Goal: Task Accomplishment & Management: Manage account settings

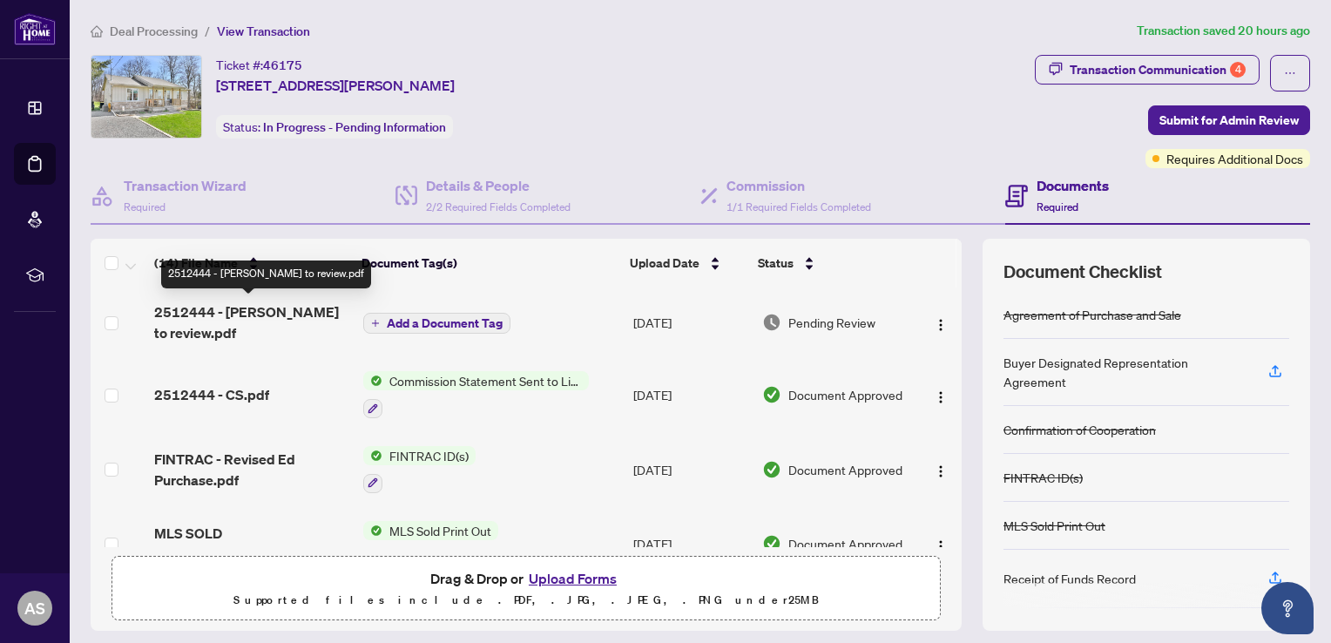
click at [261, 312] on span "2512444 - [PERSON_NAME] to review.pdf" at bounding box center [251, 322] width 194 height 42
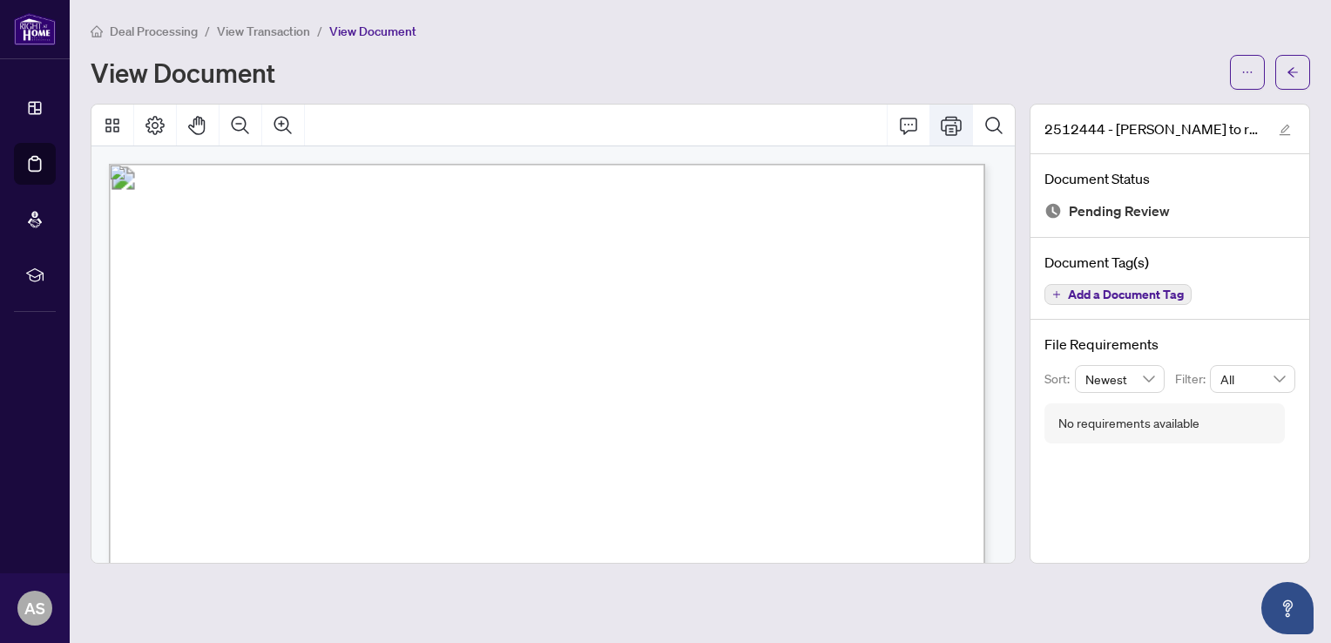
click at [957, 125] on icon "Print" at bounding box center [951, 125] width 21 height 19
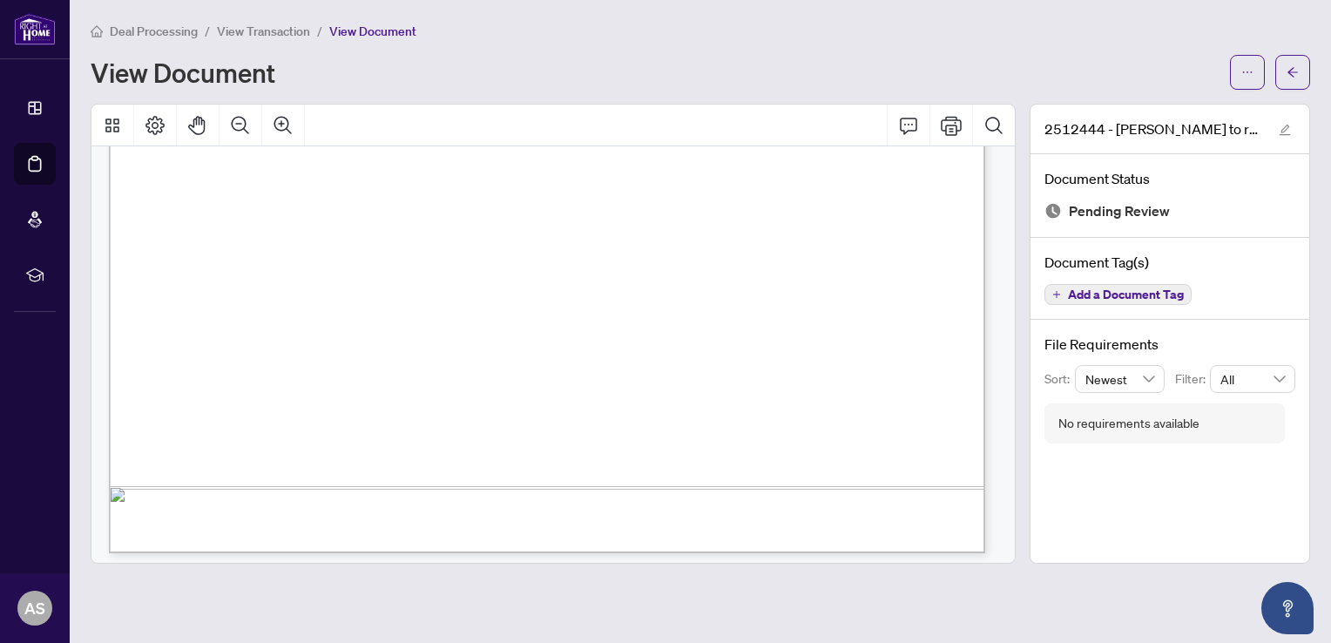
scroll to position [751, 0]
click at [956, 118] on icon "Print" at bounding box center [951, 125] width 21 height 21
click at [942, 129] on icon "Print" at bounding box center [951, 125] width 21 height 21
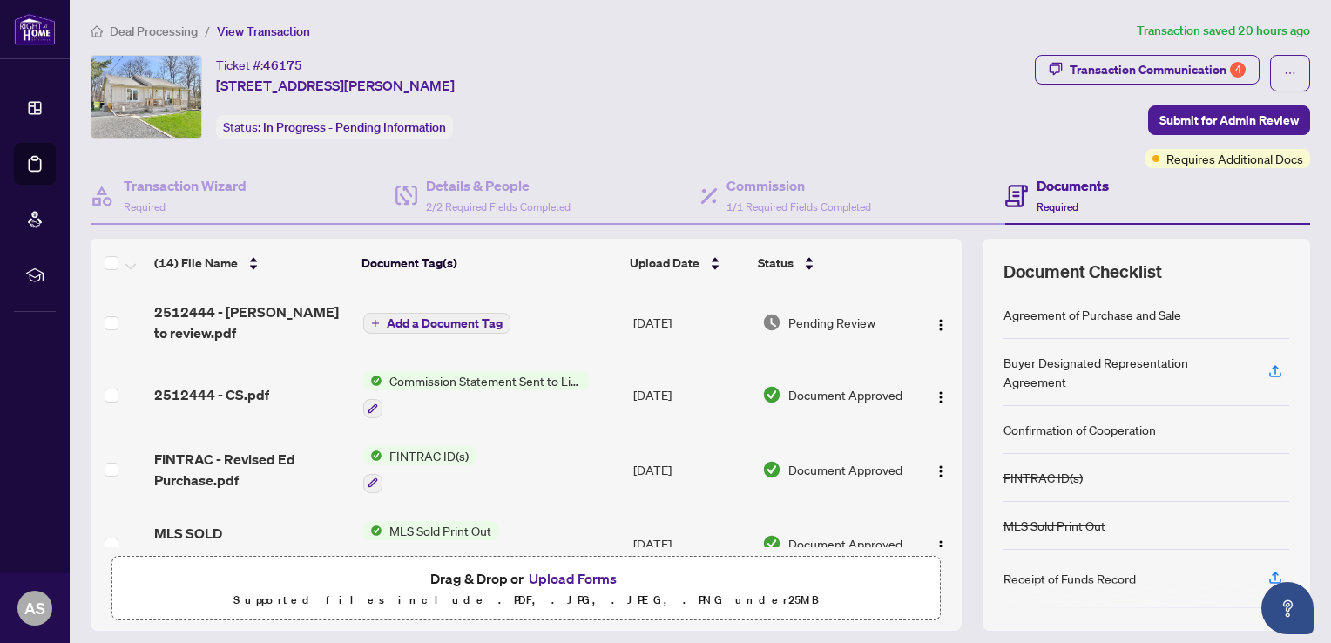
click at [557, 577] on button "Upload Forms" at bounding box center [573, 578] width 98 height 23
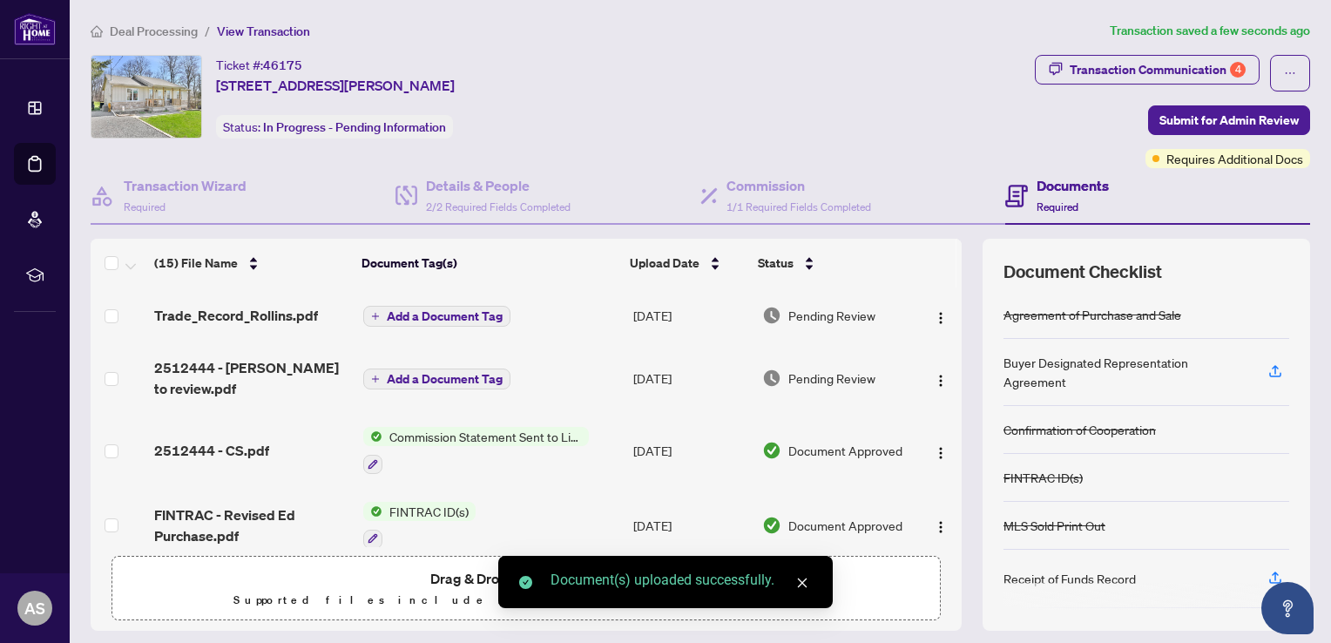
click at [478, 312] on span "Add a Document Tag" at bounding box center [445, 316] width 116 height 12
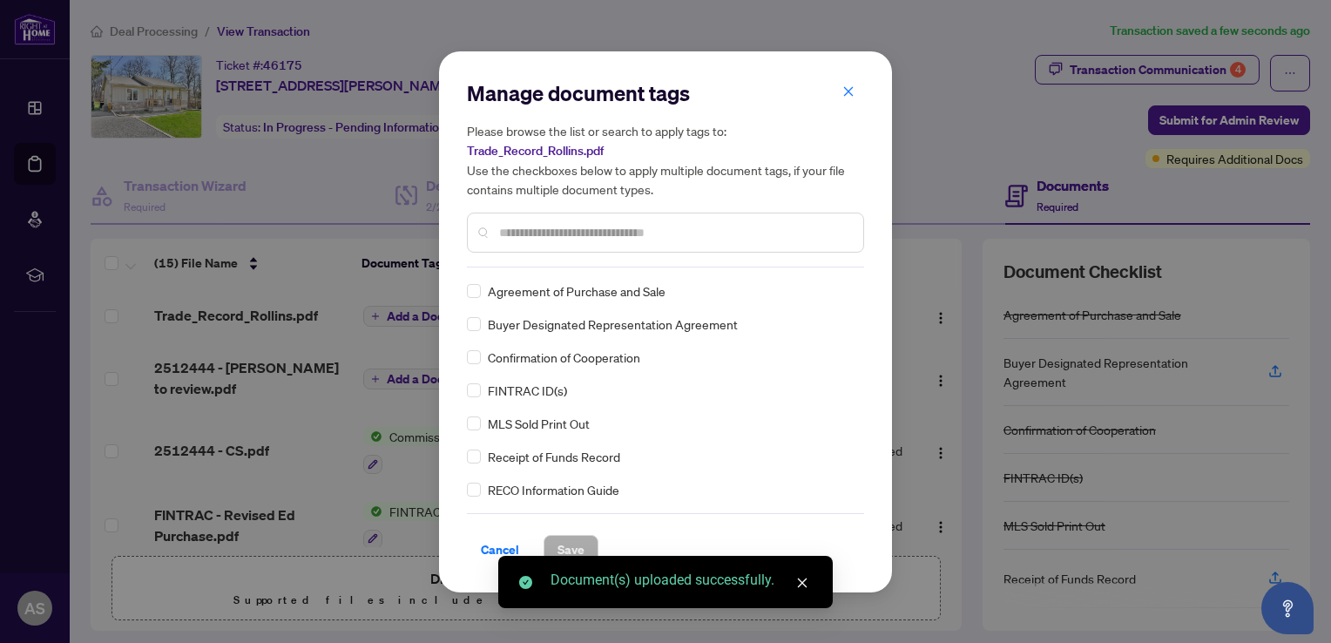
click at [528, 266] on div "Manage document tags Please browse the list or search to apply tags to: Trade_R…" at bounding box center [665, 173] width 397 height 188
click at [532, 228] on input "text" at bounding box center [674, 232] width 350 height 19
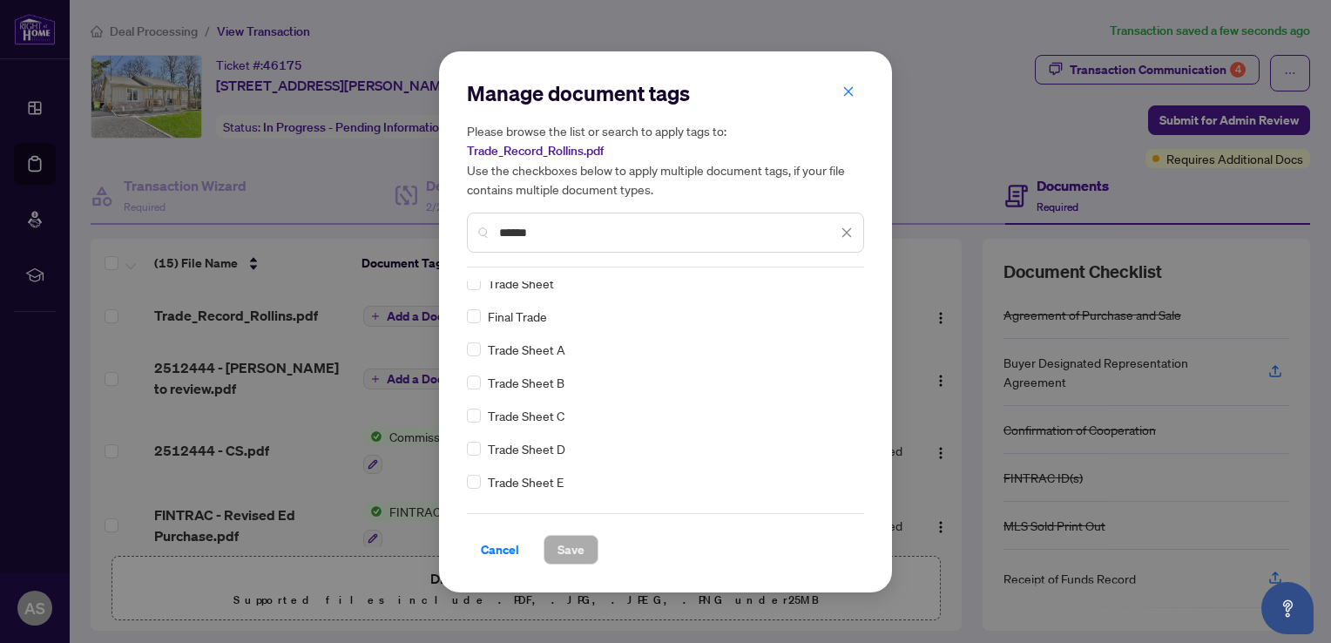
scroll to position [32, 0]
type input "*****"
click at [850, 96] on icon "close" at bounding box center [848, 91] width 12 height 12
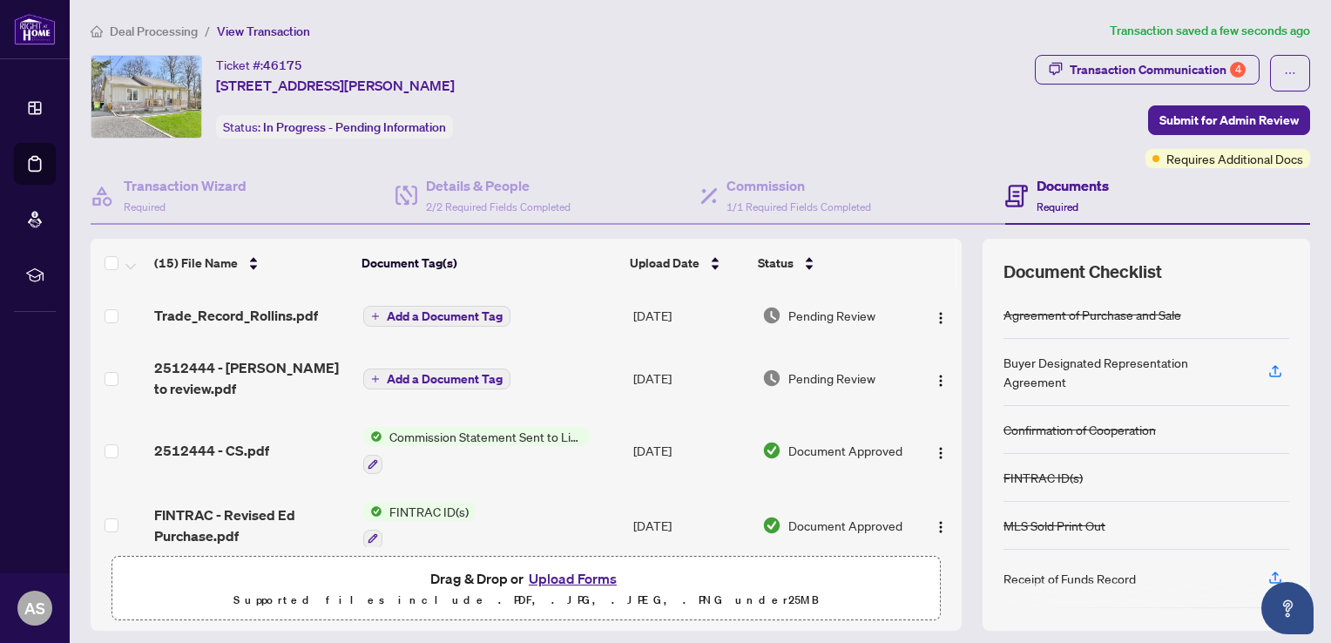
click at [561, 577] on button "Upload Forms" at bounding box center [573, 578] width 98 height 23
click at [446, 310] on span "Add a Document Tag" at bounding box center [445, 316] width 116 height 12
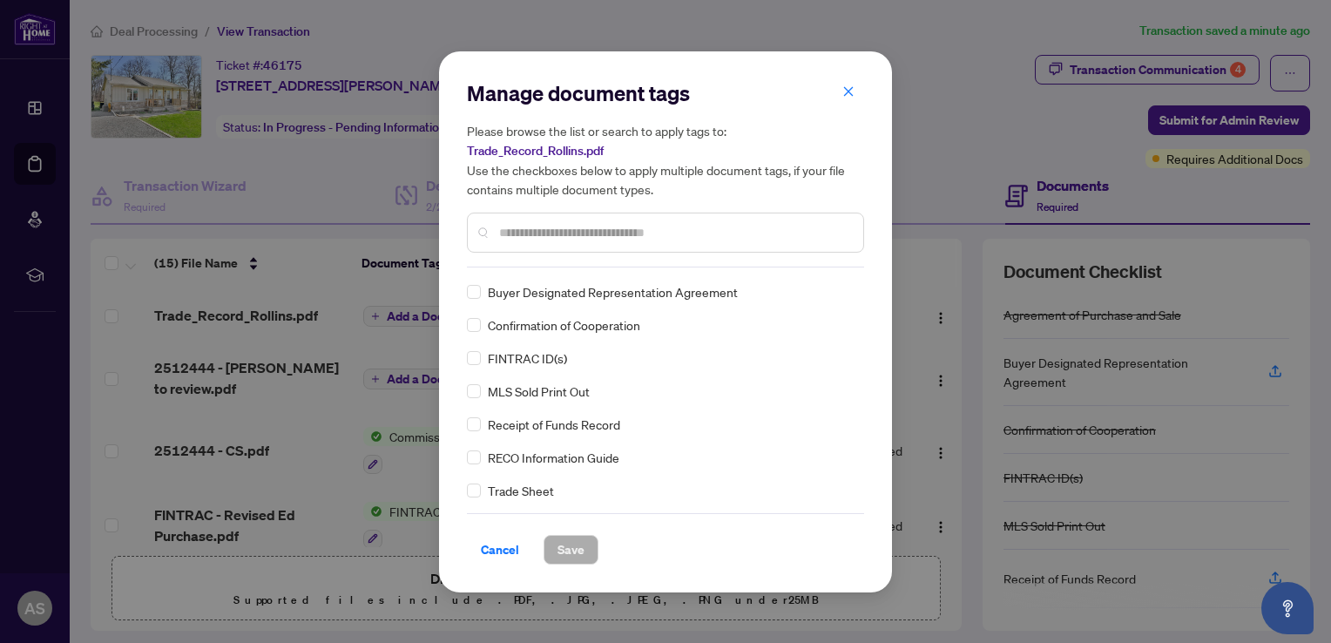
scroll to position [0, 0]
click at [513, 235] on input "text" at bounding box center [674, 232] width 350 height 19
type input "*****"
click at [558, 291] on div "Trade Sheet" at bounding box center [660, 290] width 387 height 19
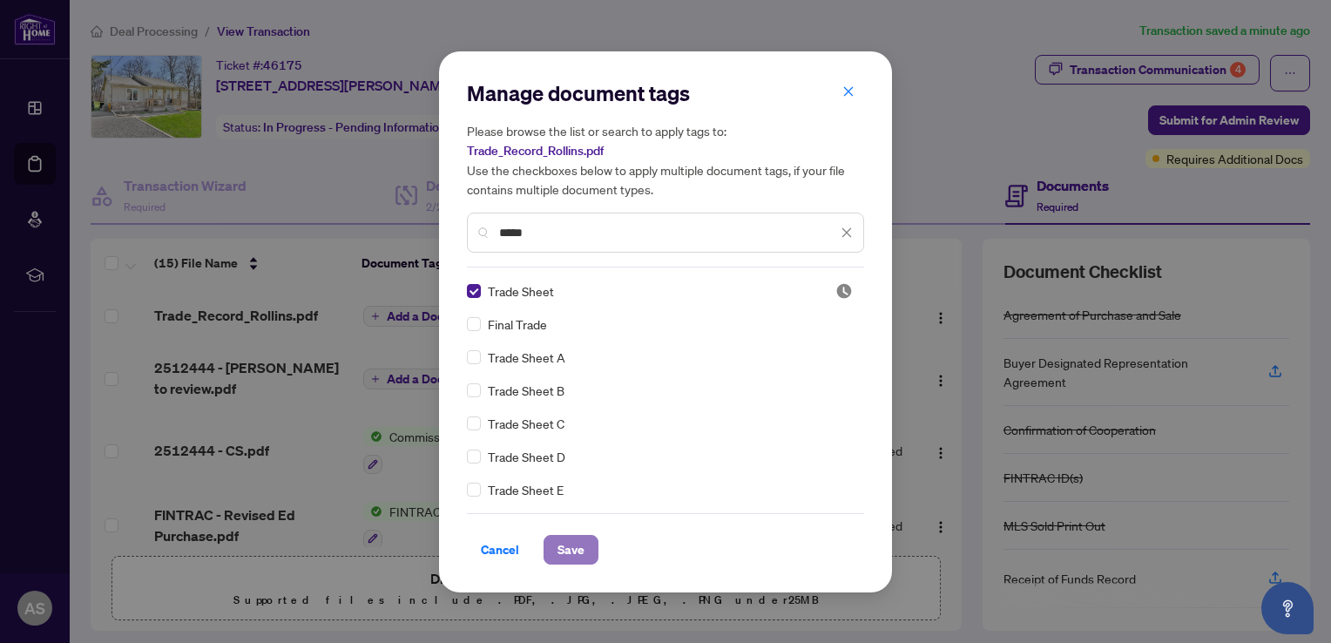
click at [561, 551] on span "Save" at bounding box center [571, 550] width 27 height 28
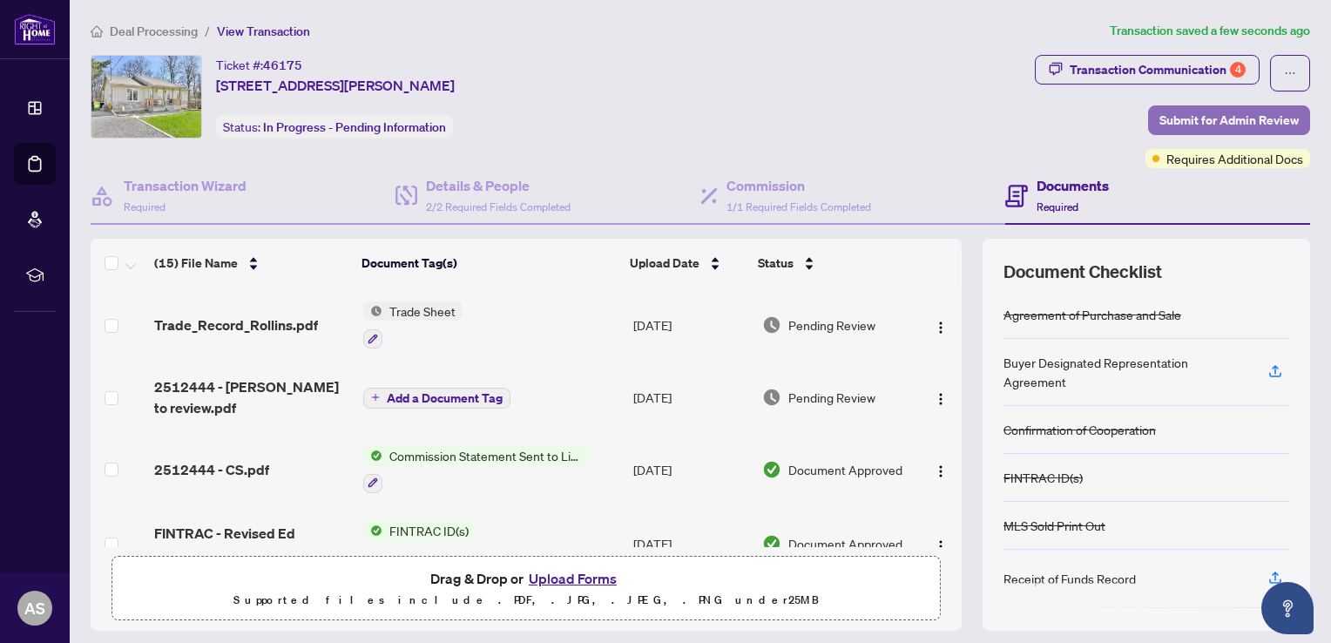
click at [1238, 124] on span "Submit for Admin Review" at bounding box center [1228, 120] width 139 height 28
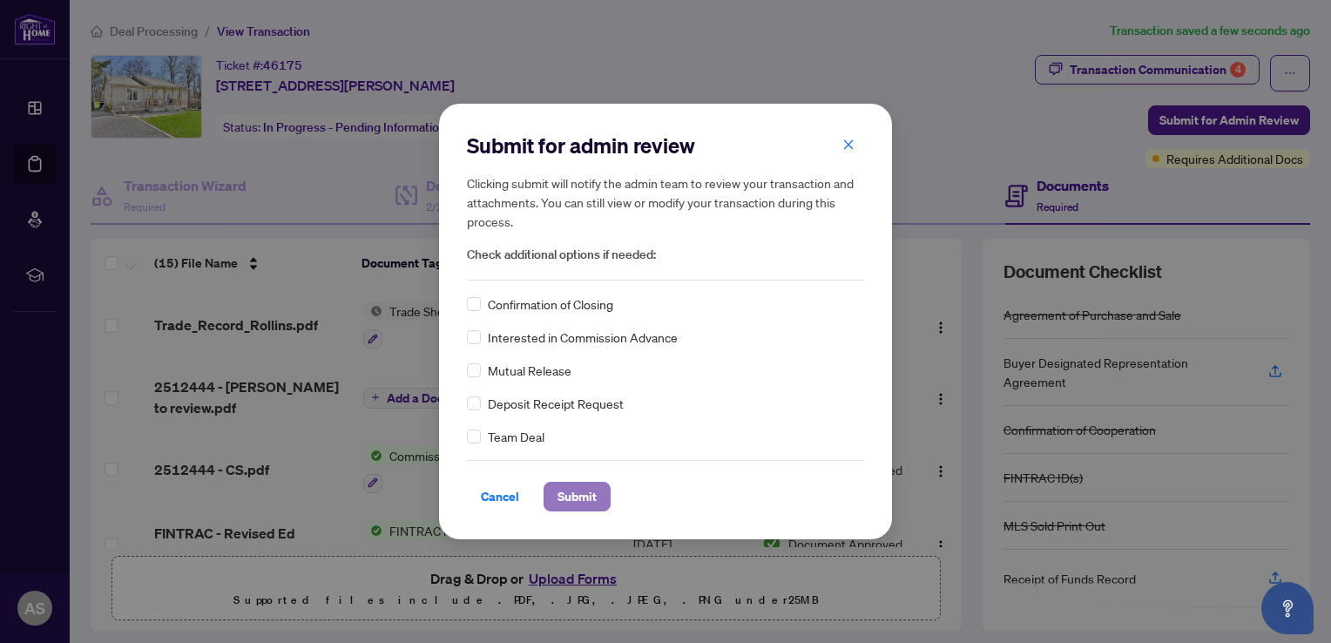
click at [594, 490] on span "Submit" at bounding box center [577, 497] width 39 height 28
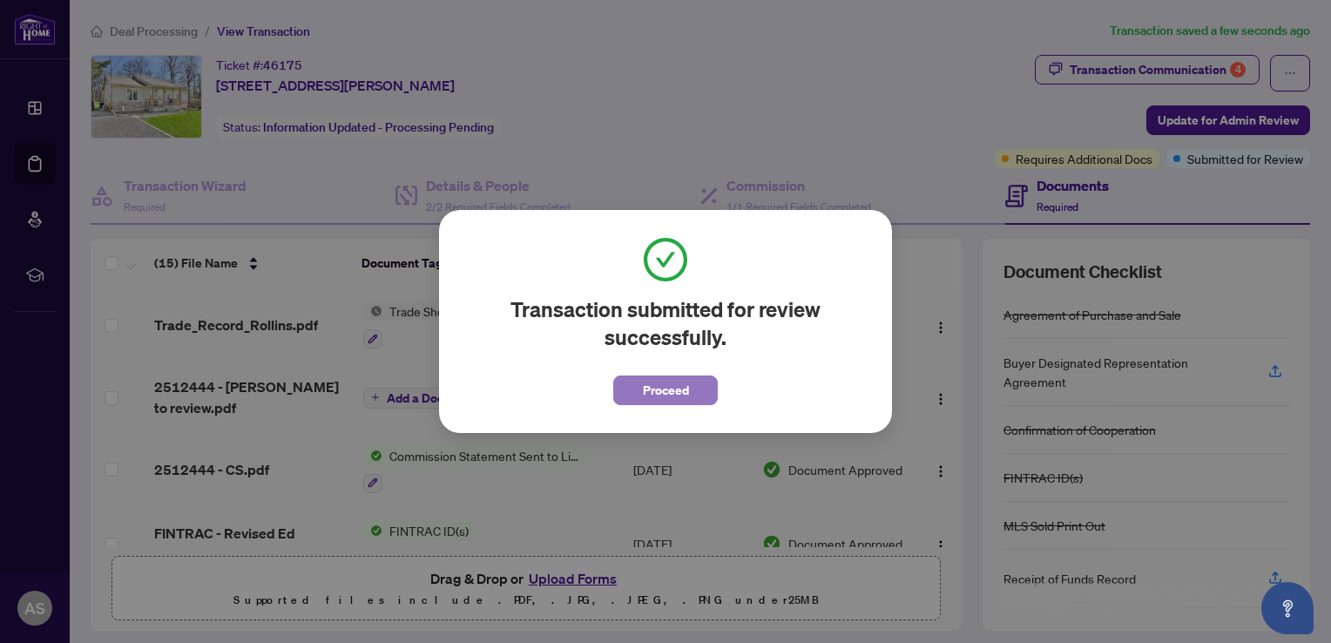
click at [665, 388] on span "Proceed" at bounding box center [666, 390] width 46 height 28
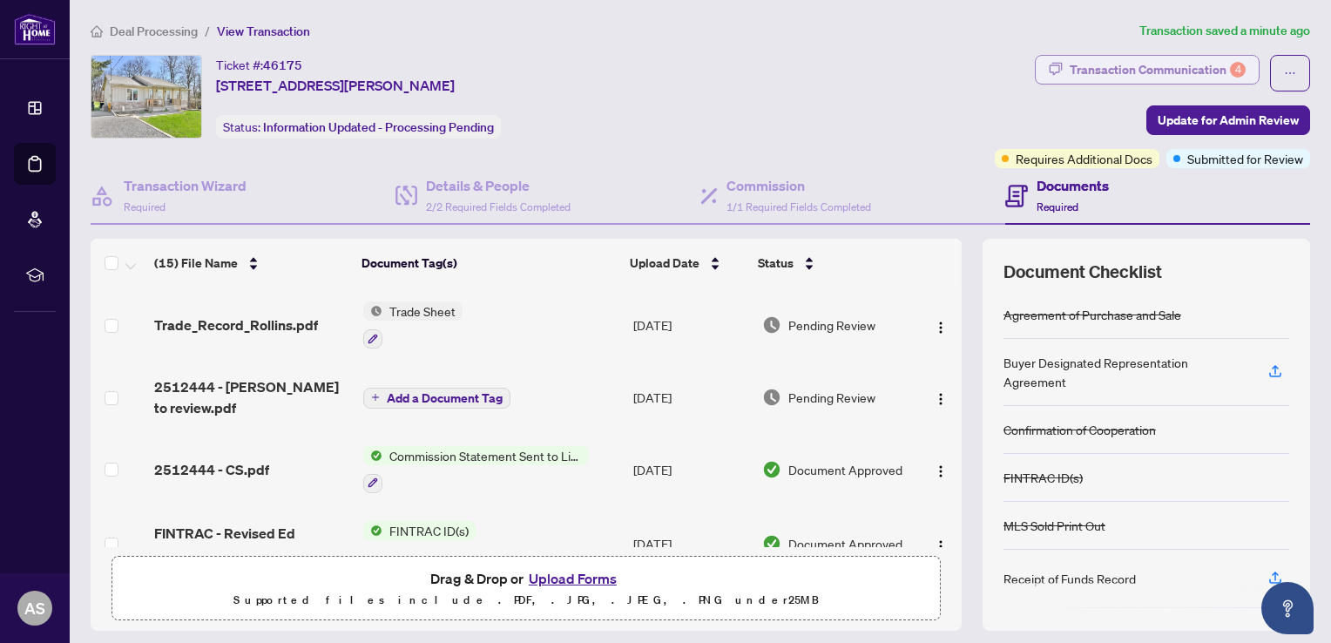
click at [1145, 72] on div "Transaction Communication 4" at bounding box center [1158, 70] width 176 height 28
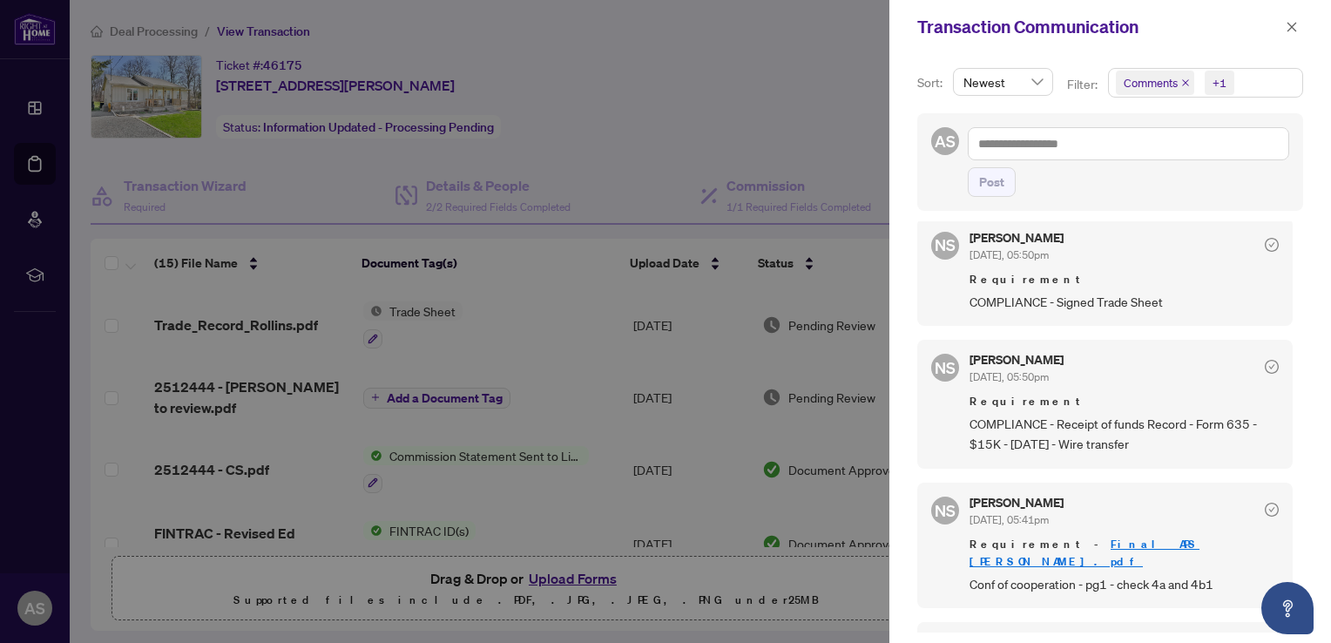
scroll to position [348, 0]
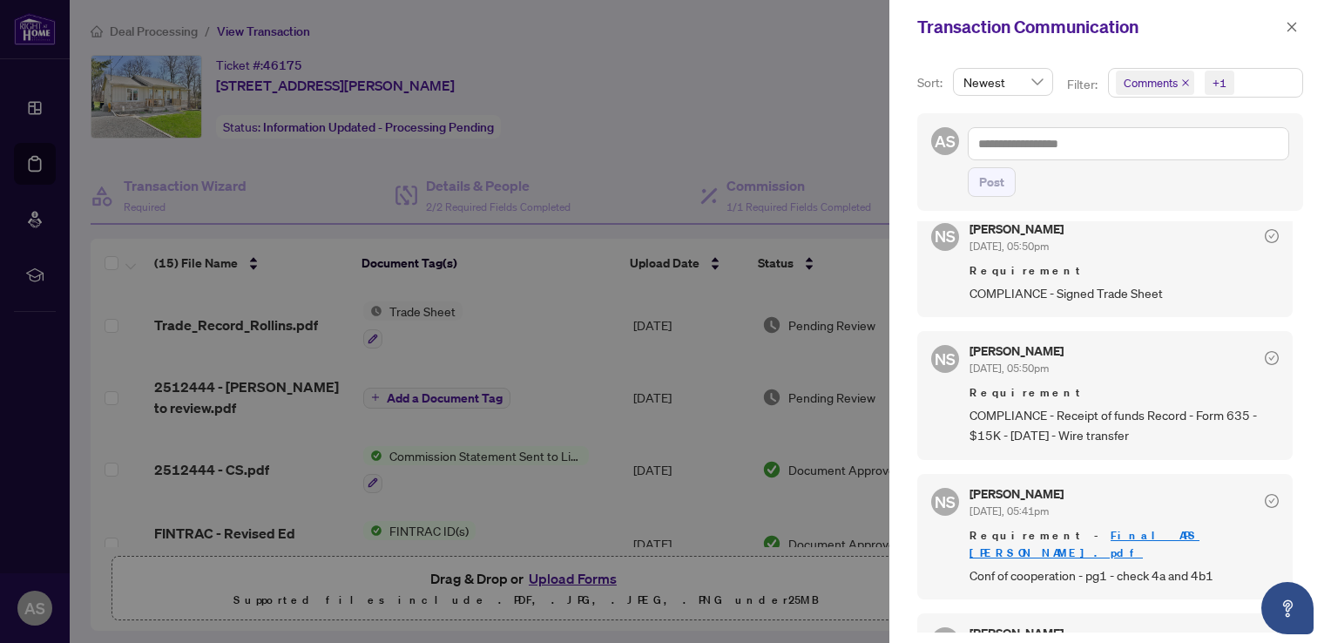
click at [616, 97] on div at bounding box center [665, 321] width 1331 height 643
click at [1287, 28] on icon "close" at bounding box center [1292, 27] width 12 height 12
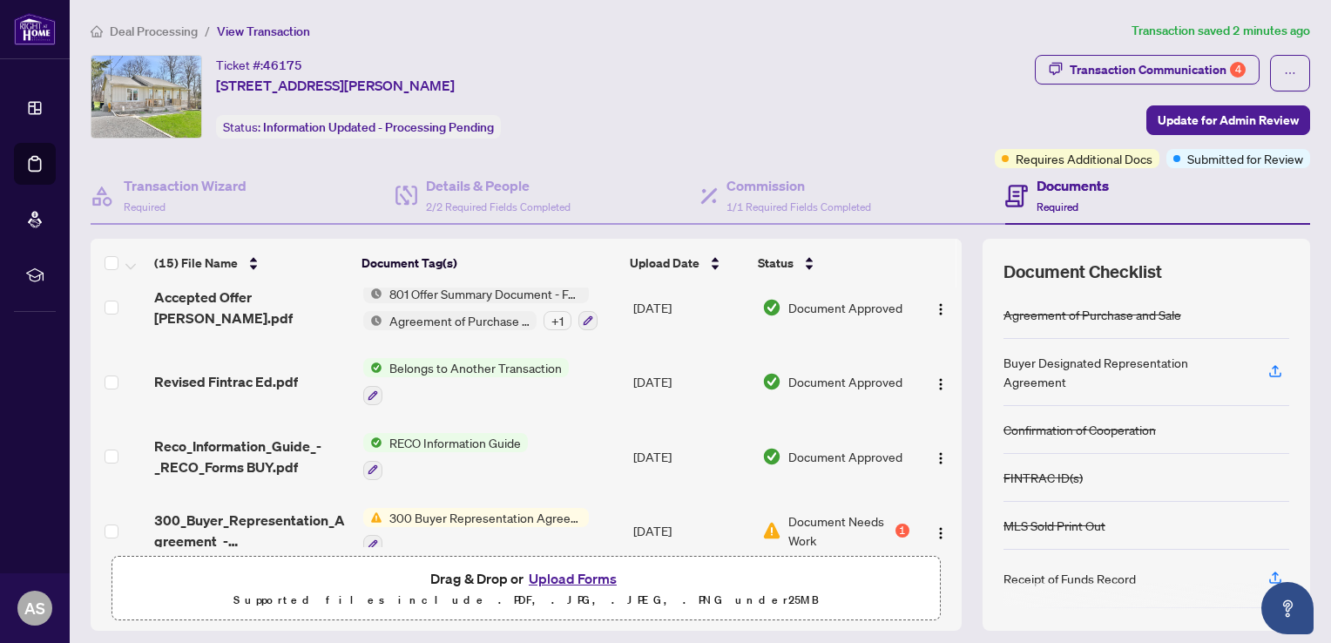
scroll to position [697, 0]
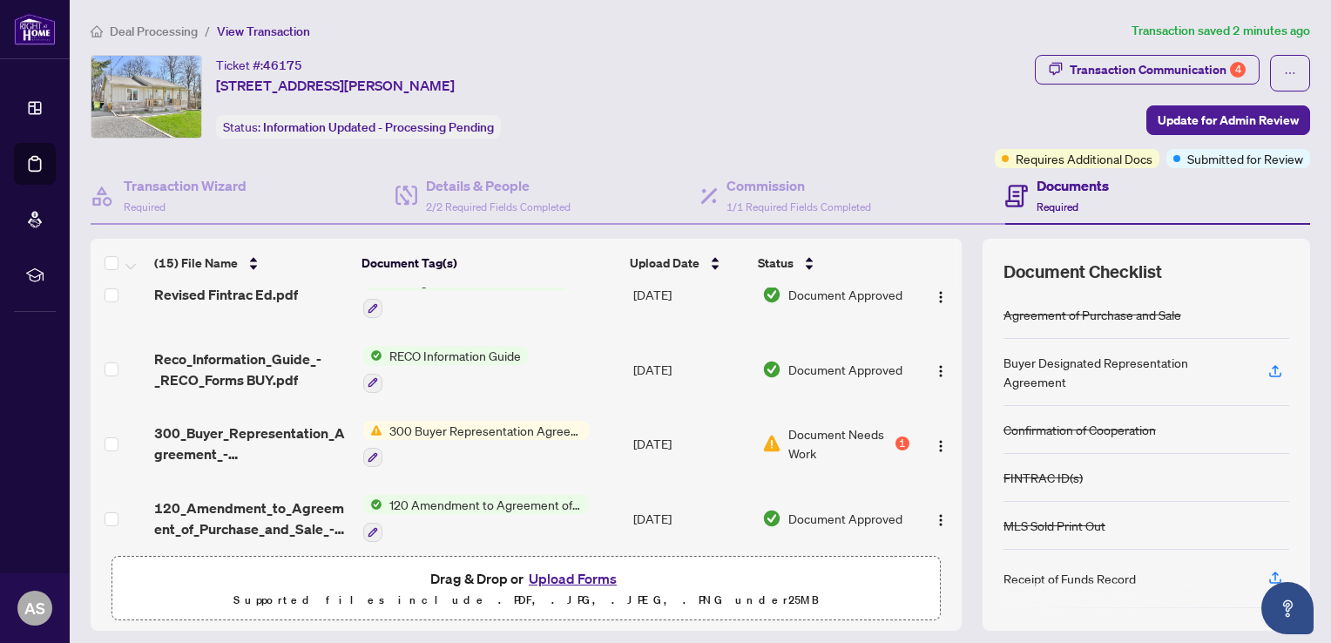
click at [895, 436] on div "1" at bounding box center [902, 443] width 14 height 14
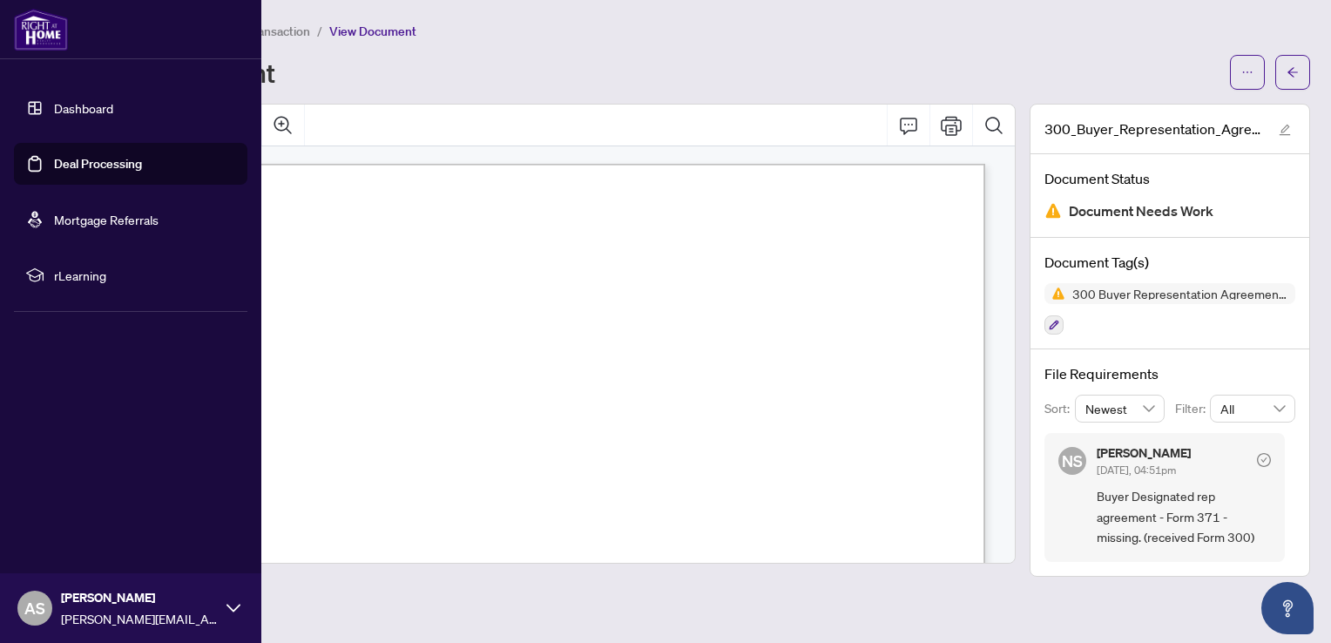
click at [54, 116] on link "Dashboard" at bounding box center [83, 108] width 59 height 16
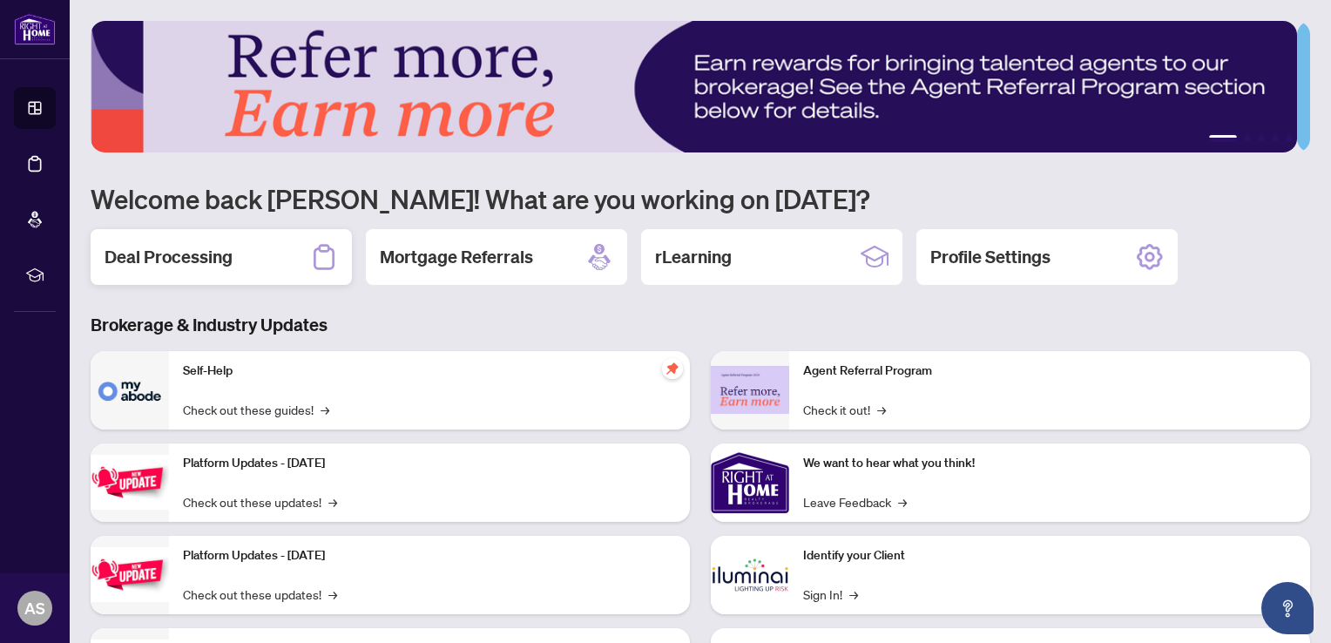
click at [213, 238] on div "Deal Processing" at bounding box center [221, 257] width 261 height 56
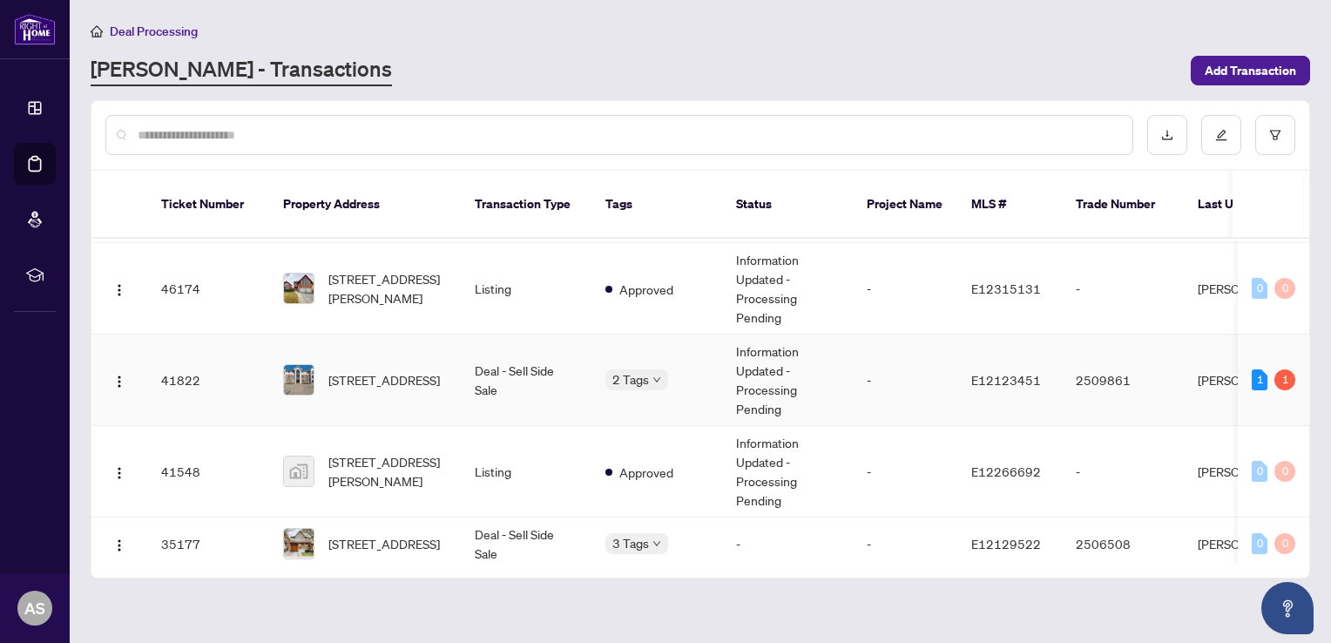
scroll to position [174, 0]
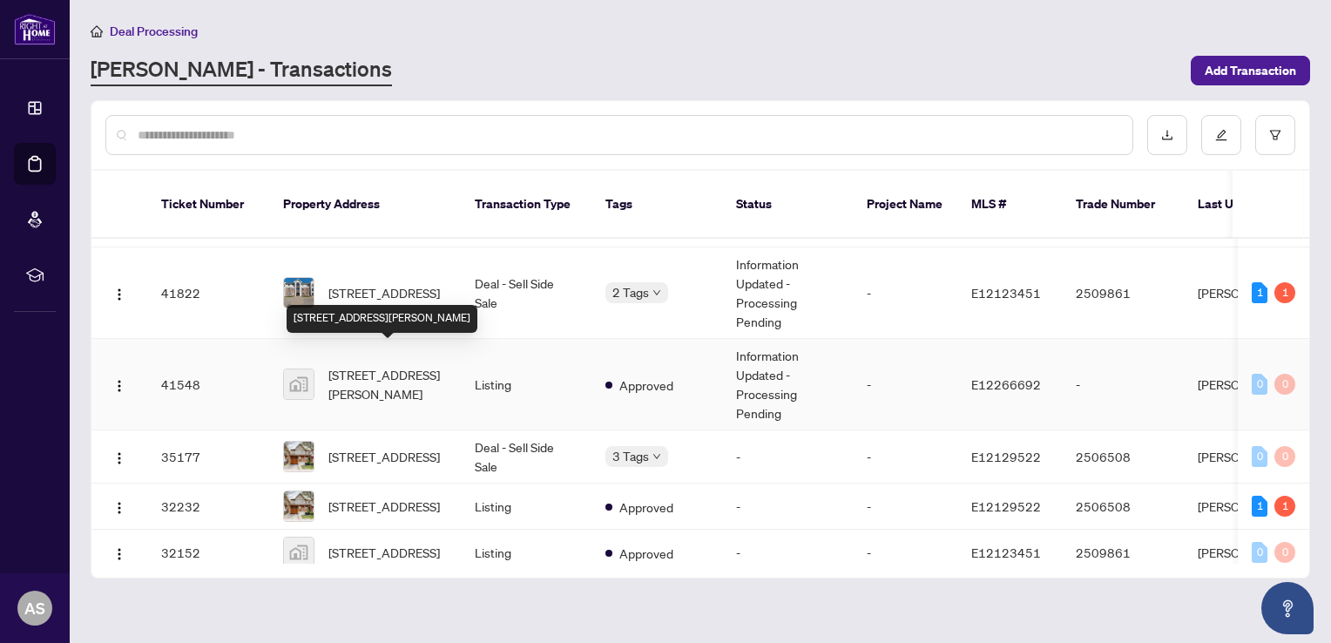
click at [390, 365] on span "[STREET_ADDRESS][PERSON_NAME]" at bounding box center [387, 384] width 118 height 38
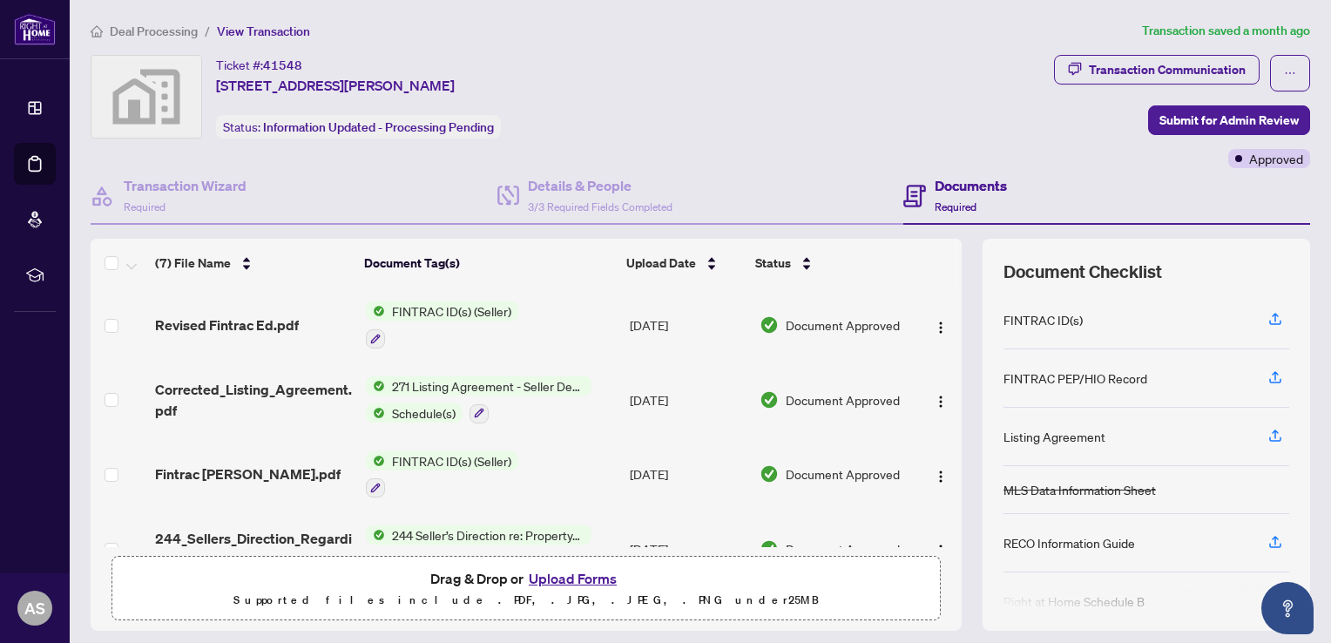
click at [576, 573] on button "Upload Forms" at bounding box center [573, 578] width 98 height 23
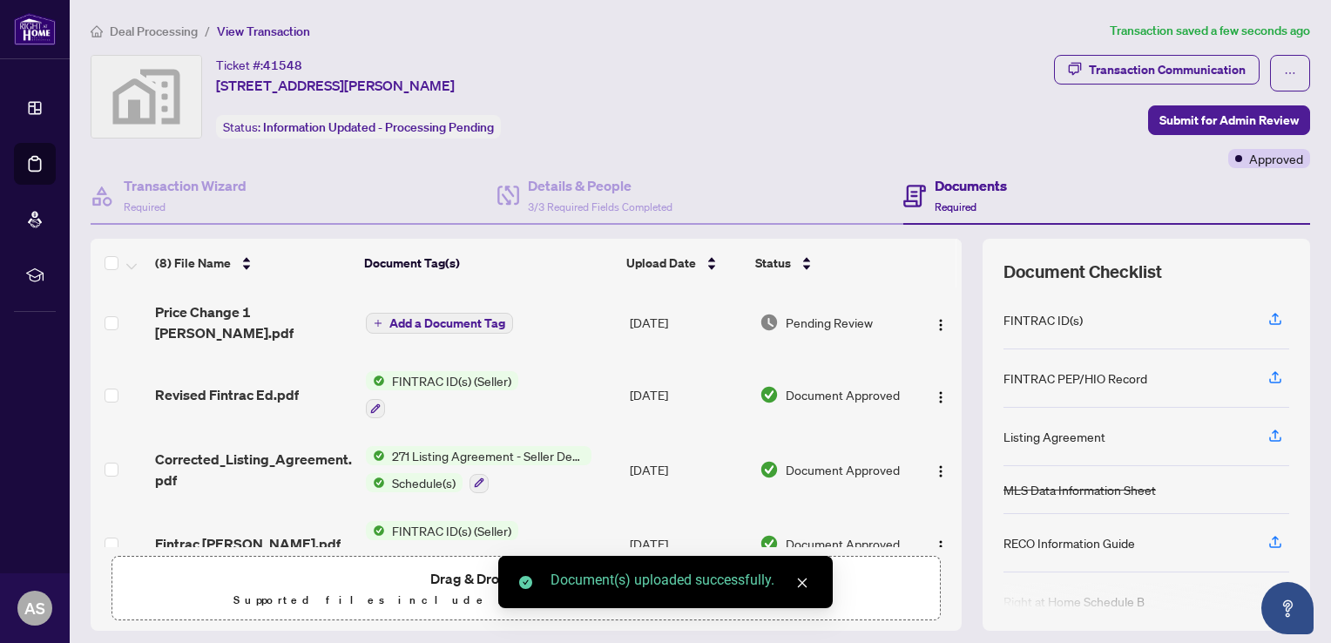
click at [495, 319] on span "Add a Document Tag" at bounding box center [447, 323] width 116 height 12
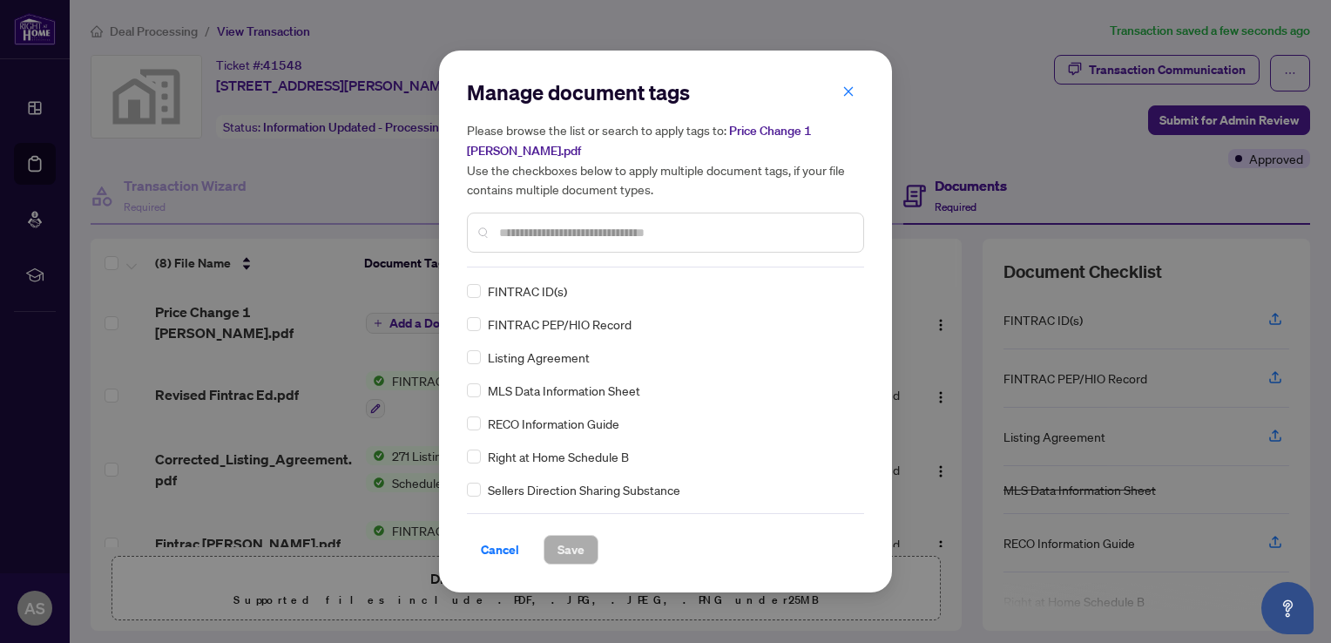
click at [542, 246] on div at bounding box center [665, 233] width 397 height 40
click at [542, 230] on input "text" at bounding box center [674, 232] width 350 height 19
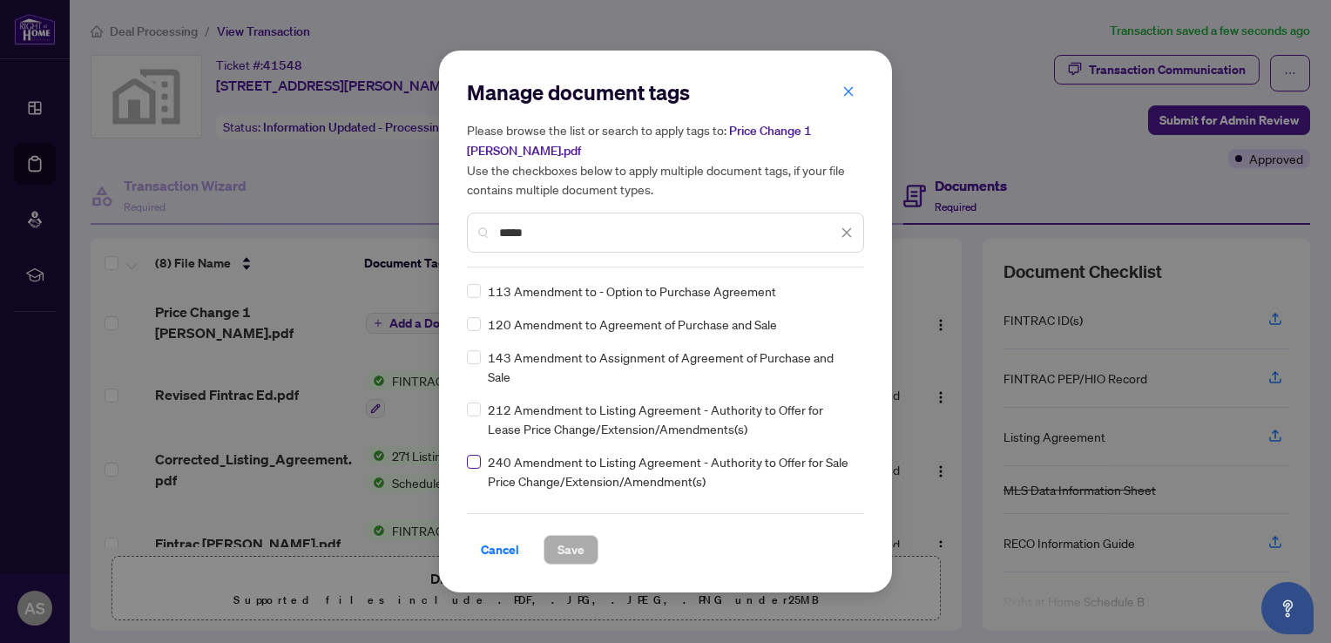
type input "*****"
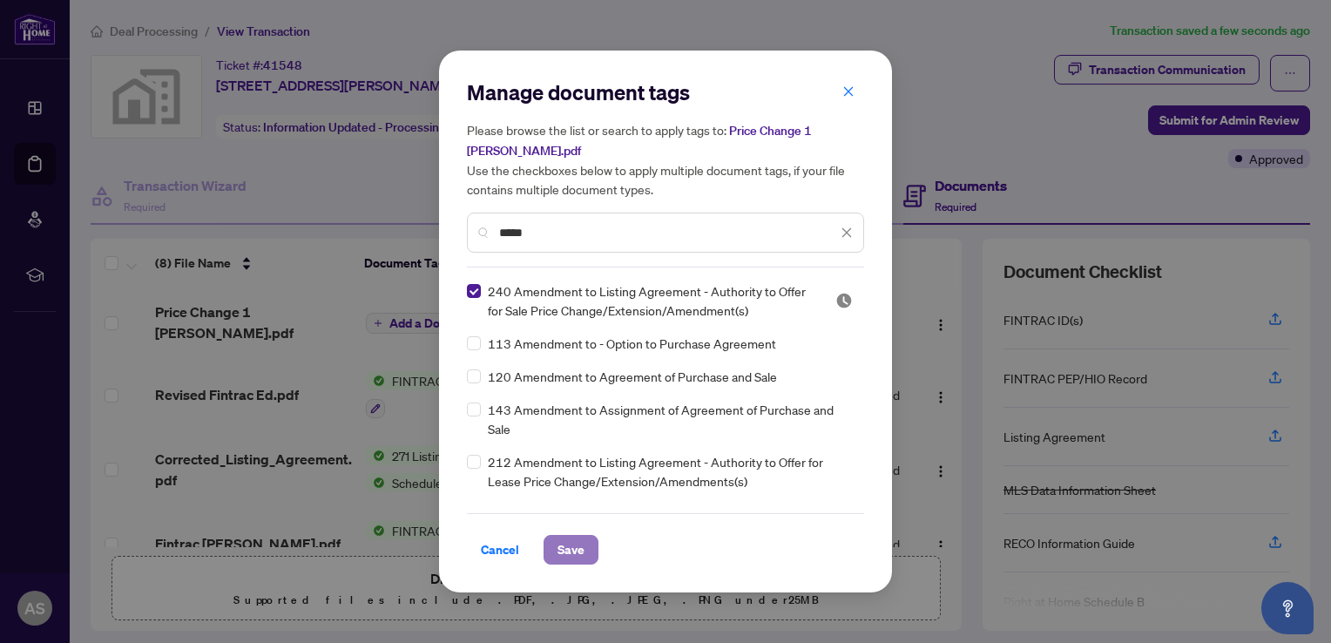
click at [571, 552] on span "Save" at bounding box center [571, 550] width 27 height 28
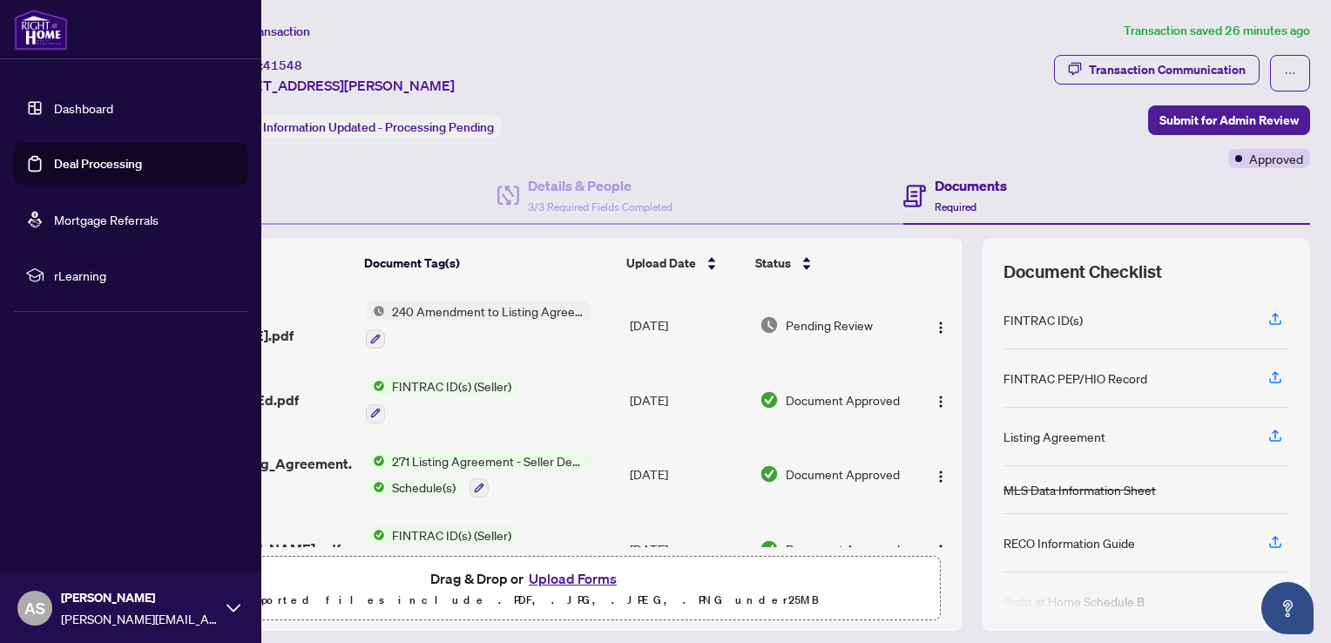
click at [54, 109] on link "Dashboard" at bounding box center [83, 108] width 59 height 16
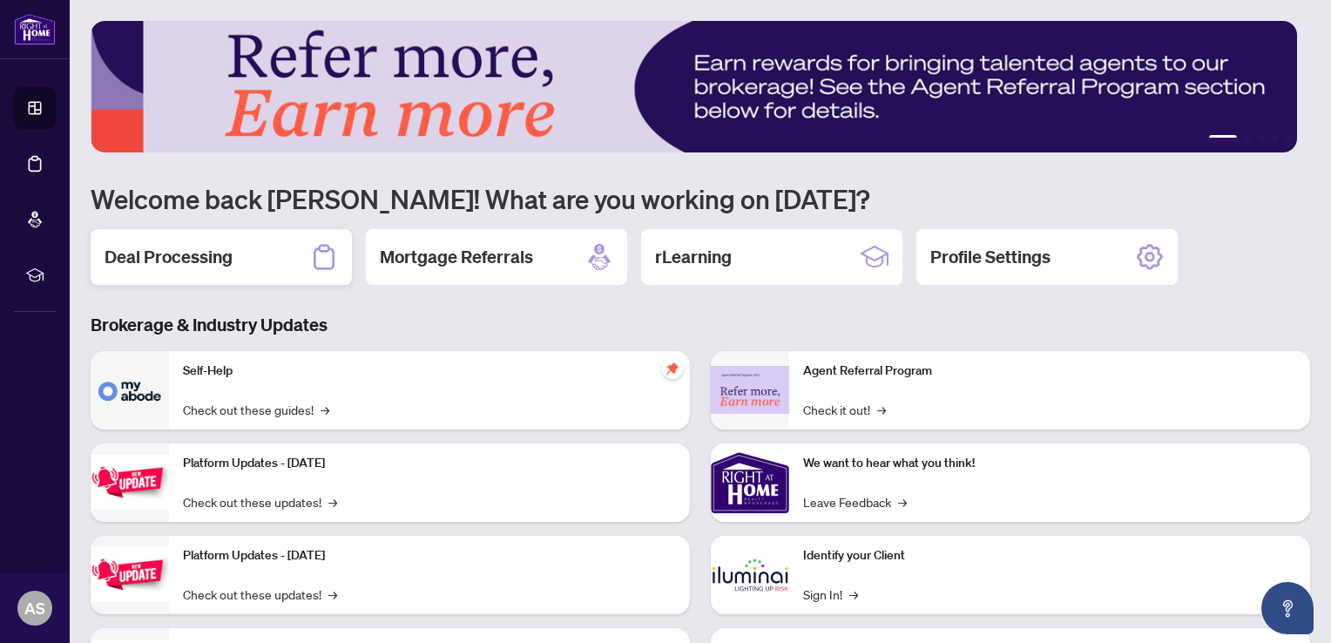
click at [261, 242] on div "Deal Processing" at bounding box center [221, 257] width 261 height 56
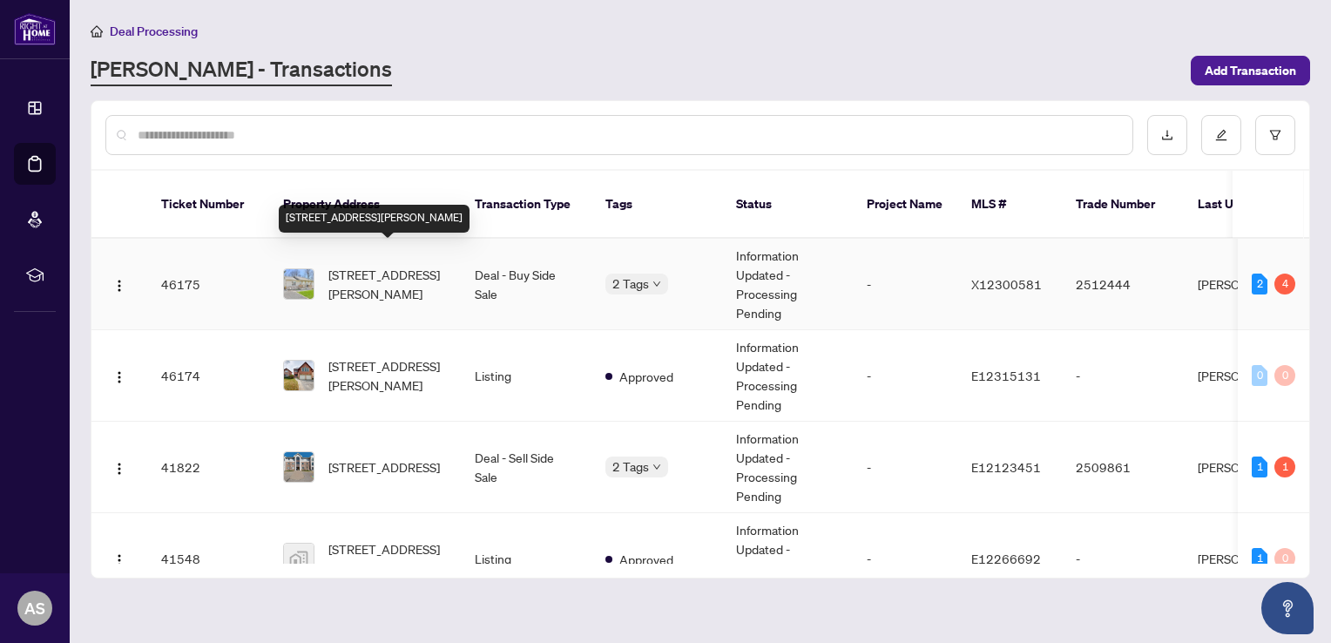
click at [414, 268] on span "[STREET_ADDRESS][PERSON_NAME]" at bounding box center [387, 284] width 118 height 38
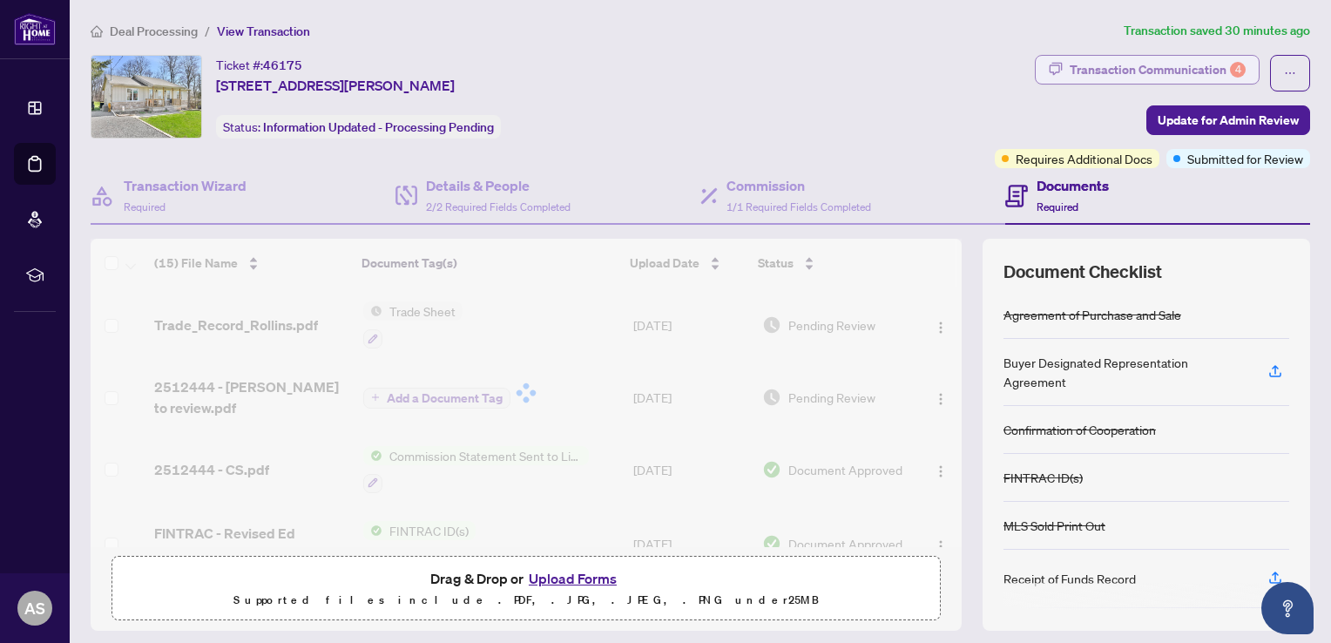
click at [1167, 62] on div "Transaction Communication 4" at bounding box center [1158, 70] width 176 height 28
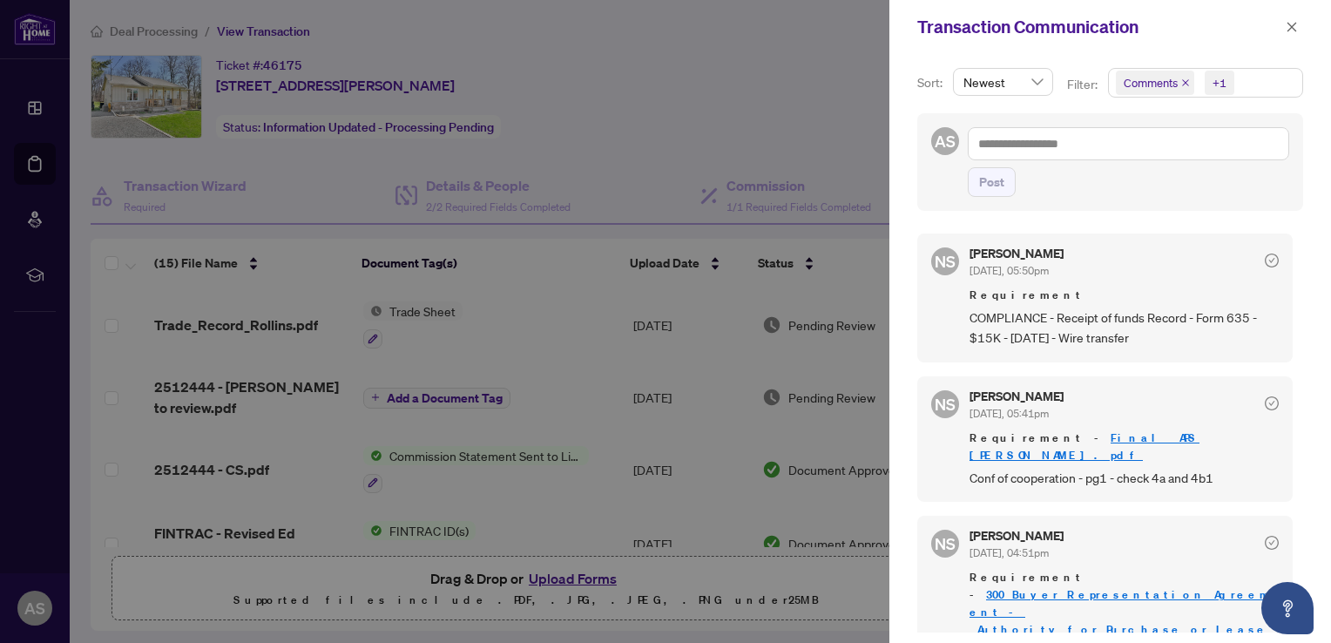
scroll to position [453, 0]
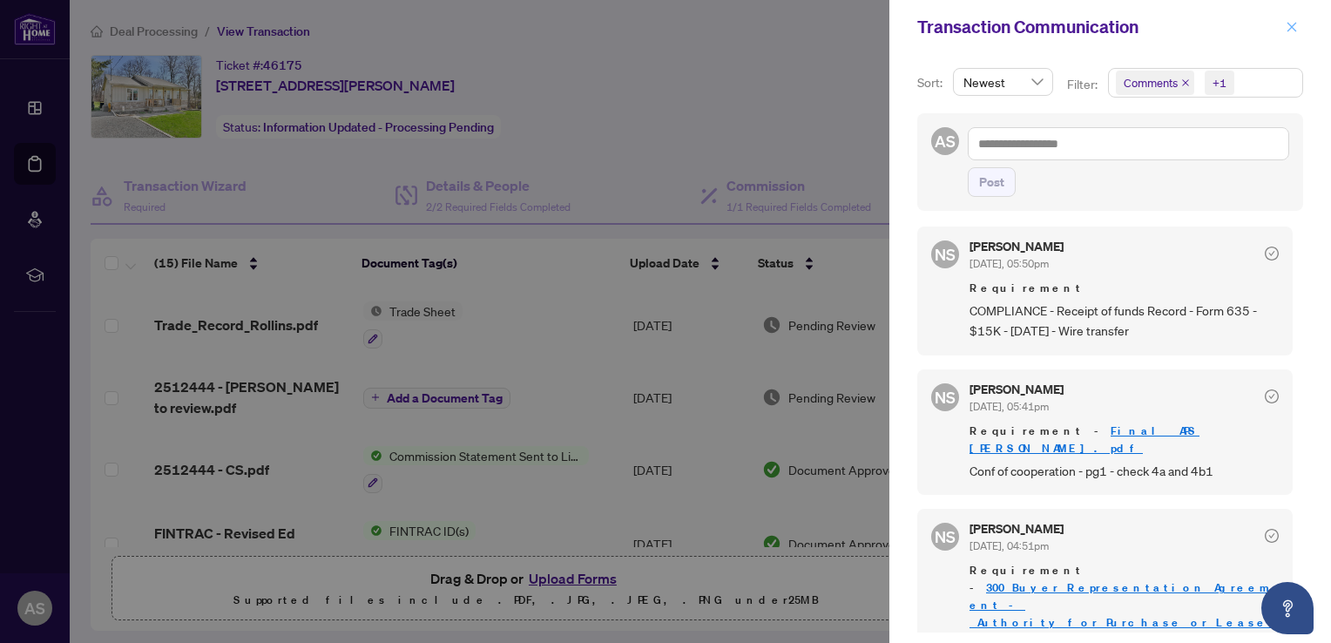
click at [1298, 24] on button "button" at bounding box center [1292, 27] width 23 height 21
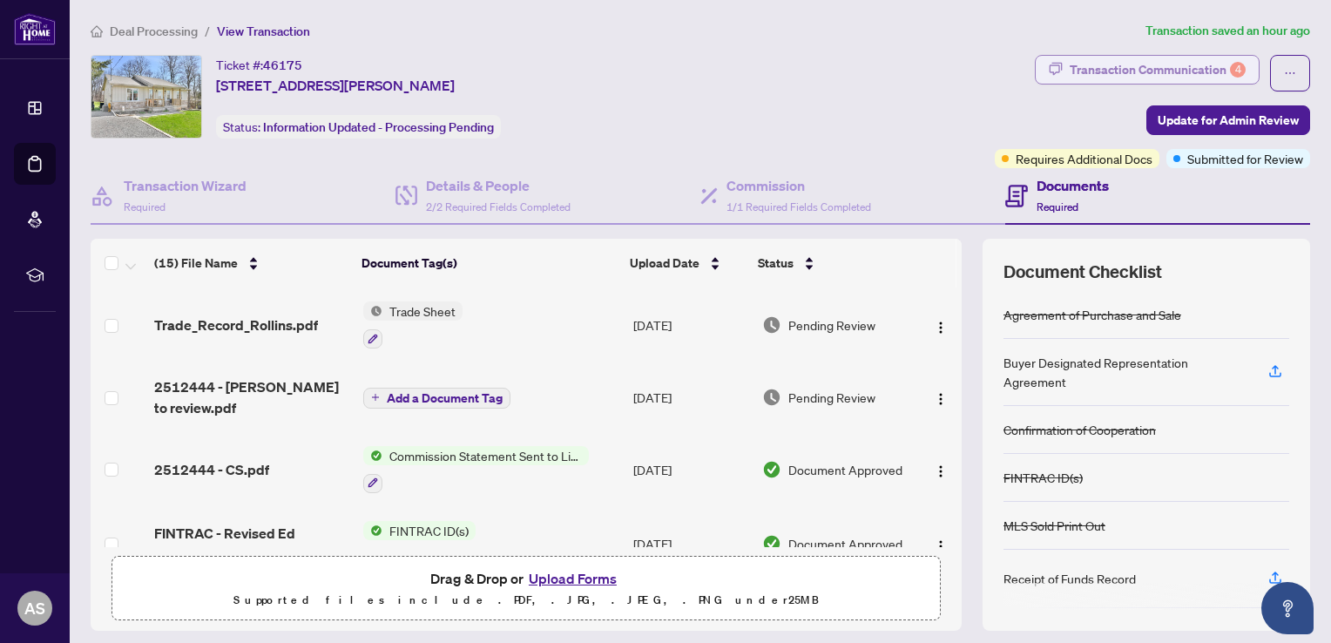
click at [1171, 63] on div "Transaction Communication 4" at bounding box center [1158, 70] width 176 height 28
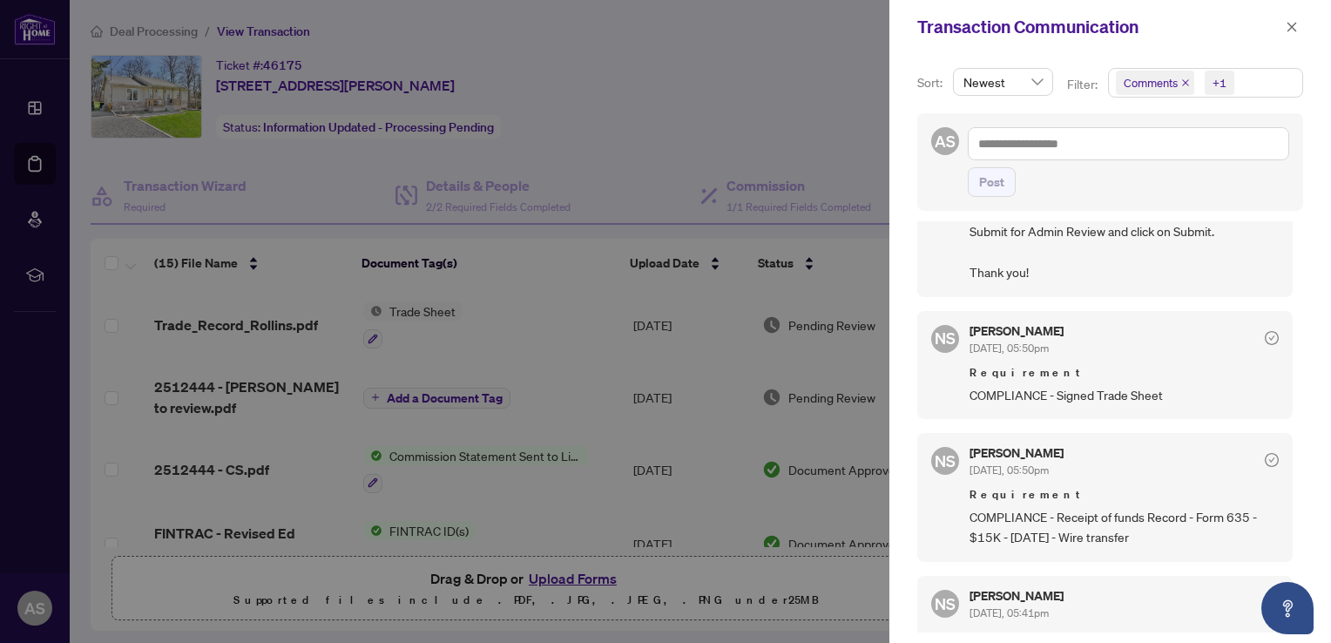
scroll to position [261, 0]
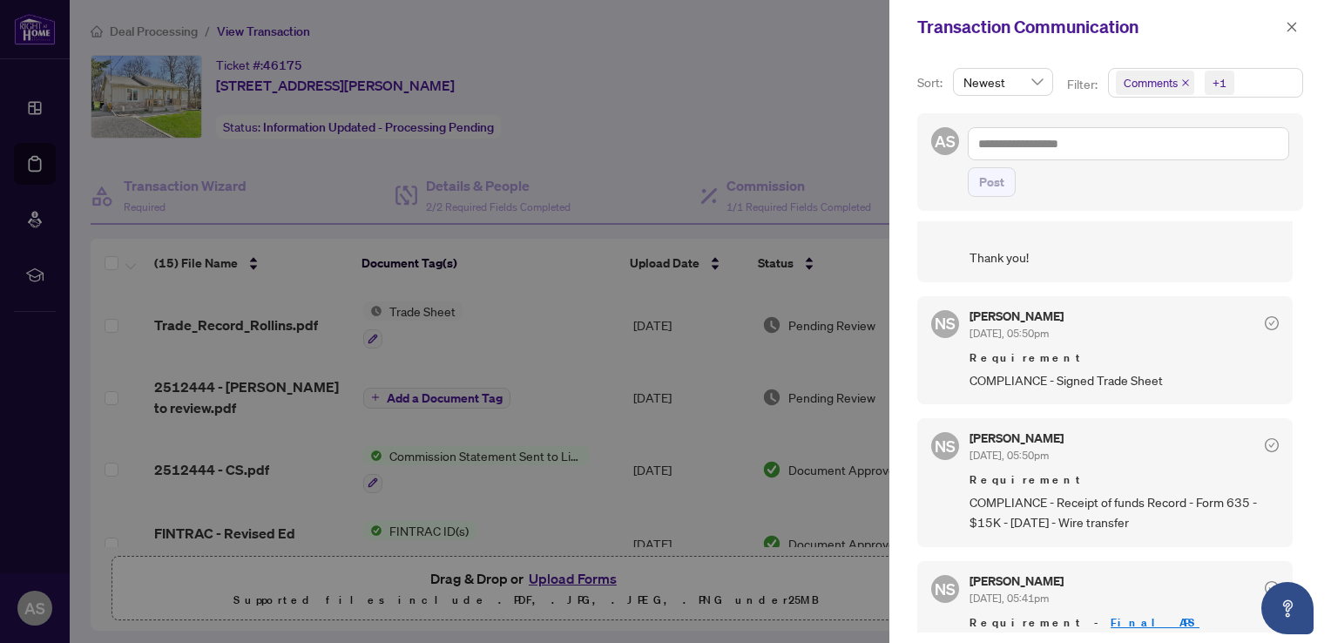
click at [778, 117] on div at bounding box center [665, 321] width 1331 height 643
click at [1289, 25] on icon "close" at bounding box center [1292, 27] width 10 height 10
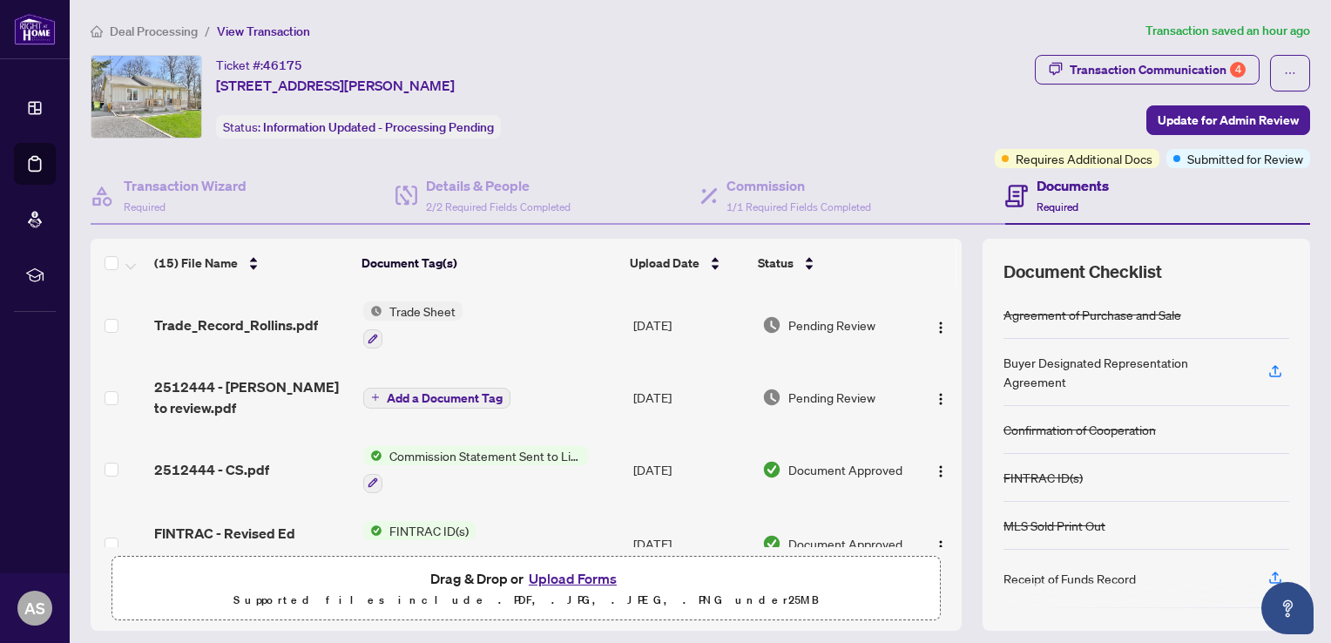
scroll to position [0, 0]
click at [1208, 68] on div "Transaction Communication 4" at bounding box center [1158, 70] width 176 height 28
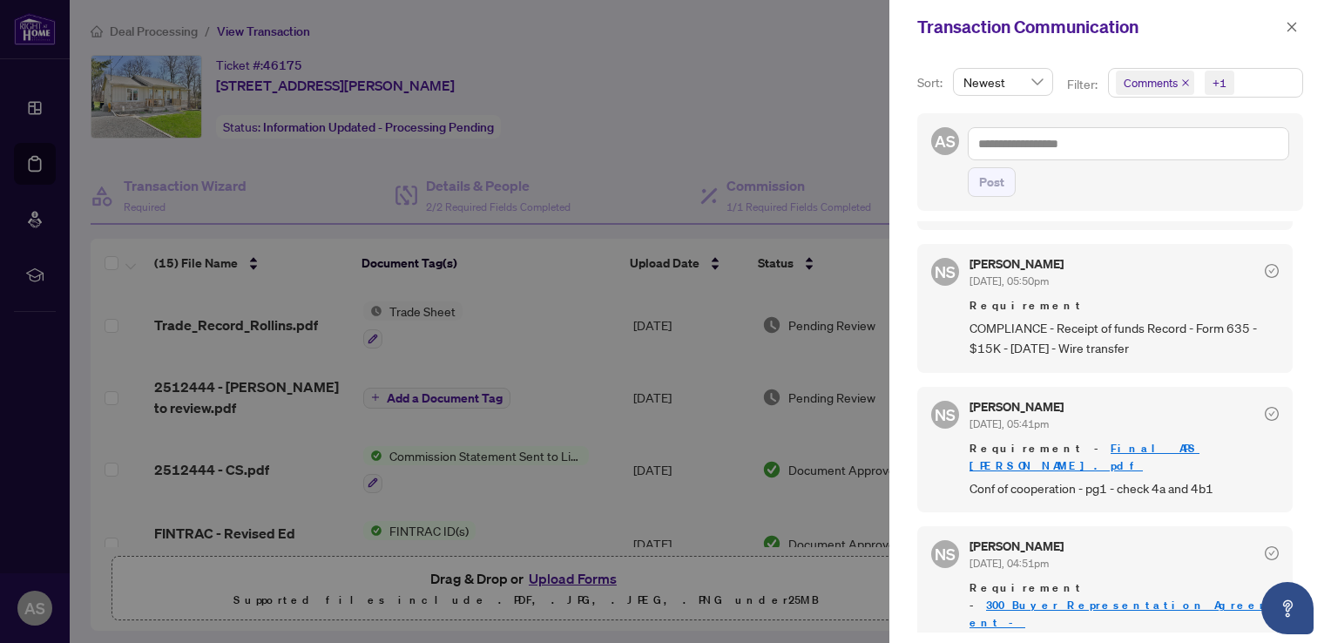
scroll to position [453, 0]
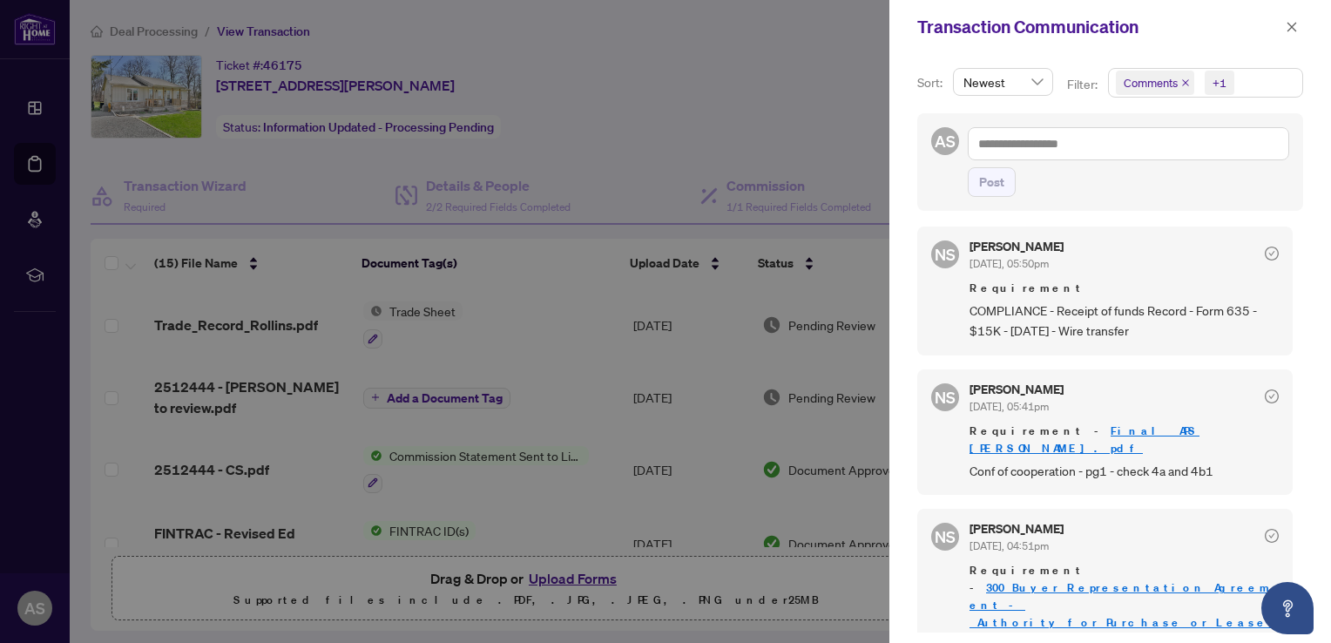
click at [500, 247] on div at bounding box center [665, 321] width 1331 height 643
drag, startPoint x: 1293, startPoint y: 30, endPoint x: 927, endPoint y: 146, distance: 384.0
click at [1293, 30] on icon "close" at bounding box center [1292, 27] width 12 height 12
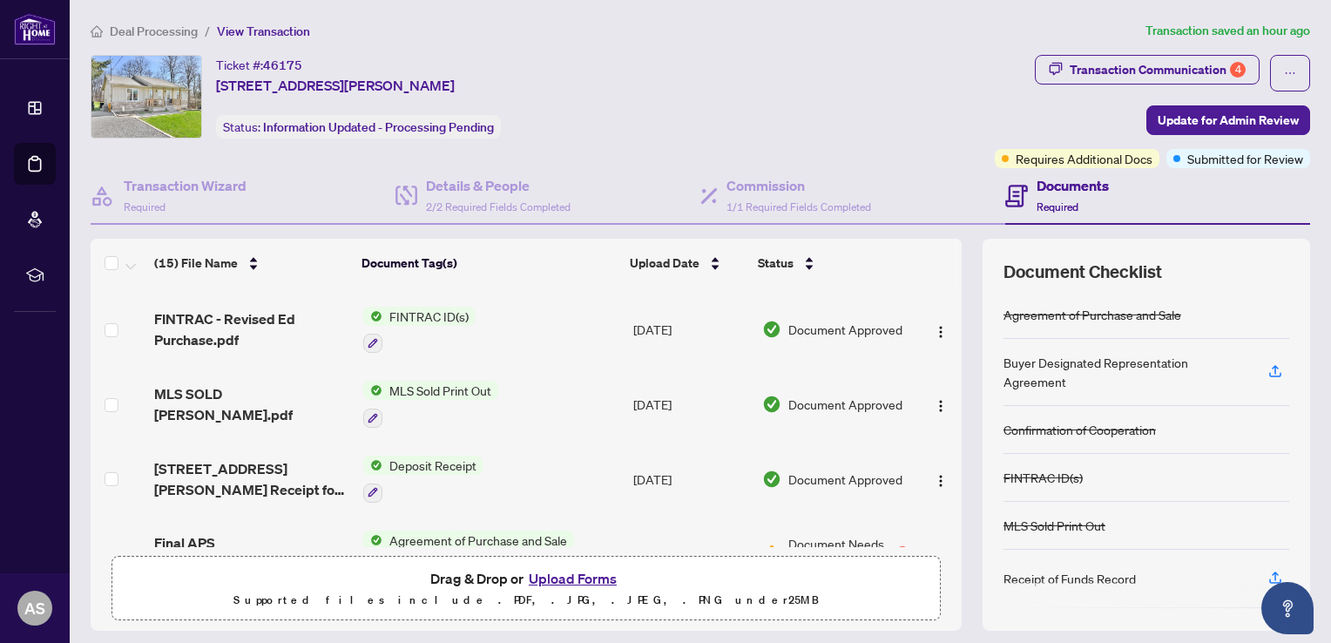
scroll to position [348, 0]
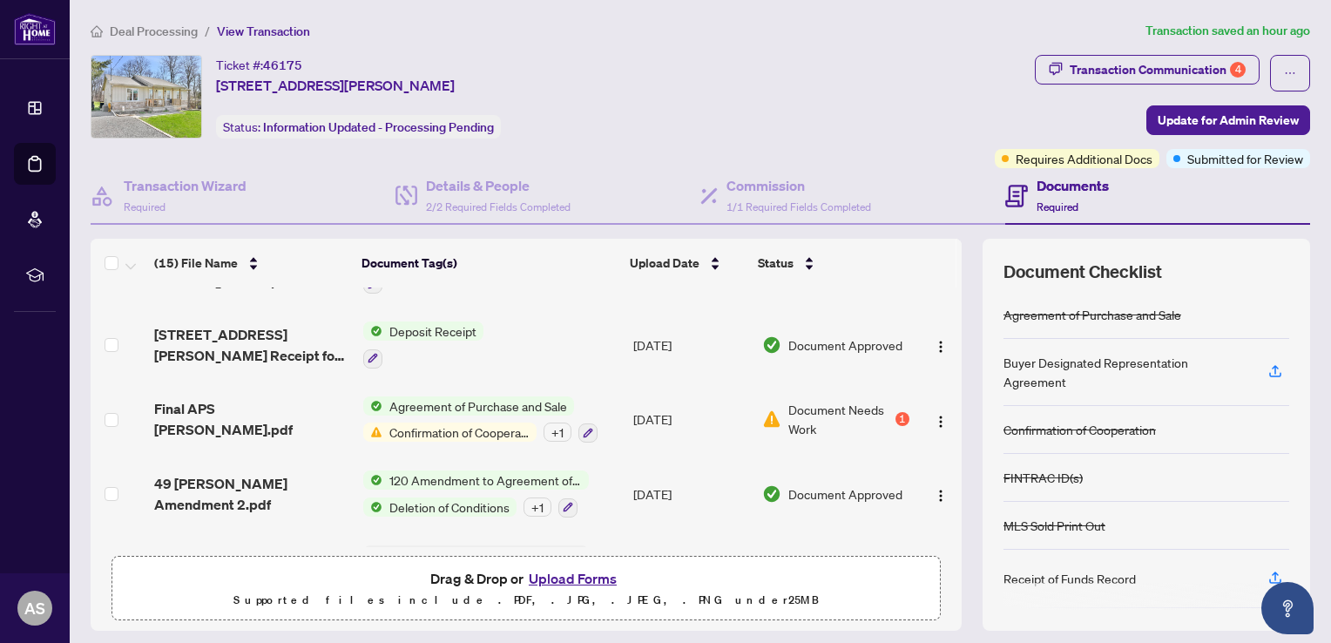
click at [417, 322] on span "Deposit Receipt" at bounding box center [432, 330] width 101 height 19
click at [513, 315] on td "Deposit Receipt" at bounding box center [491, 344] width 270 height 75
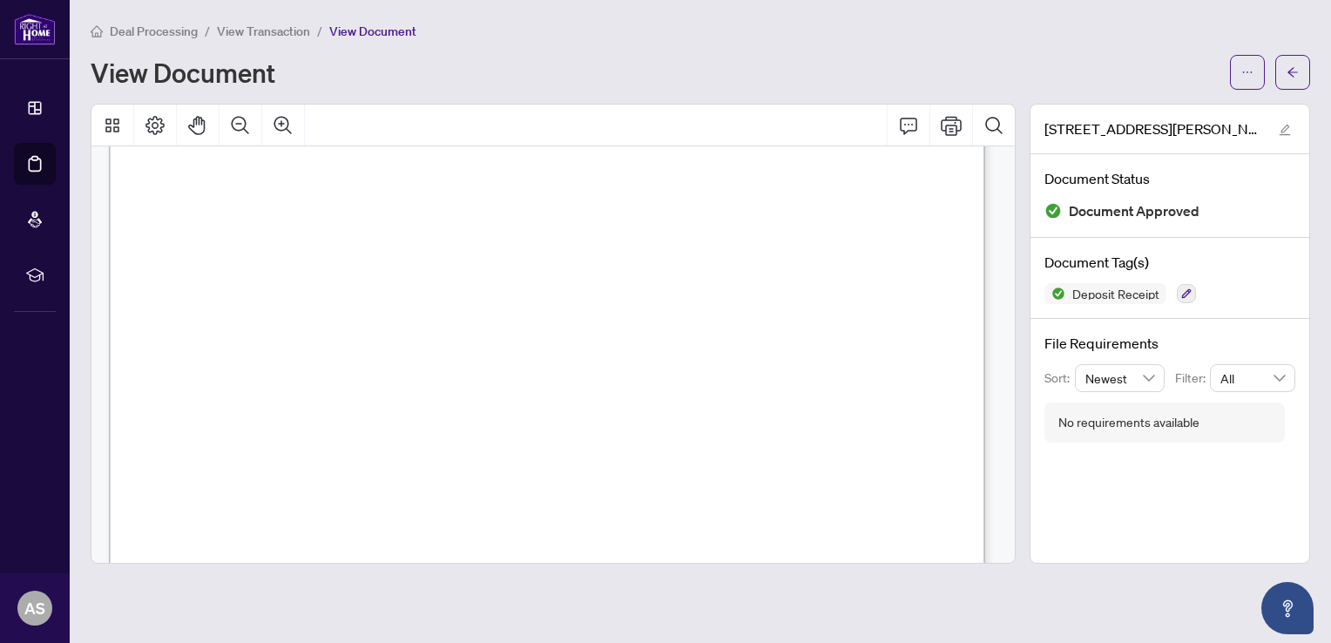
scroll to position [751, 0]
click at [623, 12] on main "Deal Processing / View Transaction / View Document View Document [STREET_ADDRES…" at bounding box center [700, 321] width 1261 height 643
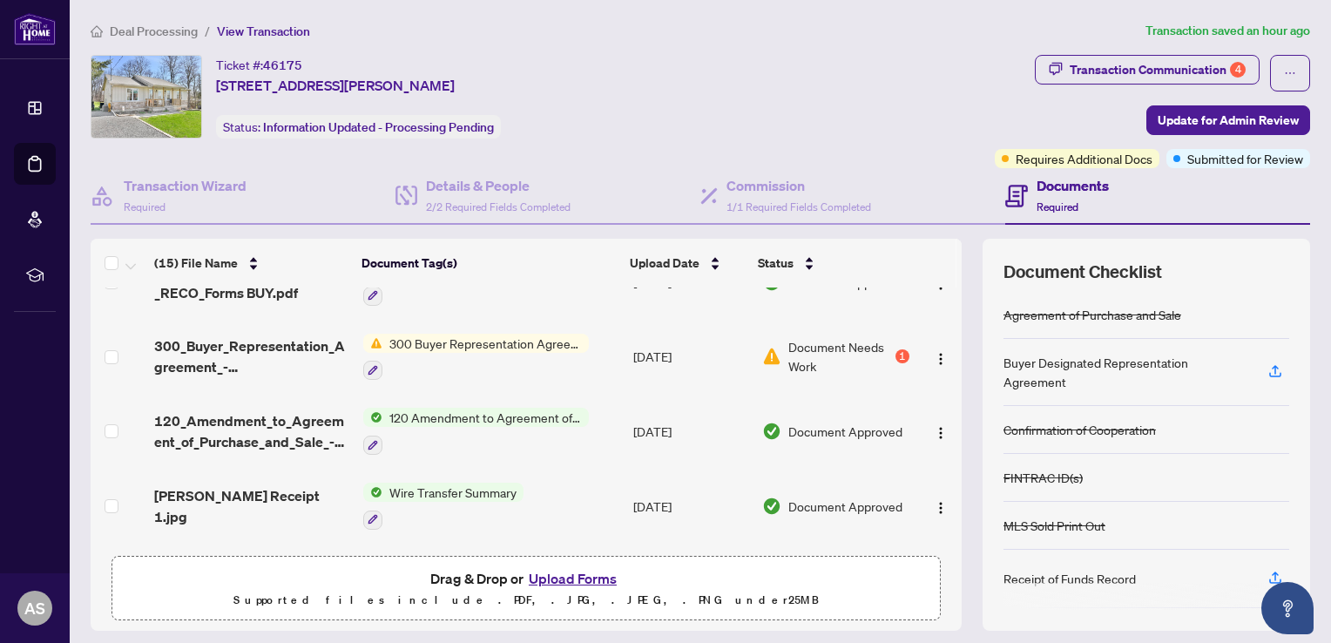
scroll to position [843, 0]
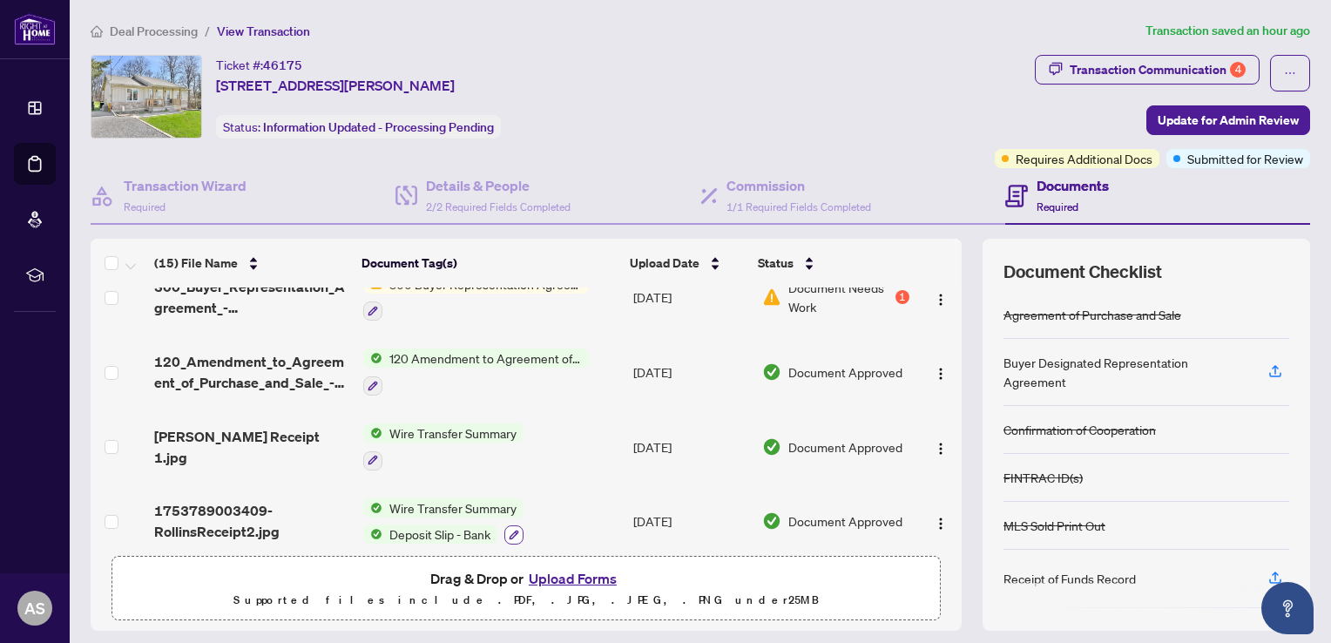
click at [509, 530] on icon "button" at bounding box center [514, 535] width 10 height 10
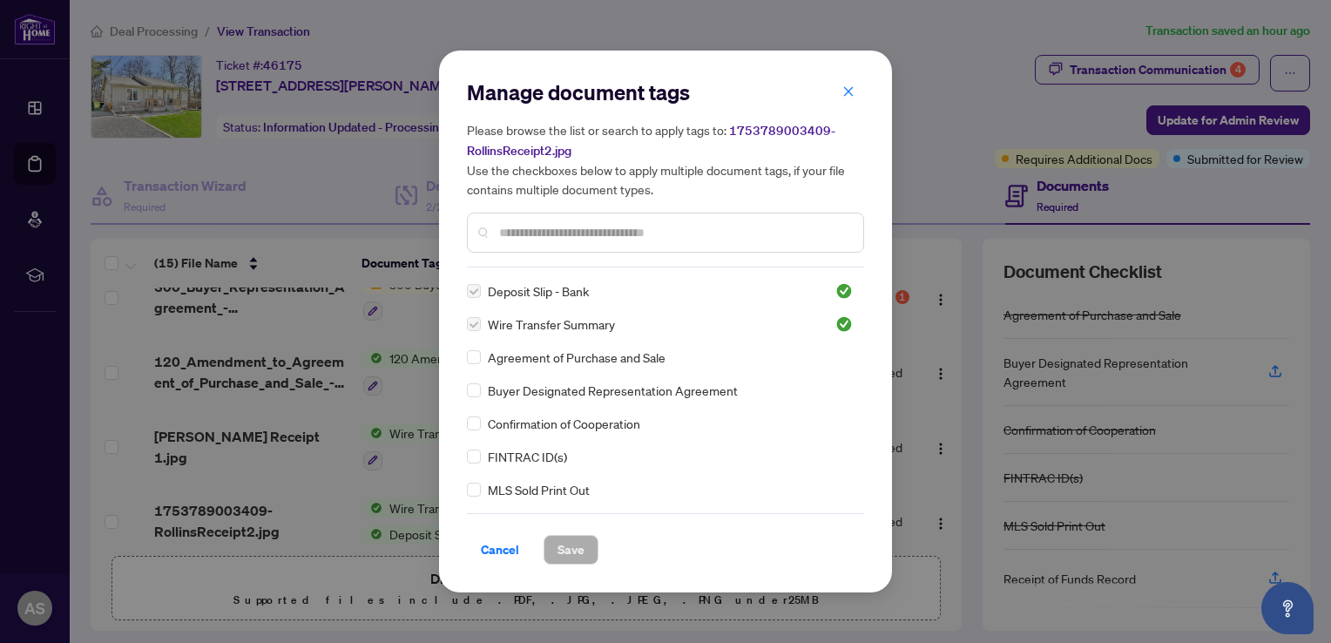
click at [847, 122] on h5 "Please browse the list or search to apply tags to: 1753789003409-RollinsReceipt…" at bounding box center [665, 159] width 397 height 78
click at [852, 85] on span "button" at bounding box center [848, 92] width 12 height 28
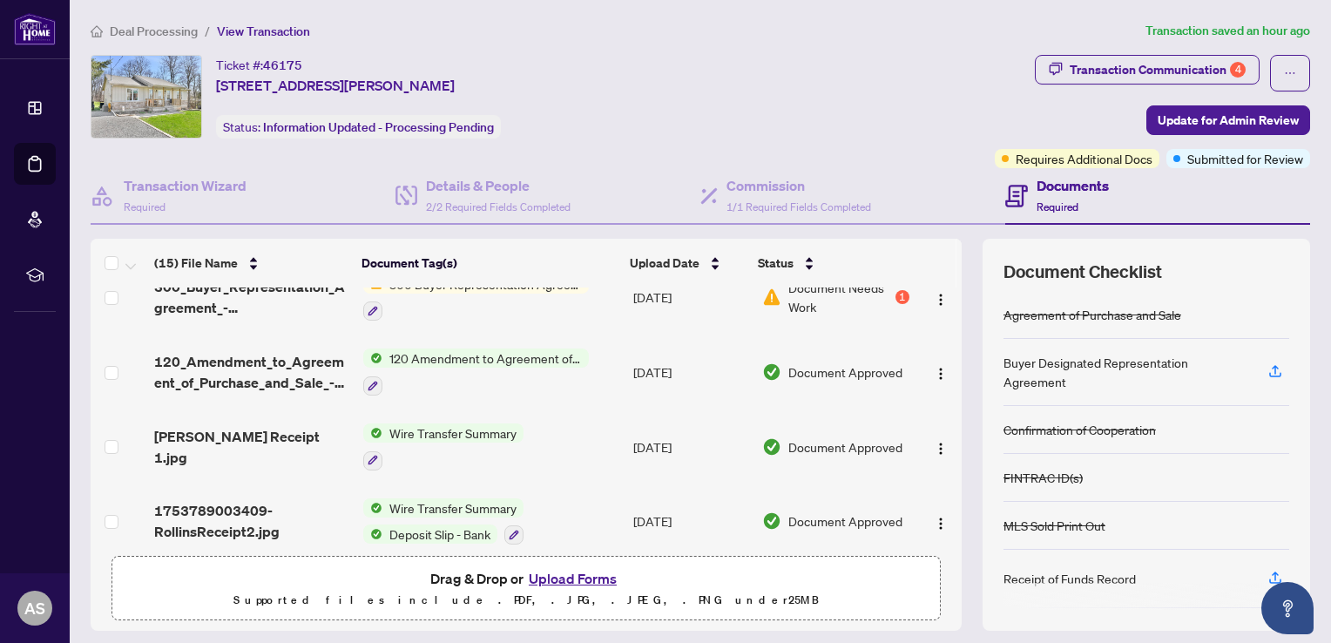
click at [841, 511] on span "Document Approved" at bounding box center [845, 520] width 114 height 19
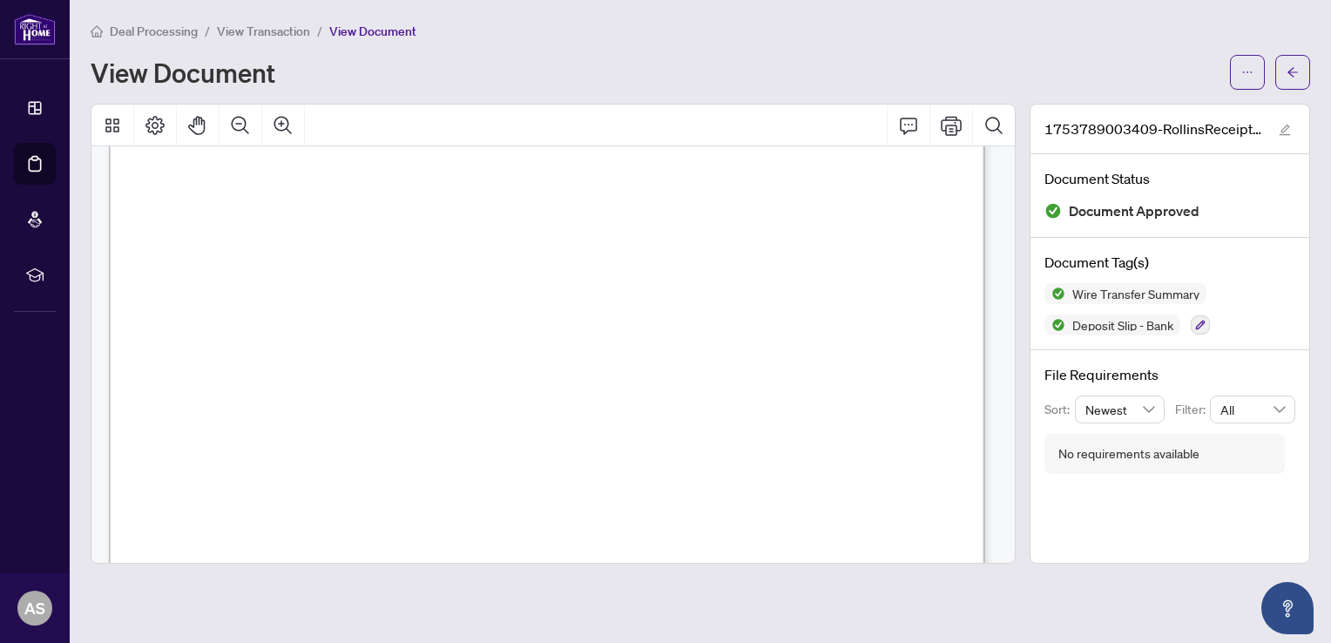
scroll to position [87, 0]
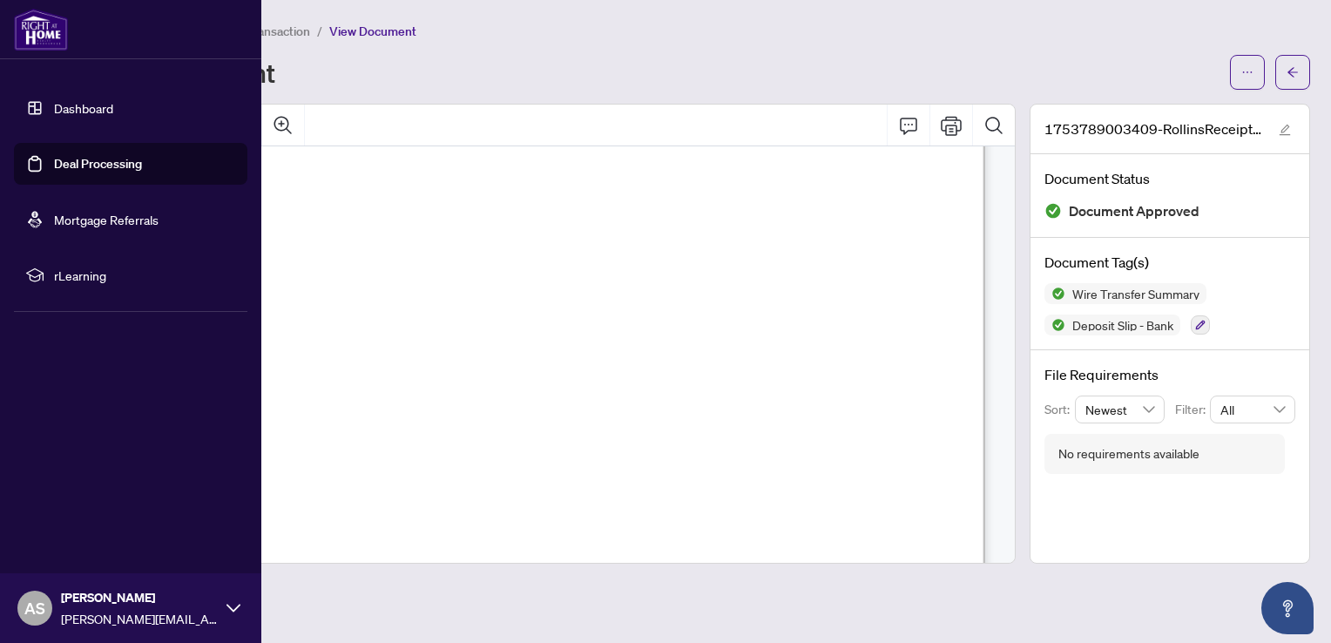
click at [54, 109] on link "Dashboard" at bounding box center [83, 108] width 59 height 16
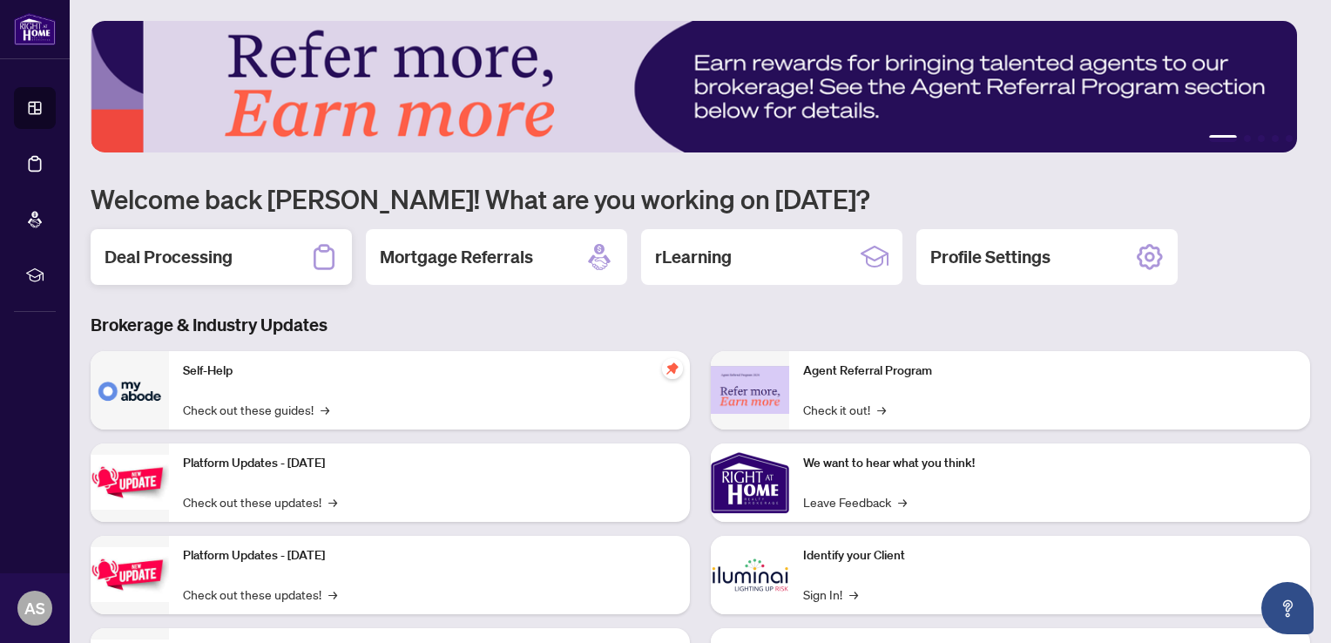
click at [247, 253] on div "Deal Processing" at bounding box center [221, 257] width 261 height 56
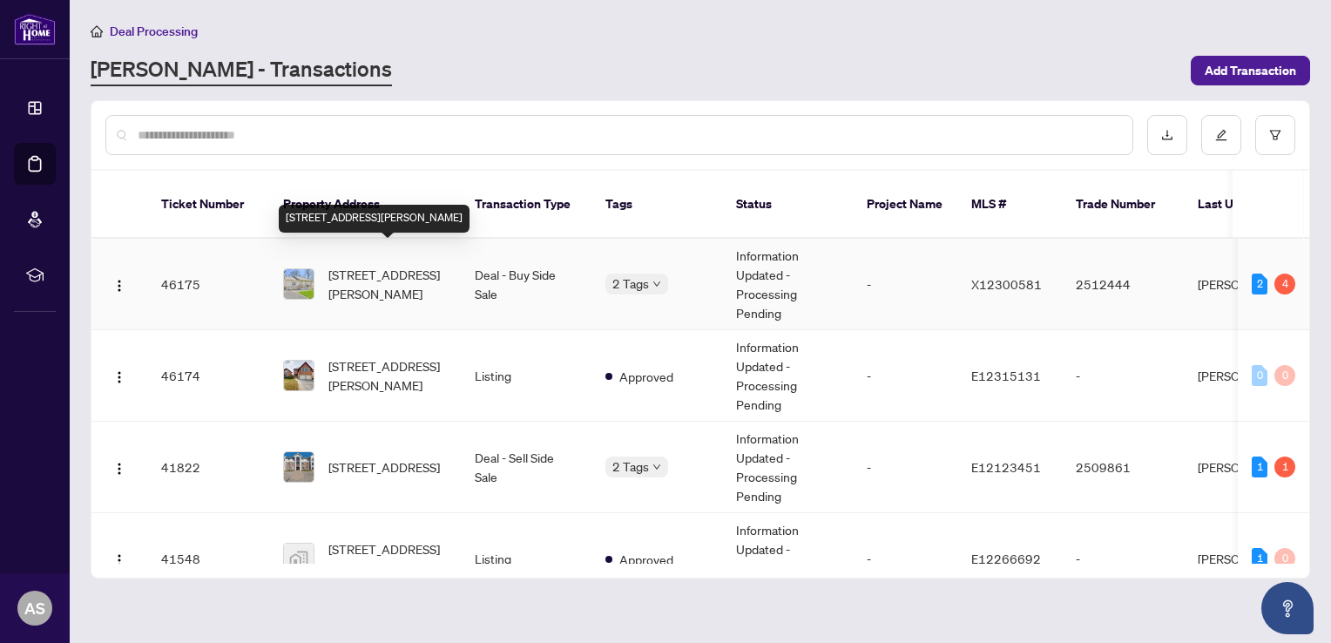
click at [379, 265] on span "[STREET_ADDRESS][PERSON_NAME]" at bounding box center [387, 284] width 118 height 38
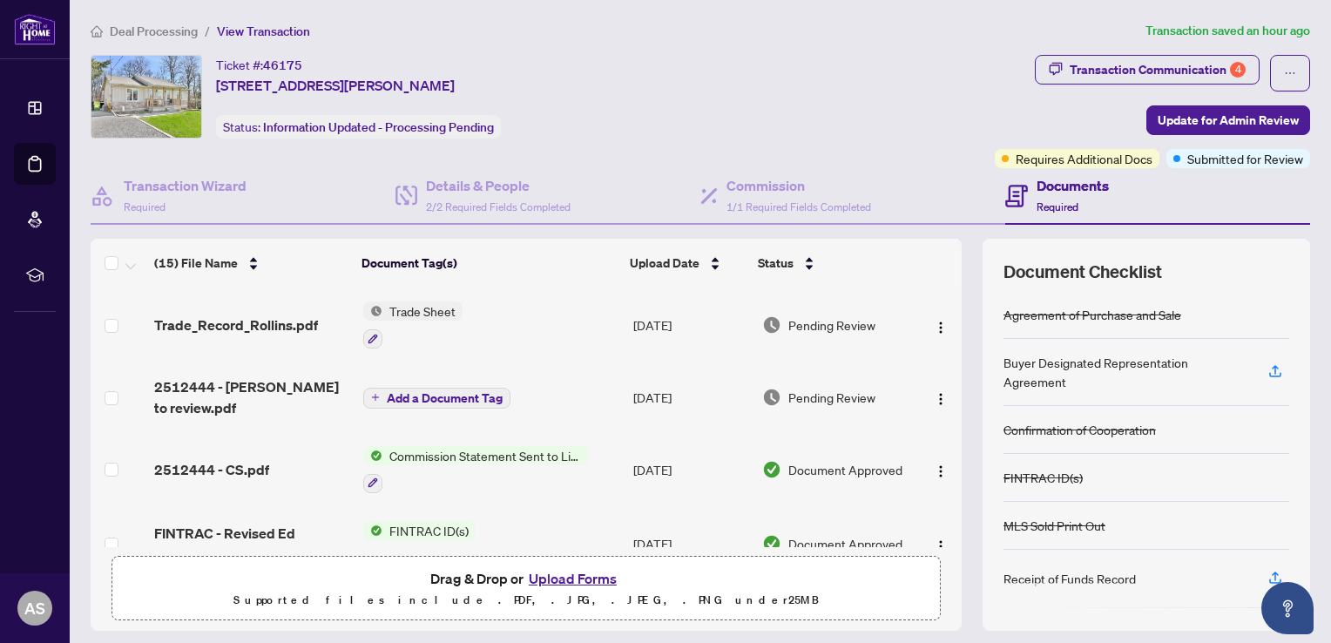
click at [571, 577] on button "Upload Forms" at bounding box center [573, 578] width 98 height 23
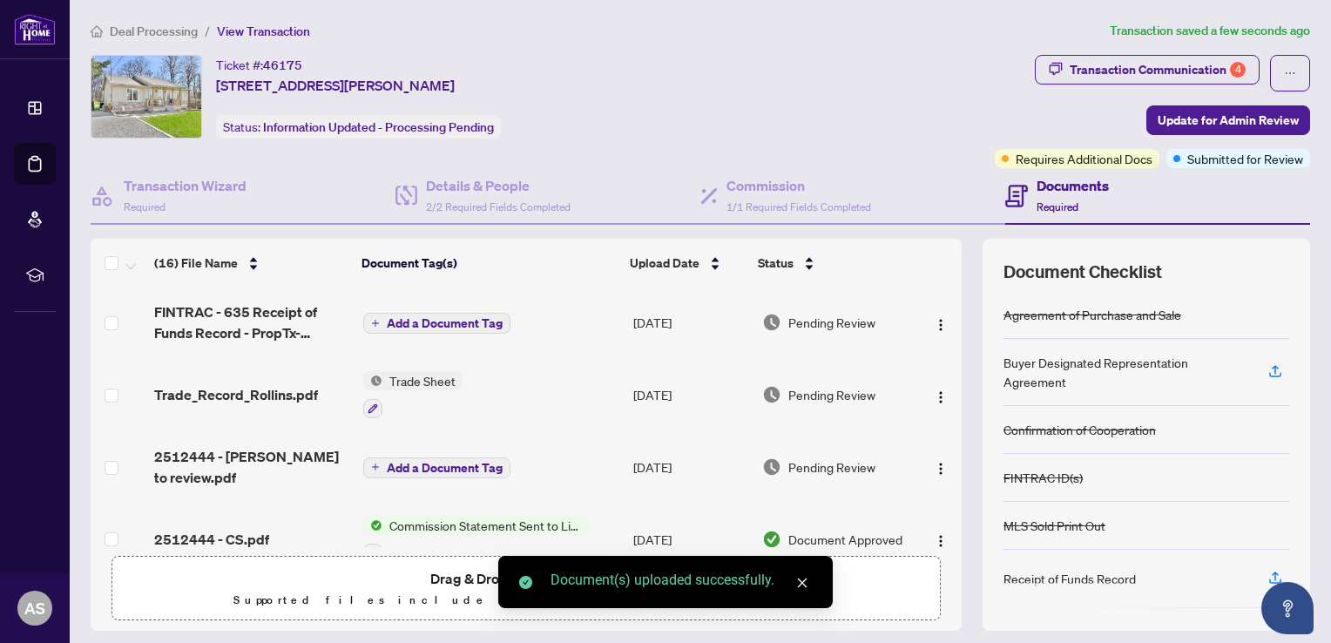
click at [469, 317] on span "Add a Document Tag" at bounding box center [445, 323] width 116 height 12
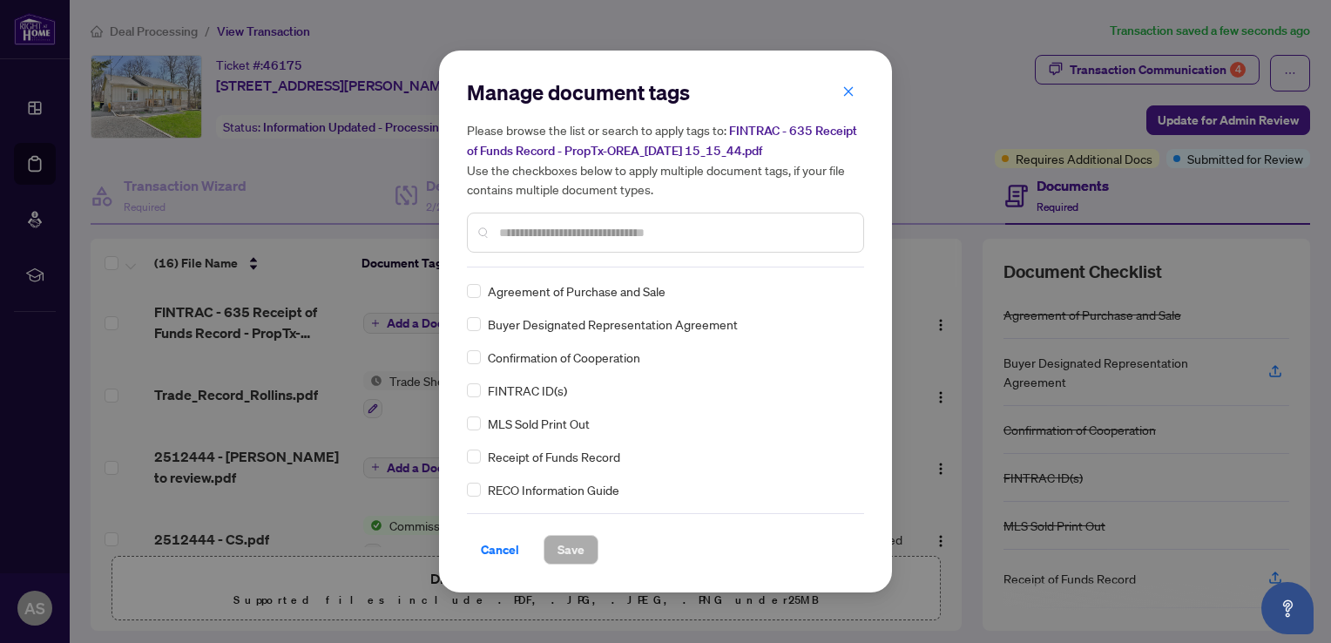
click at [549, 233] on input "text" at bounding box center [674, 232] width 350 height 19
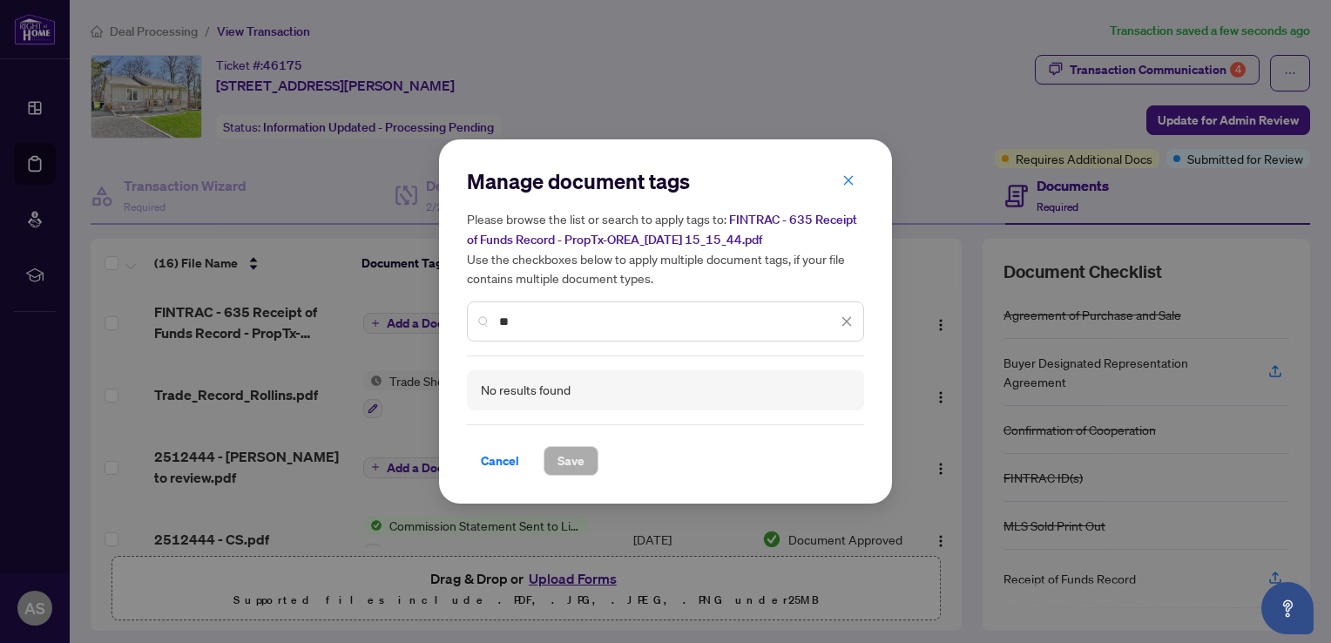
type input "*"
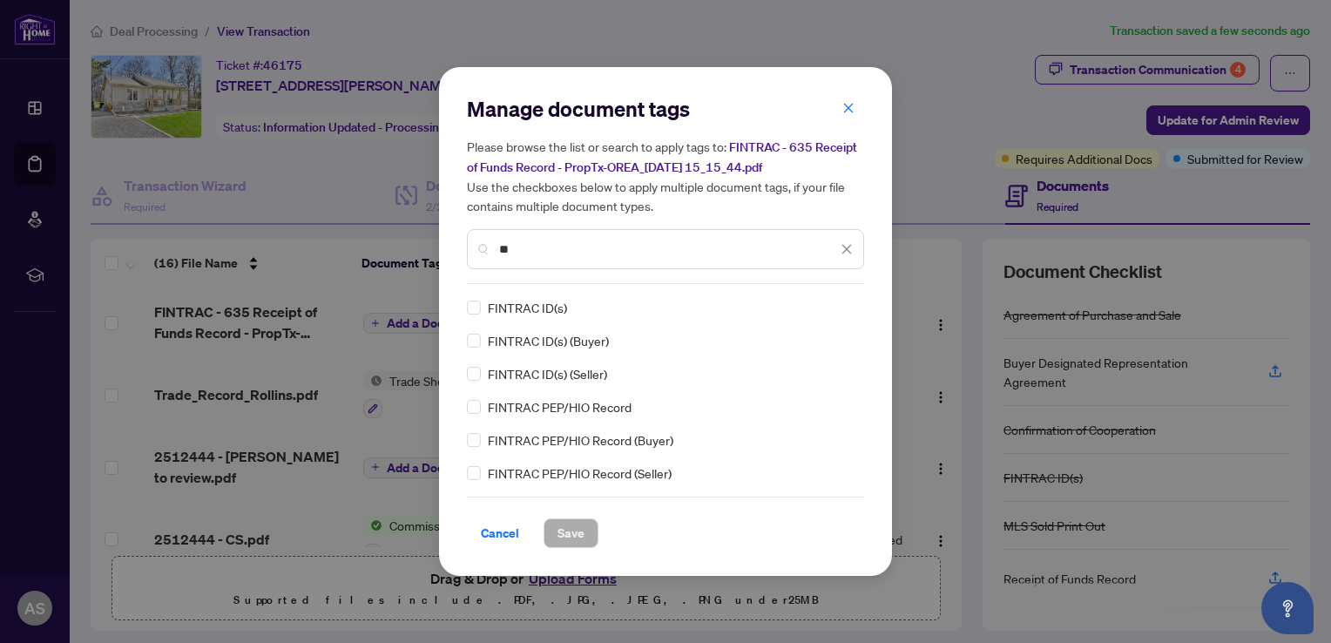
type input "*"
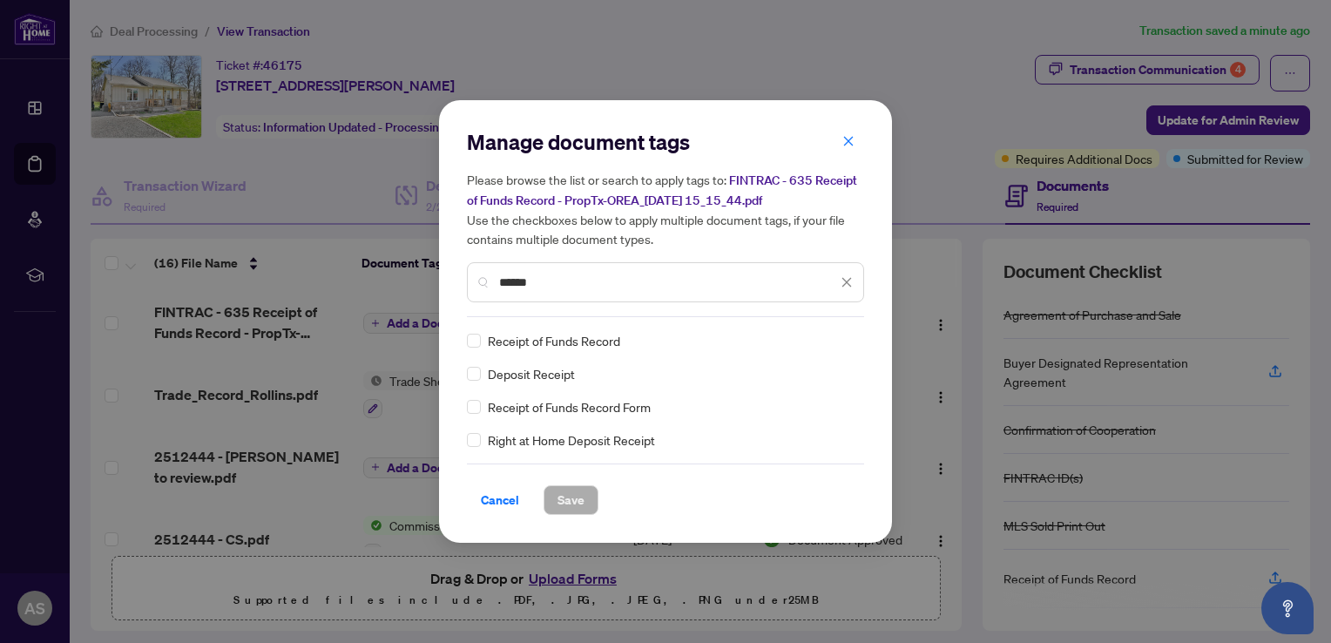
type input "******"
click at [564, 498] on span "Save" at bounding box center [571, 500] width 27 height 28
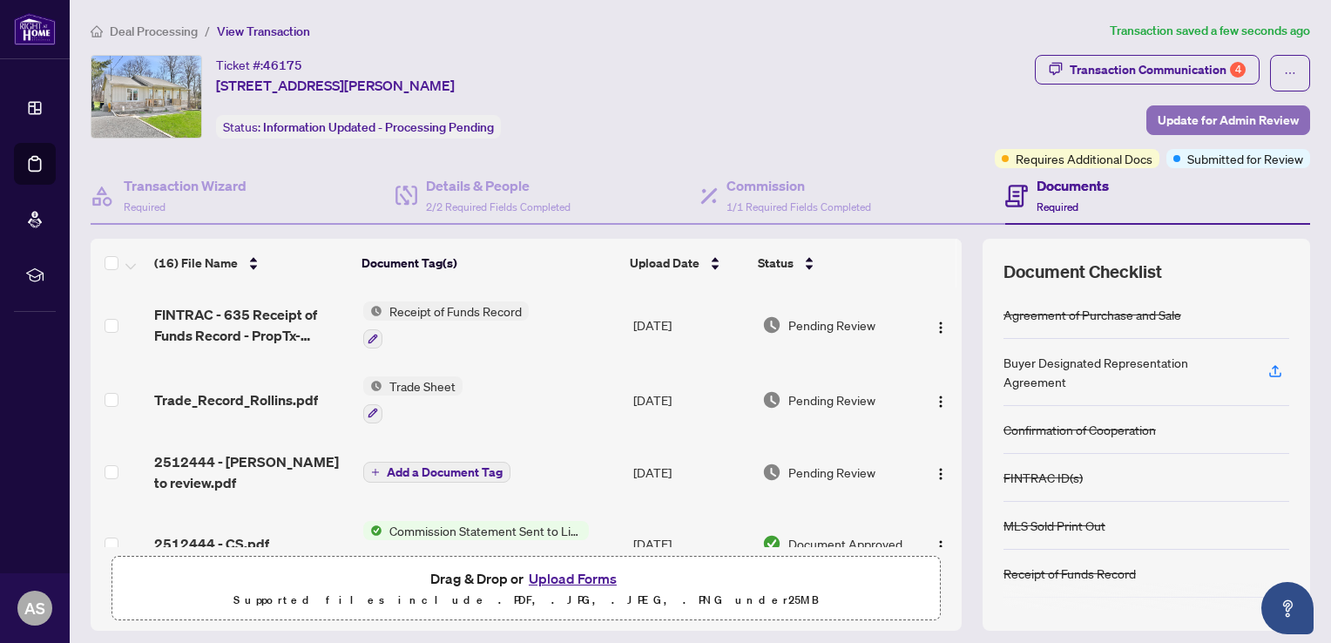
click at [1171, 116] on span "Update for Admin Review" at bounding box center [1228, 120] width 141 height 28
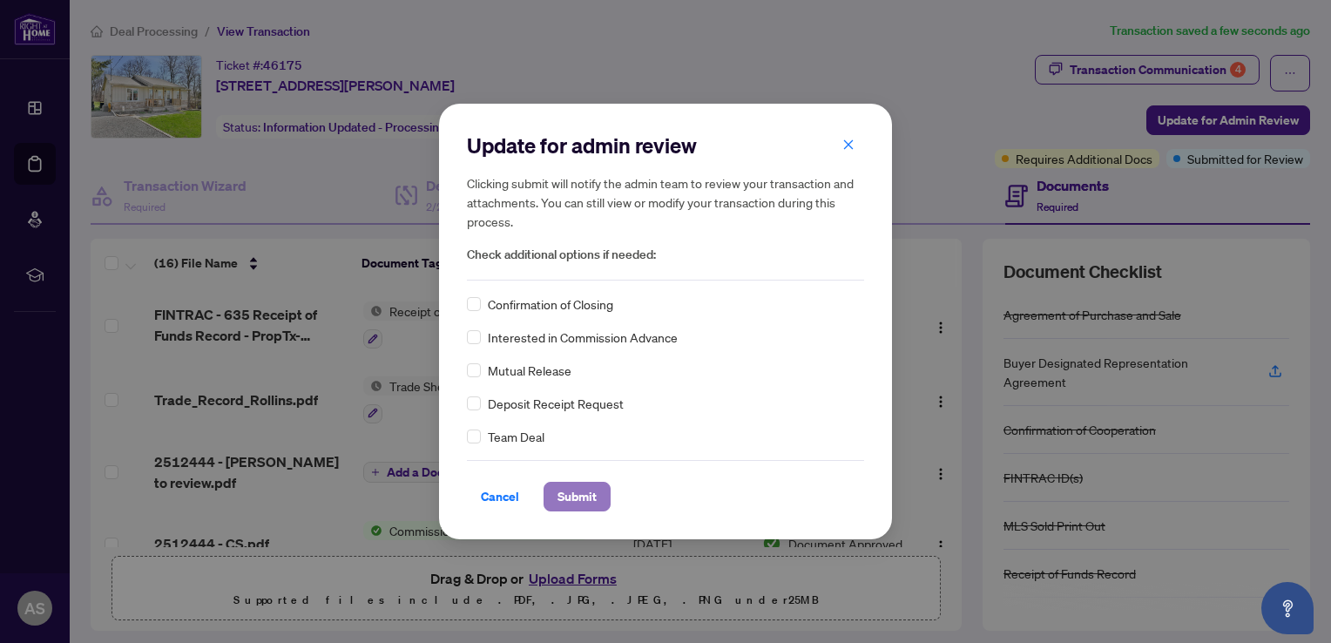
click at [572, 491] on span "Submit" at bounding box center [577, 497] width 39 height 28
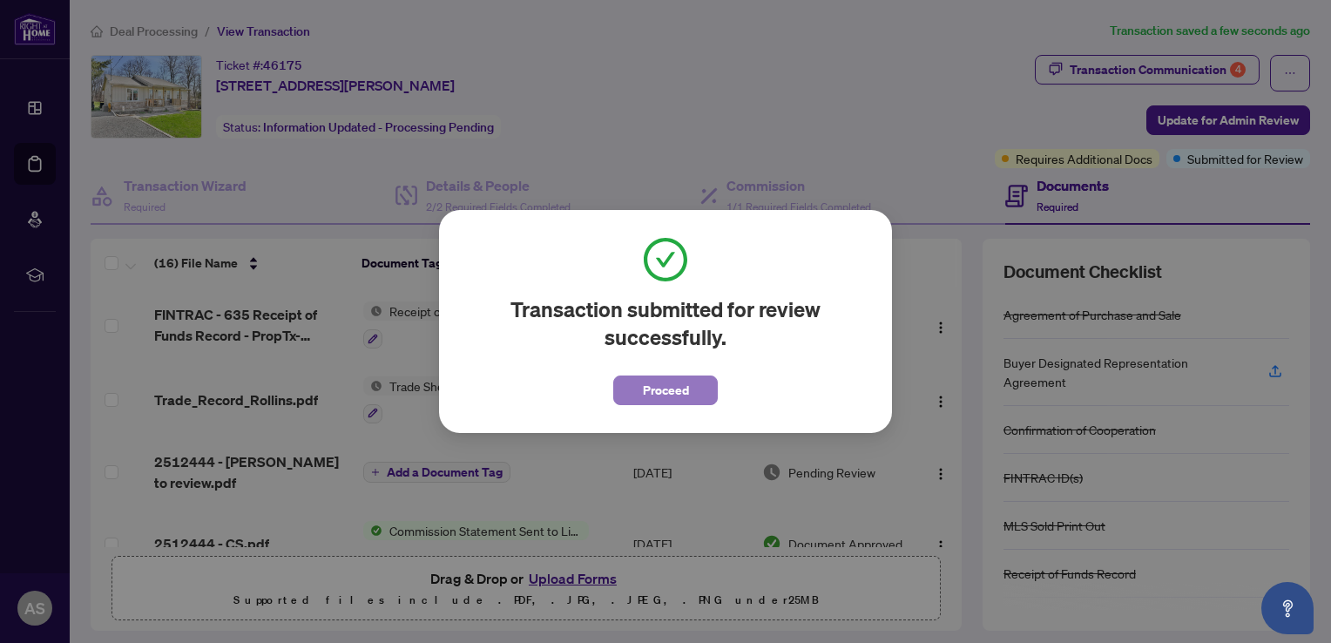
click at [639, 392] on button "Proceed" at bounding box center [665, 390] width 105 height 30
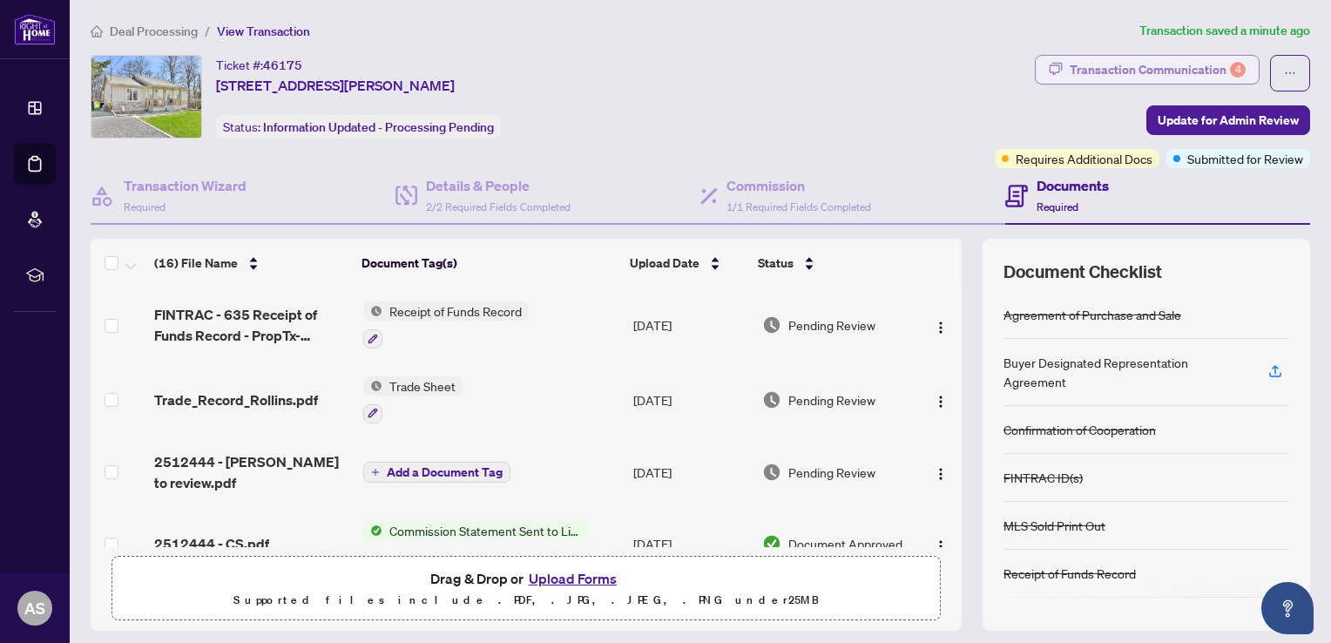
click at [1167, 62] on div "Transaction Communication 4" at bounding box center [1158, 70] width 176 height 28
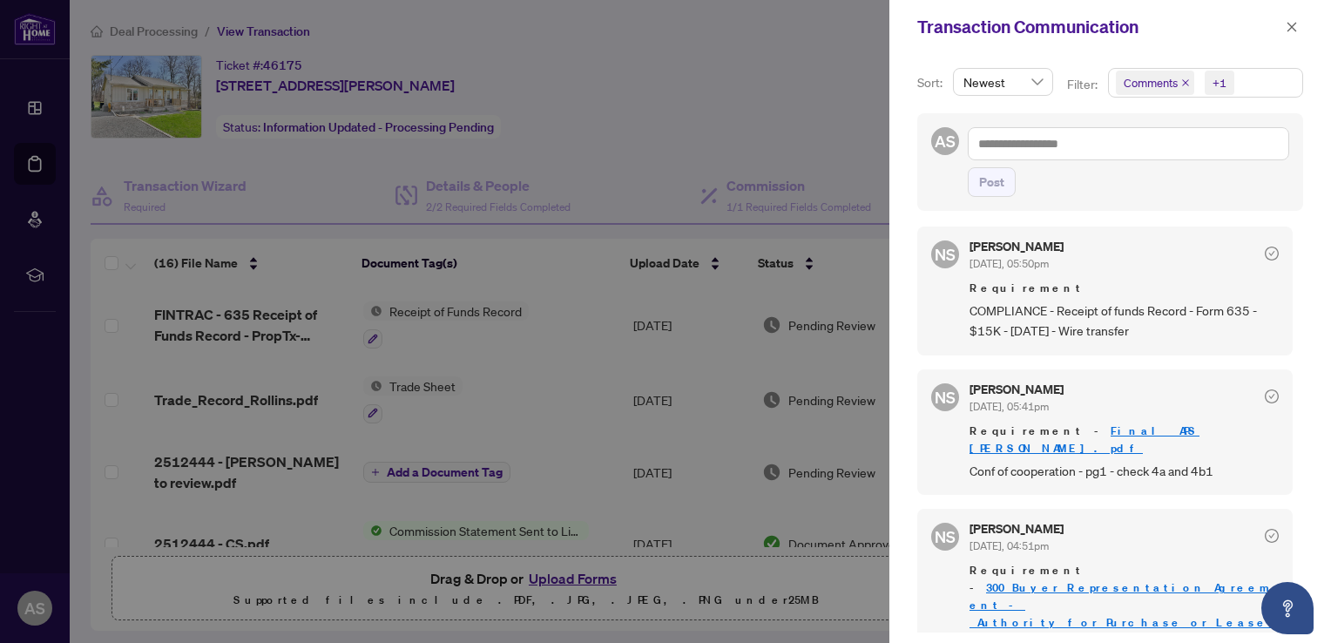
scroll to position [2, 0]
click at [760, 97] on div at bounding box center [665, 321] width 1331 height 643
click at [1294, 21] on icon "close" at bounding box center [1292, 27] width 12 height 12
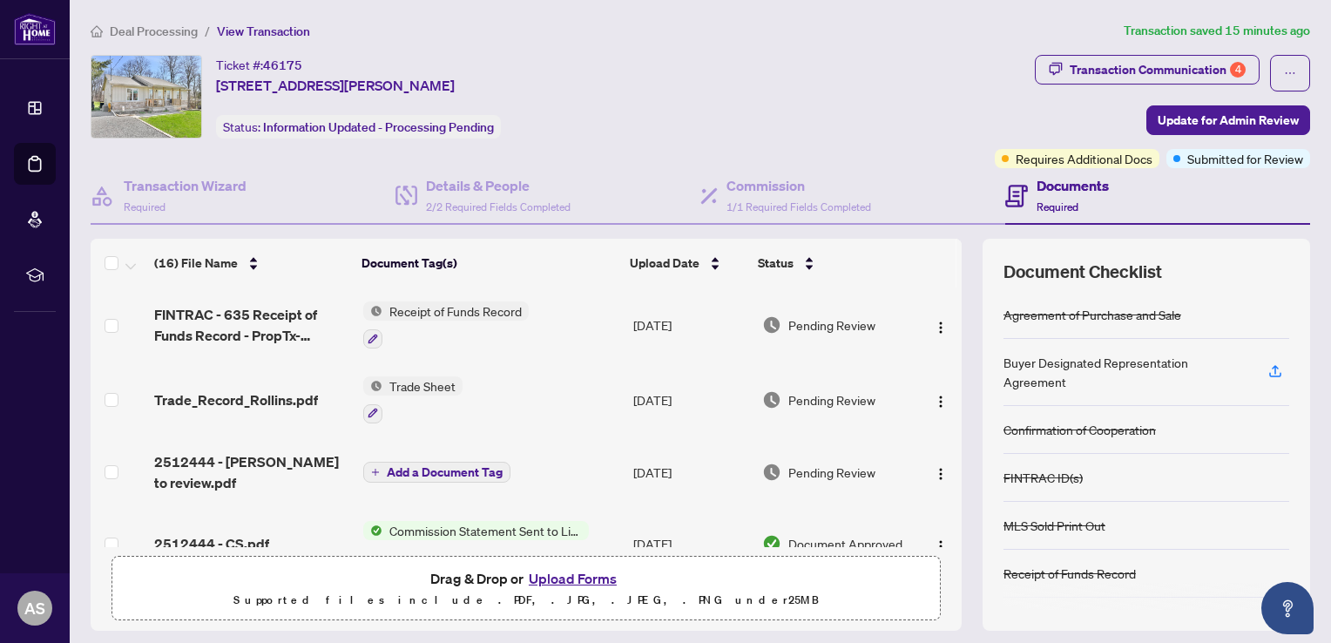
click at [578, 573] on button "Upload Forms" at bounding box center [573, 578] width 98 height 23
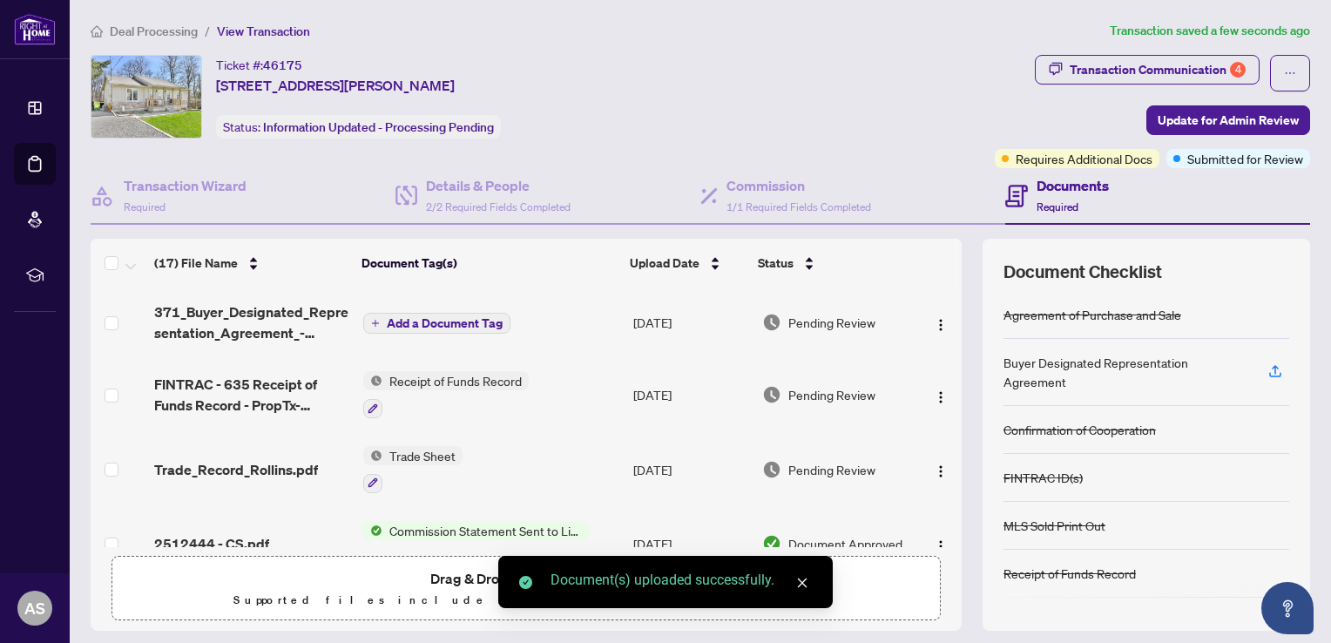
click at [476, 321] on span "Add a Document Tag" at bounding box center [445, 323] width 116 height 12
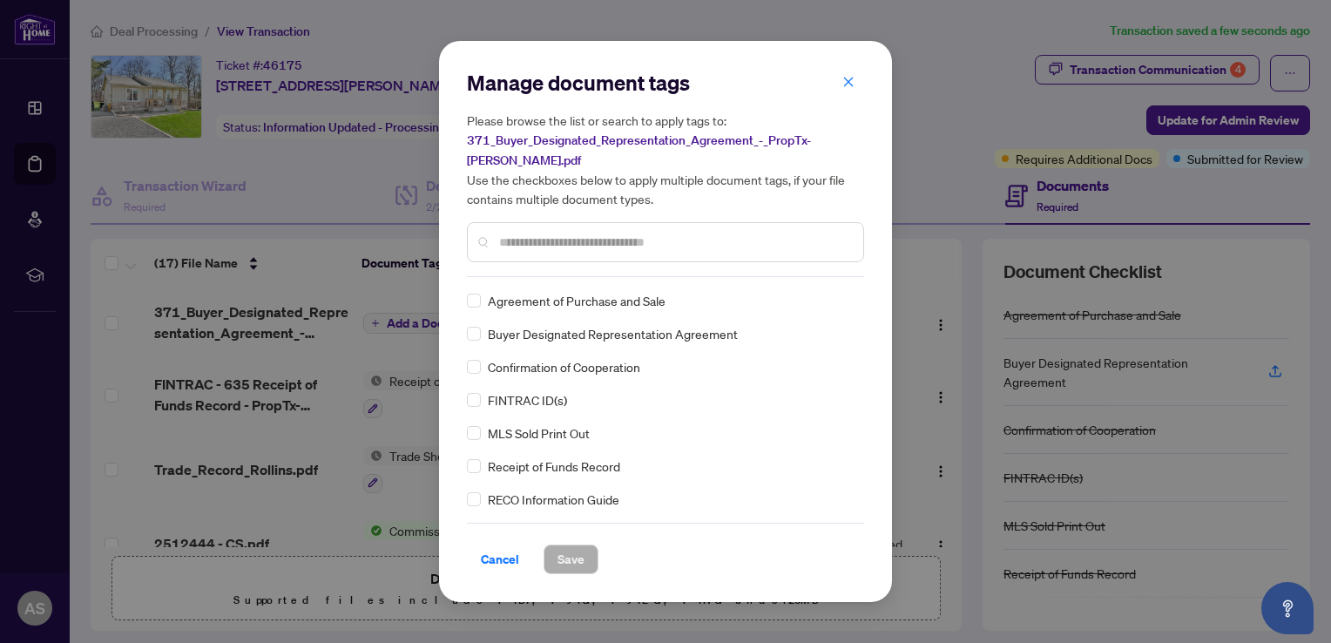
click at [538, 233] on input "text" at bounding box center [674, 242] width 350 height 19
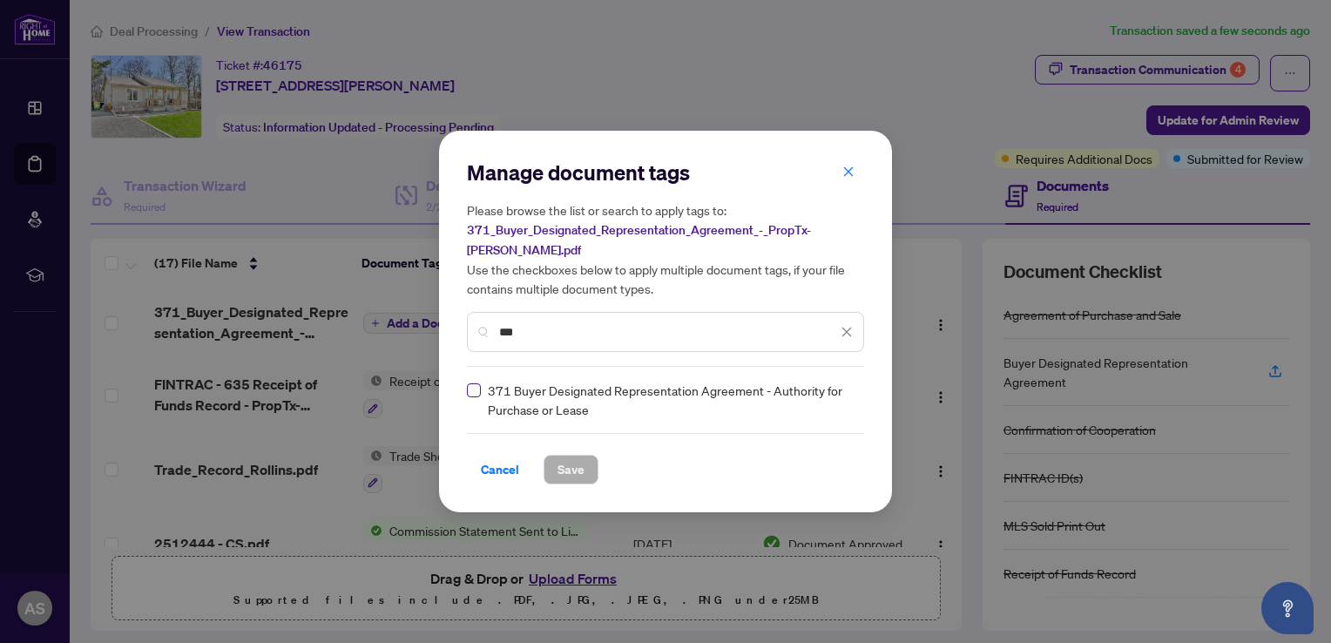
type input "***"
click at [573, 456] on span "Save" at bounding box center [571, 470] width 27 height 28
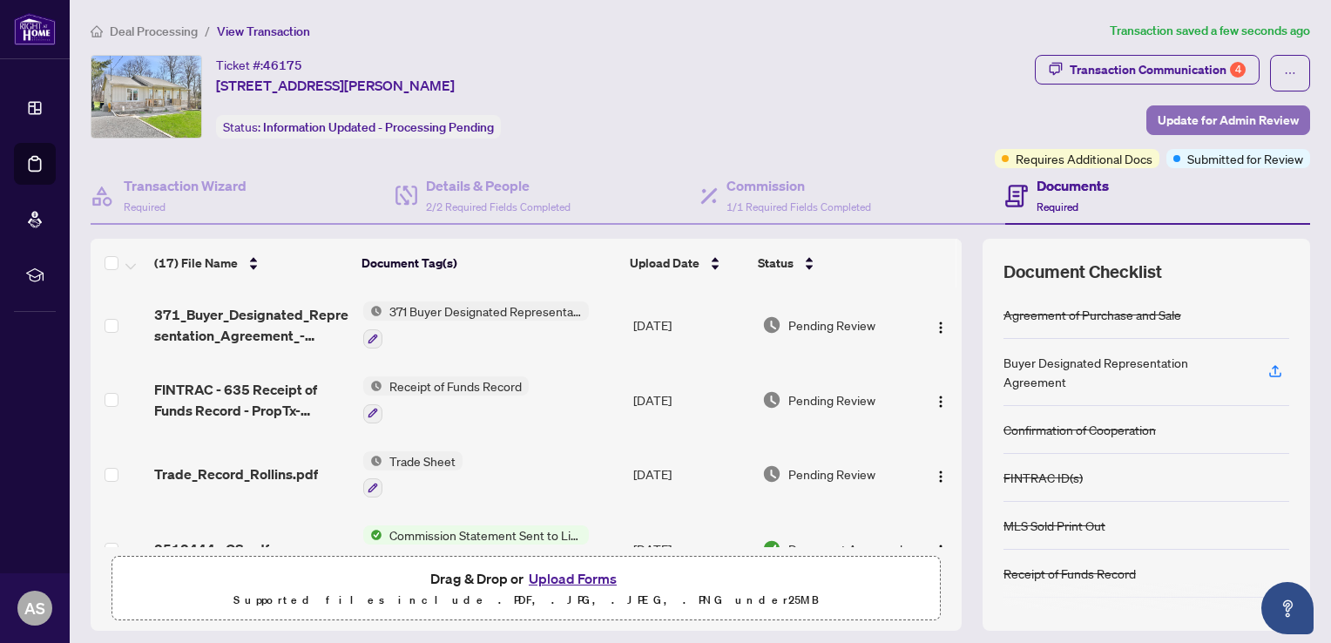
click at [1178, 118] on span "Update for Admin Review" at bounding box center [1228, 120] width 141 height 28
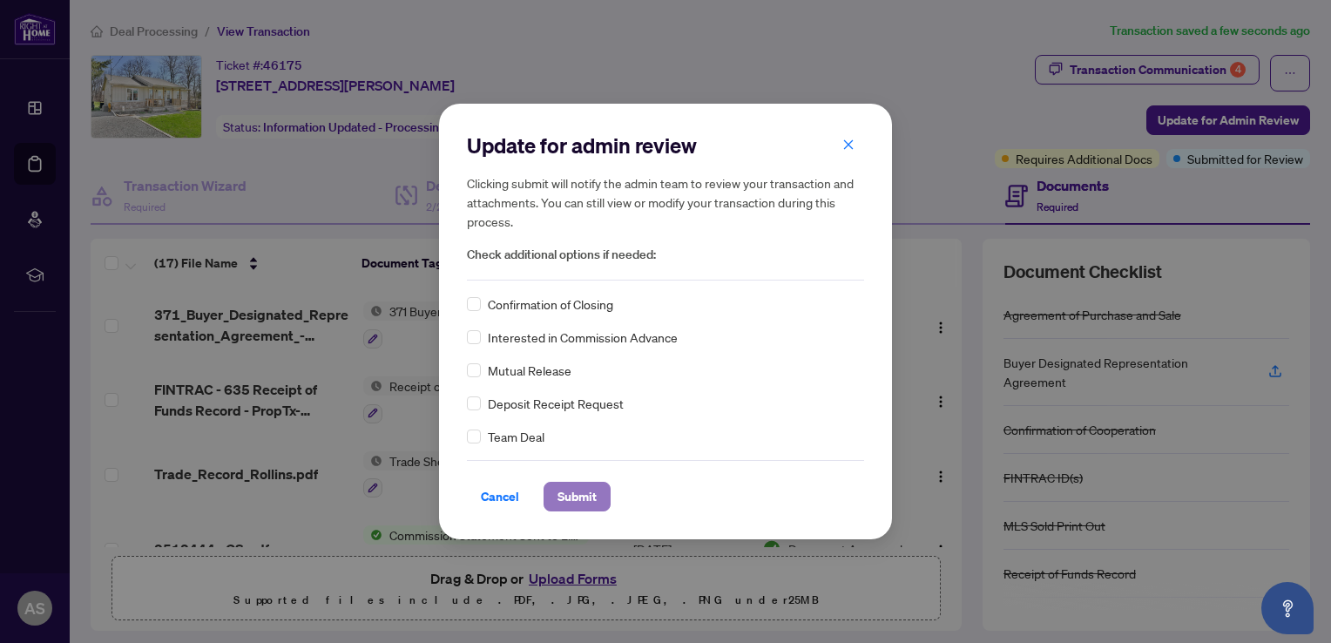
click at [582, 497] on span "Submit" at bounding box center [577, 497] width 39 height 28
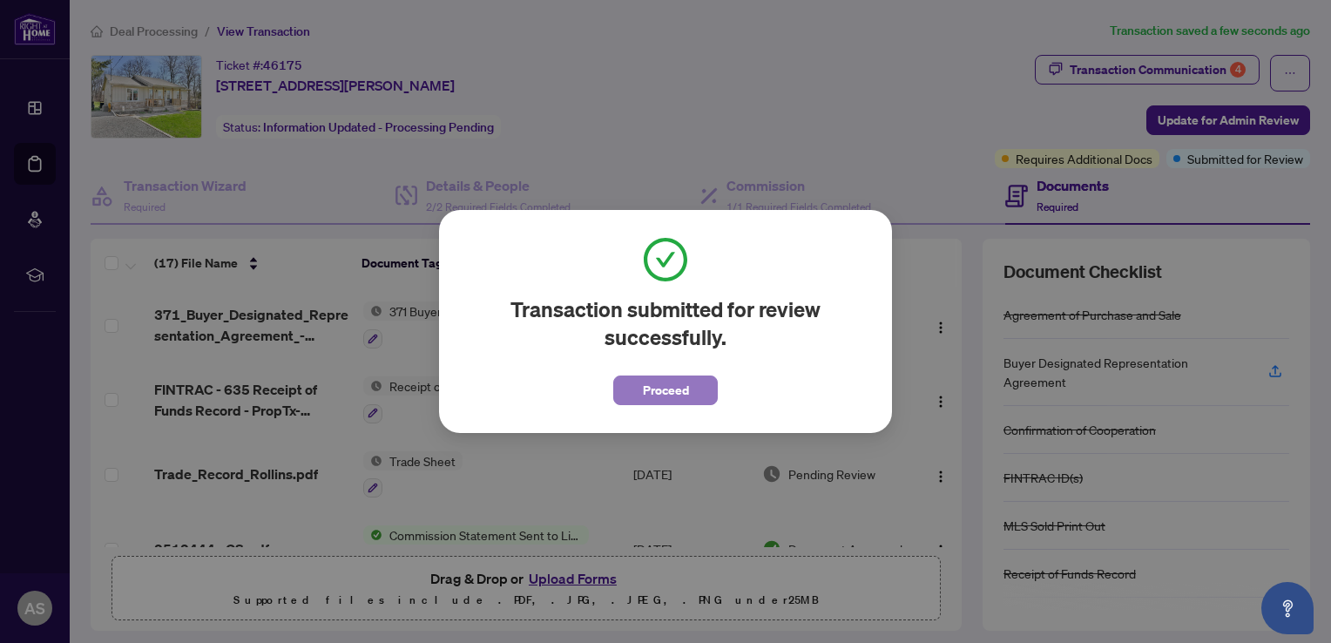
click at [680, 395] on span "Proceed" at bounding box center [666, 390] width 46 height 28
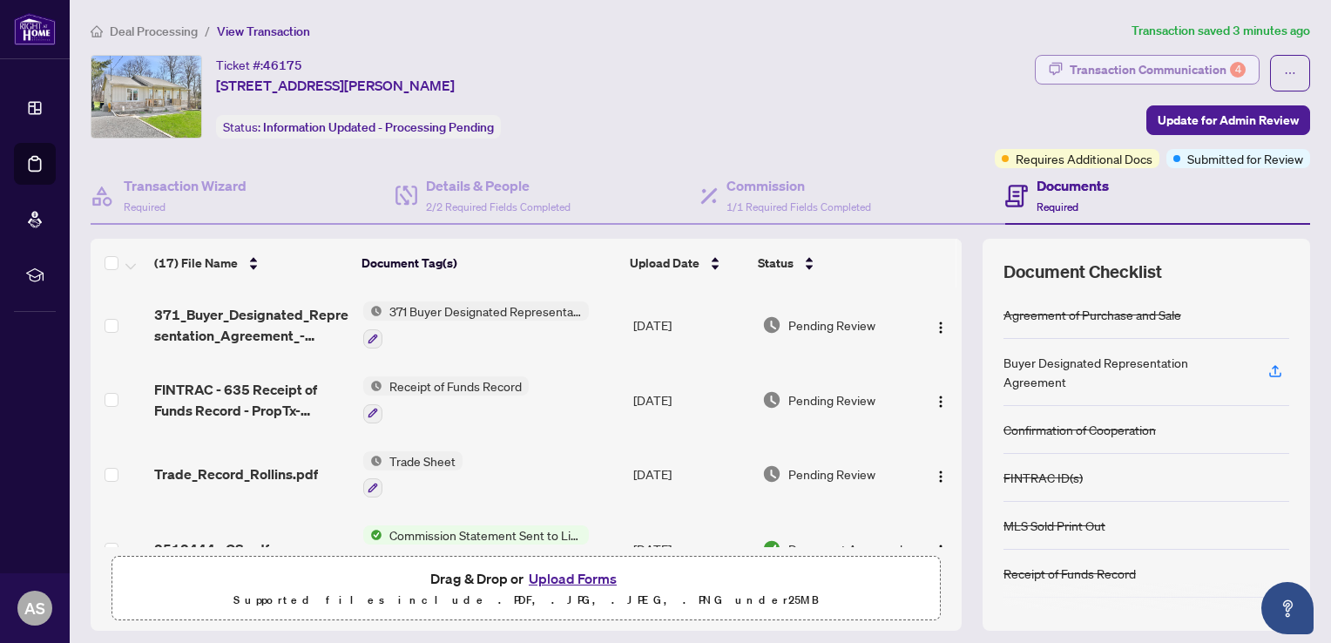
click at [1209, 69] on div "Transaction Communication 4" at bounding box center [1158, 70] width 176 height 28
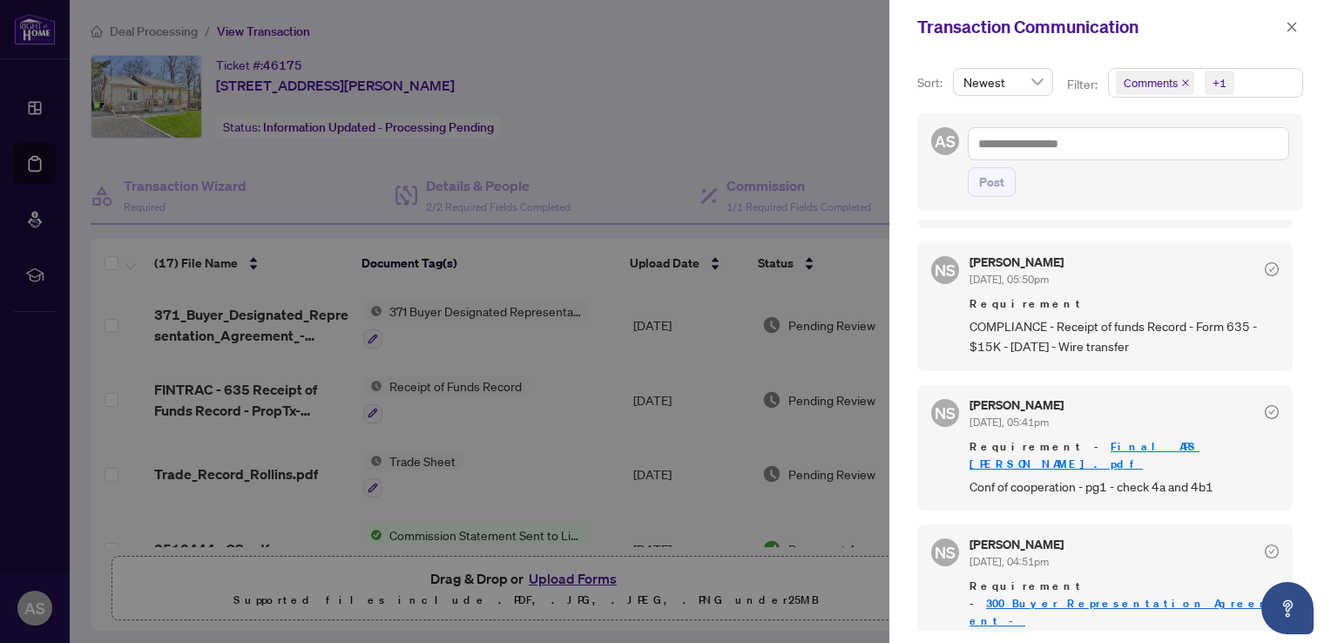
scroll to position [453, 0]
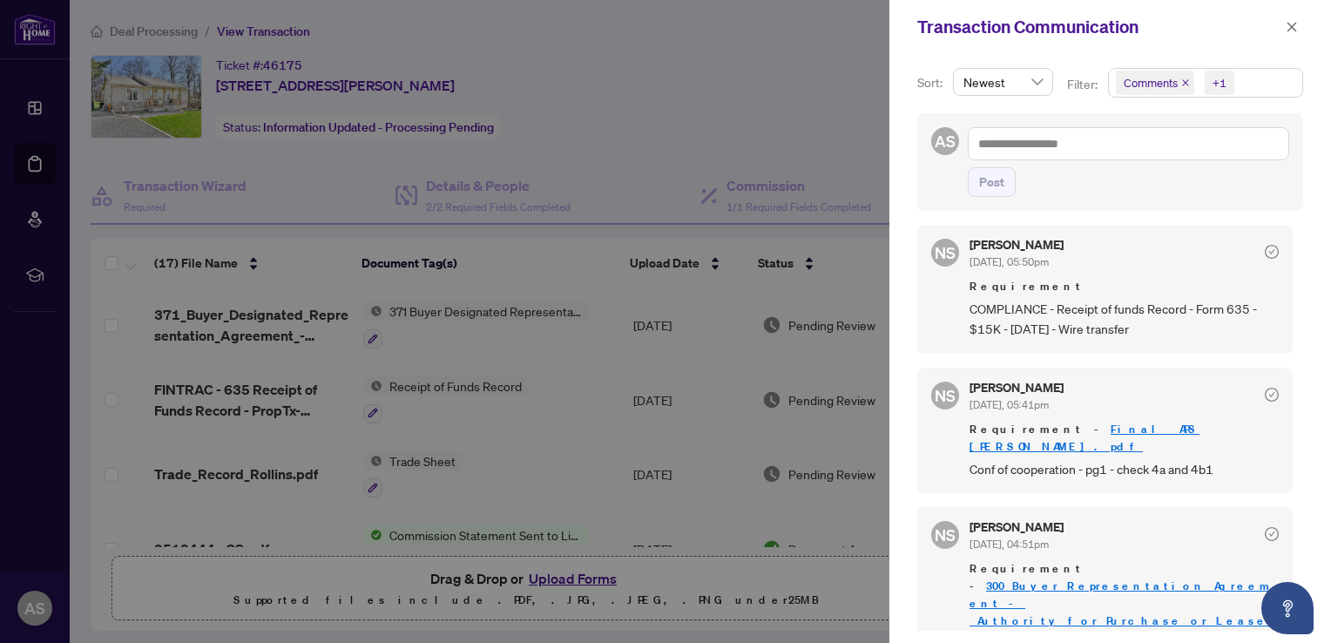
click at [667, 382] on div at bounding box center [665, 321] width 1331 height 643
click at [1287, 27] on icon "close" at bounding box center [1292, 27] width 12 height 12
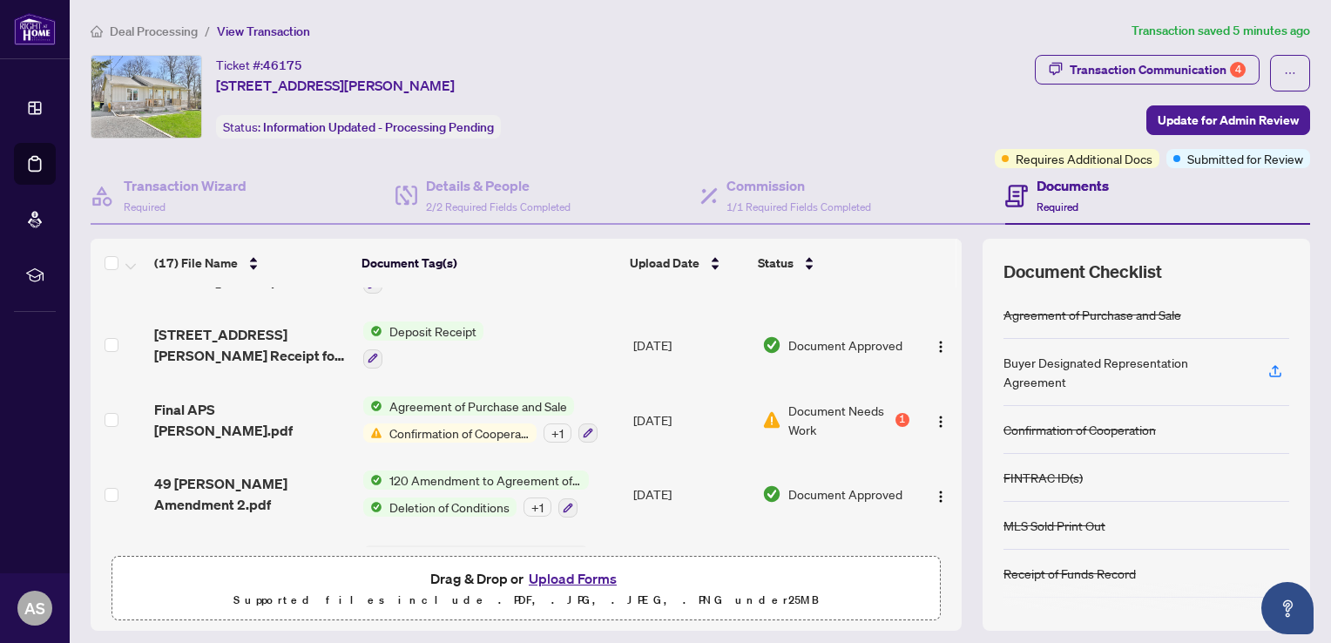
scroll to position [523, 0]
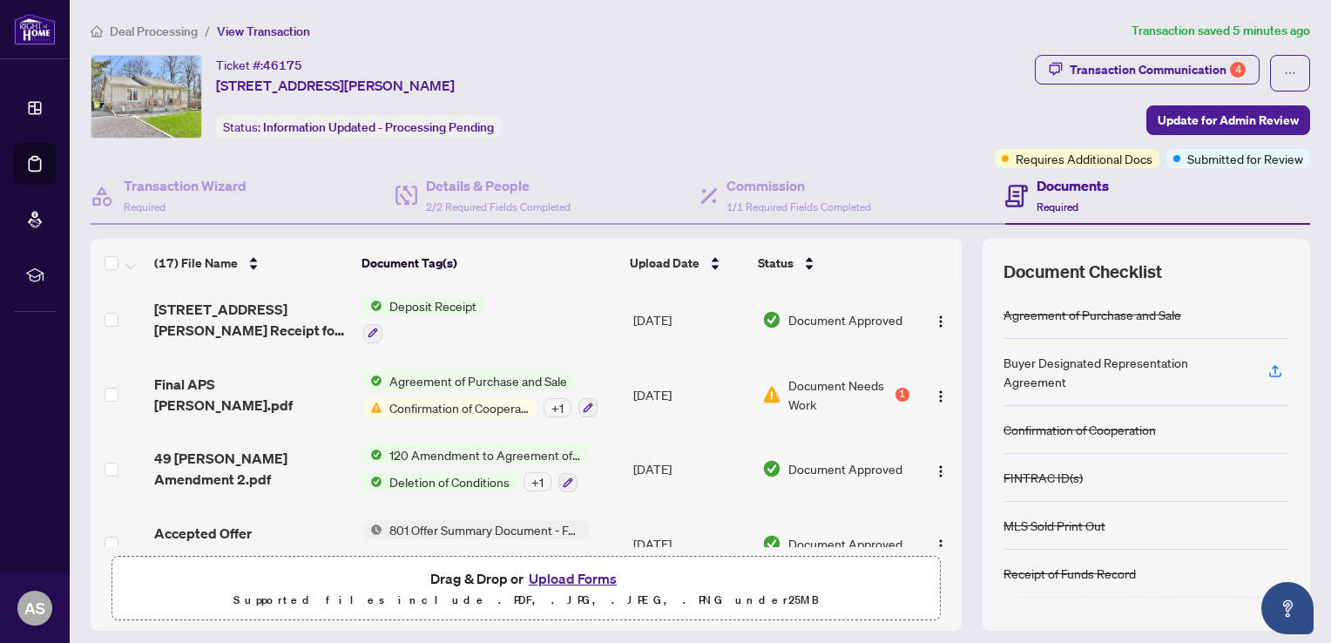
click at [494, 398] on span "Confirmation of Cooperation" at bounding box center [459, 407] width 154 height 19
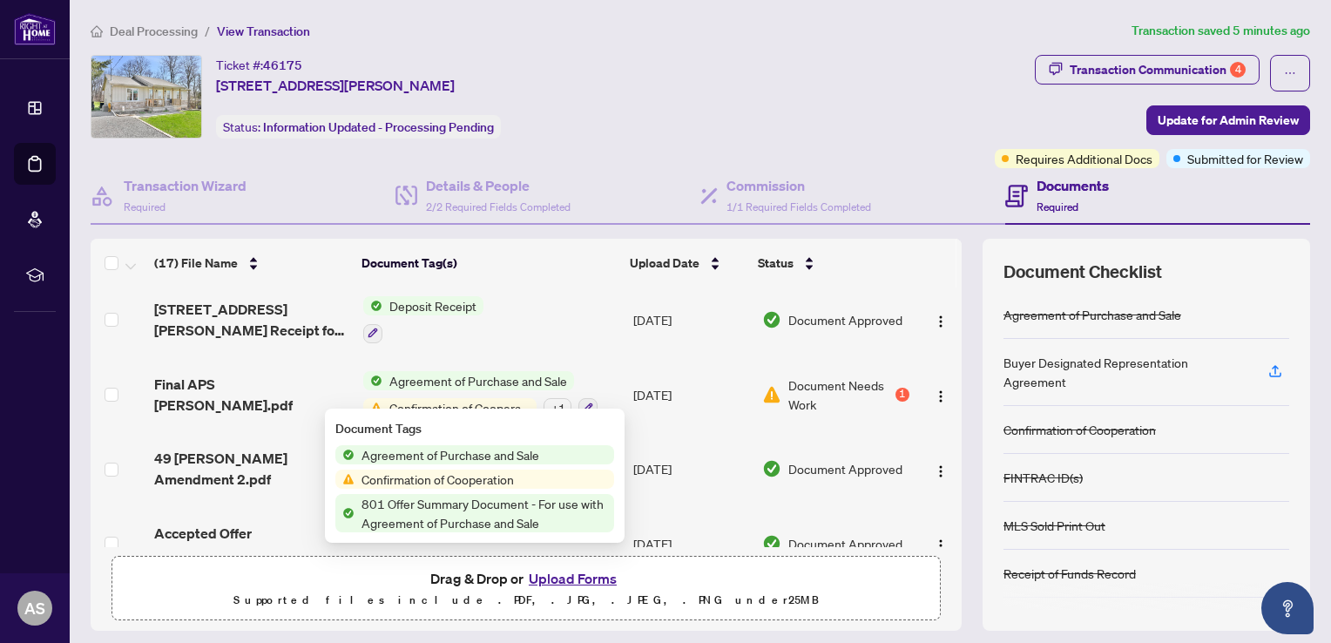
click at [788, 378] on span "Document Needs Work" at bounding box center [840, 394] width 104 height 38
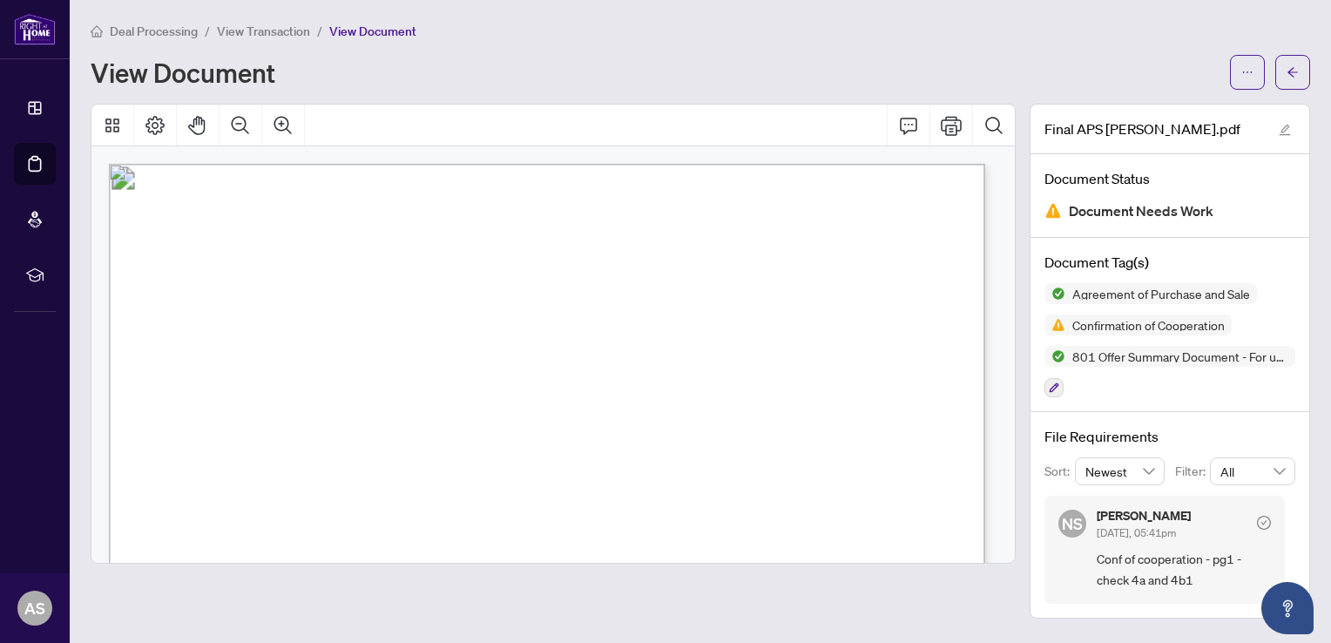
click at [691, 301] on span "This Form when completed may be utilized to comply with the provisions of the T…" at bounding box center [510, 309] width 686 height 17
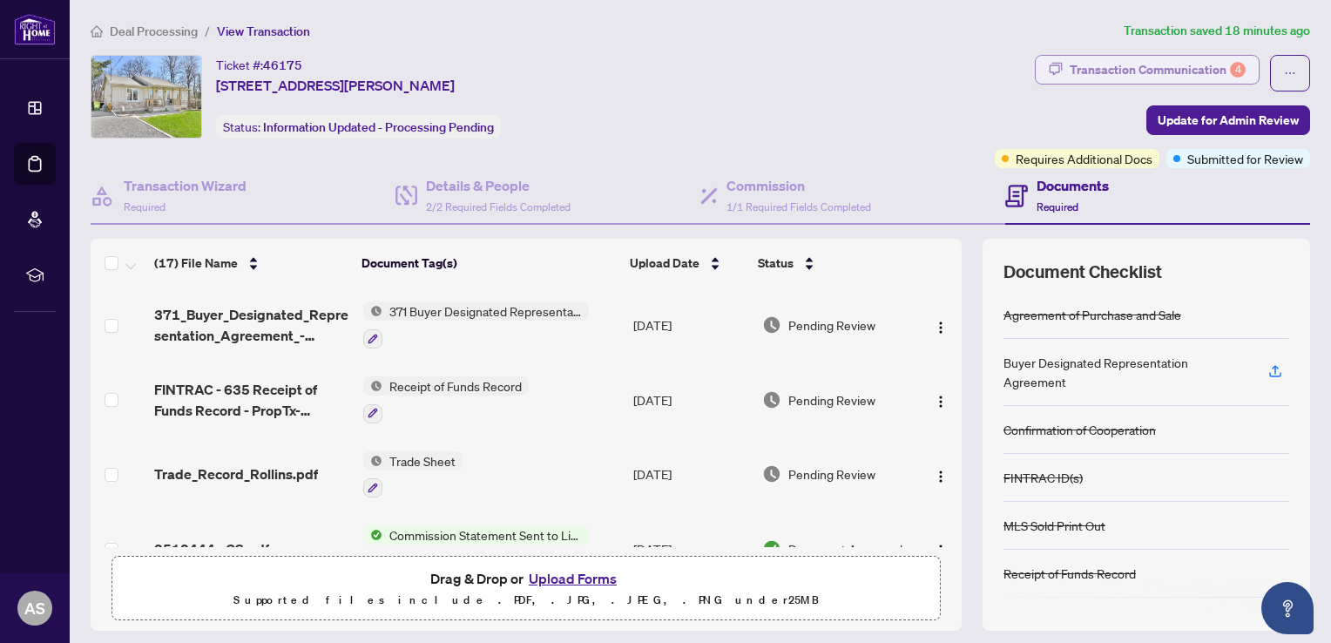
click at [1111, 68] on div "Transaction Communication 4" at bounding box center [1158, 70] width 176 height 28
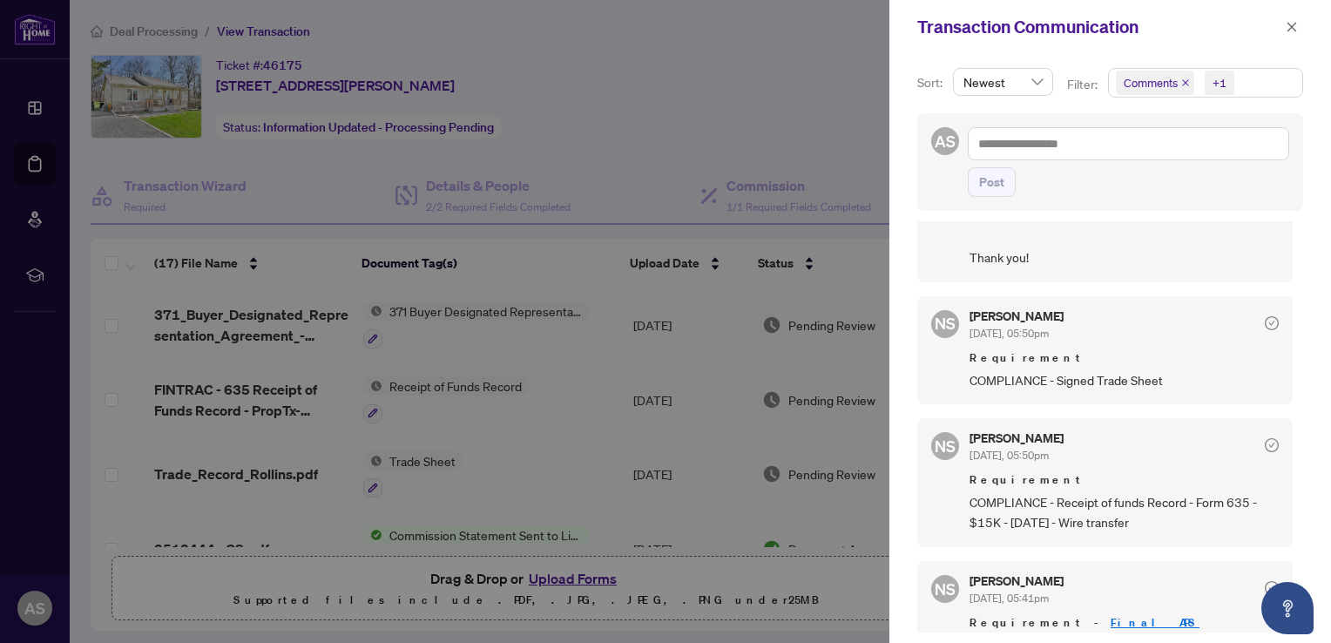
scroll to position [436, 0]
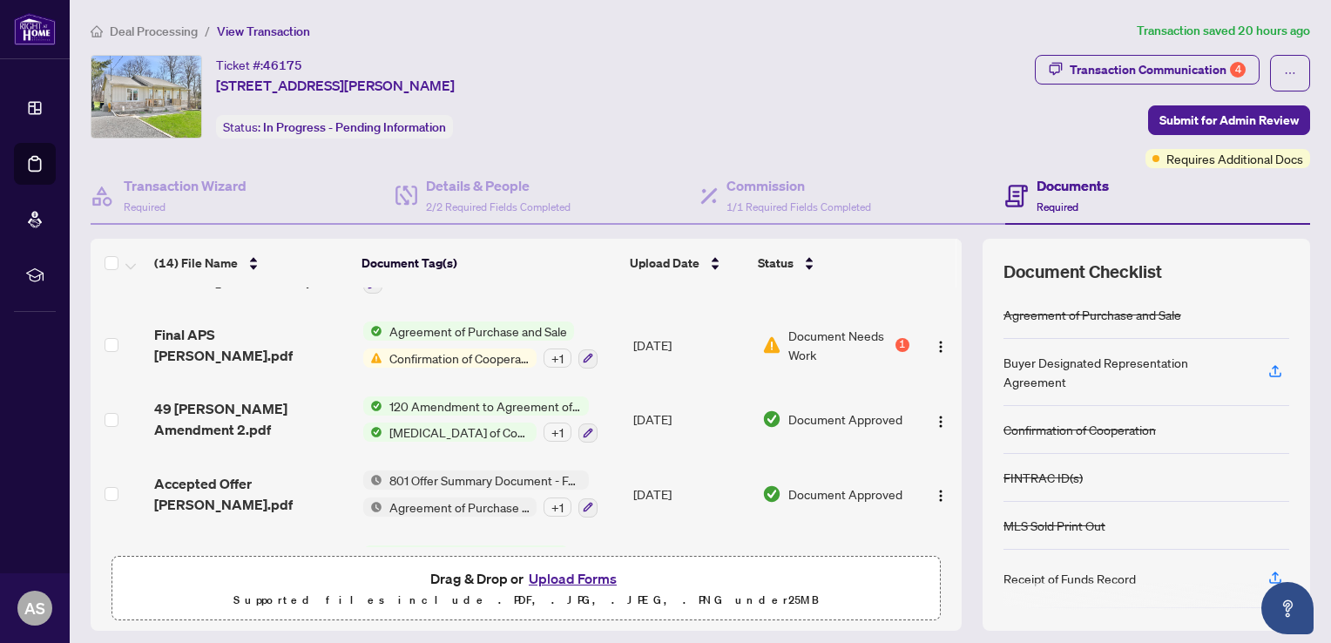
scroll to position [261, 0]
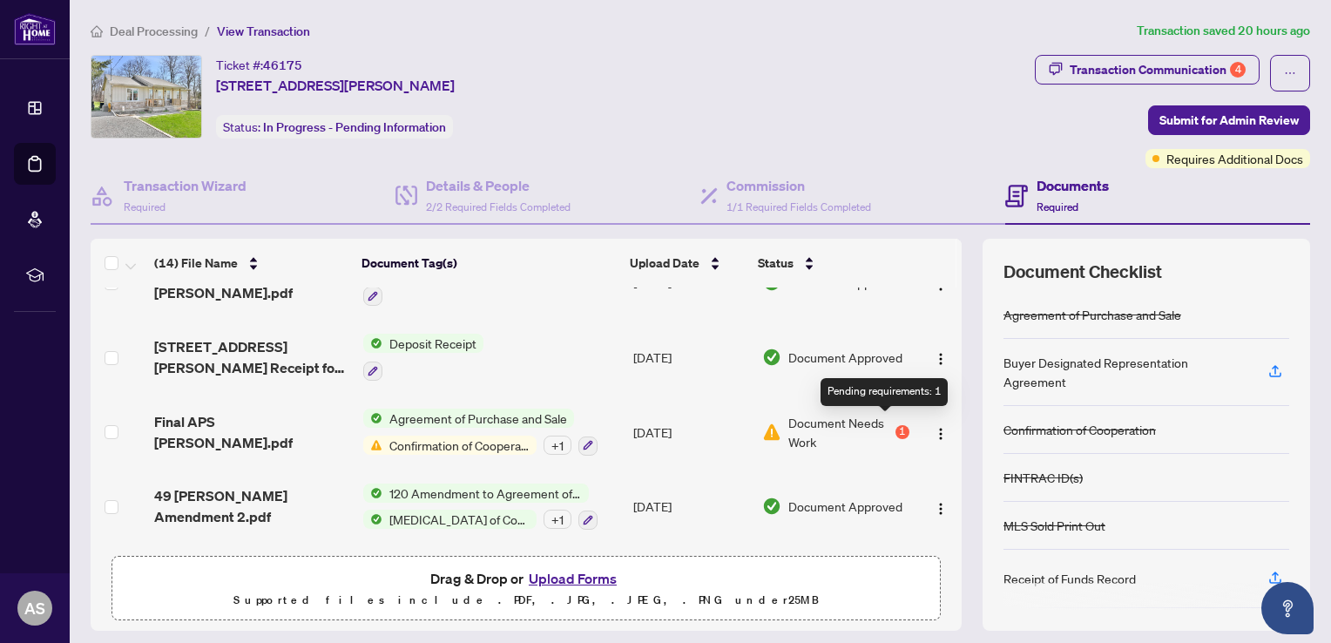
click at [895, 425] on div "1" at bounding box center [902, 432] width 14 height 14
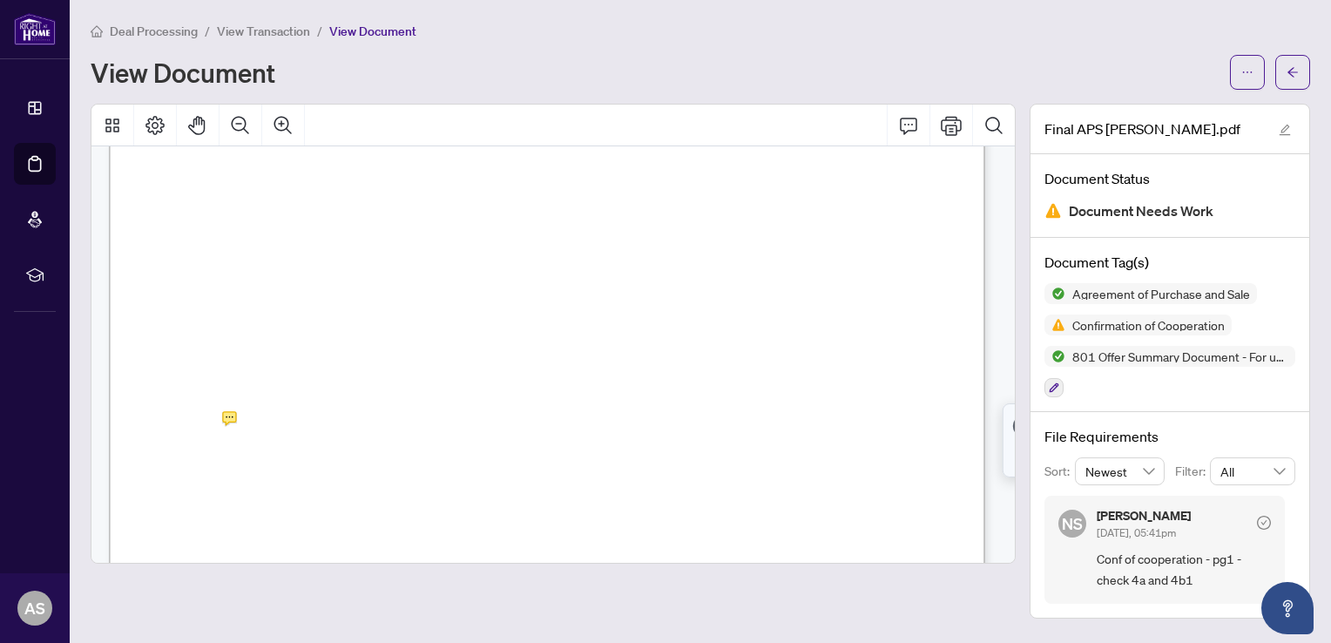
scroll to position [1742, 0]
click at [562, 360] on div "Form 320 Revised 2025 Page 1 of 2 The trademarks REALTOR®, REALTORS®, MLS®, Mul…" at bounding box center [829, 515] width 1440 height 1863
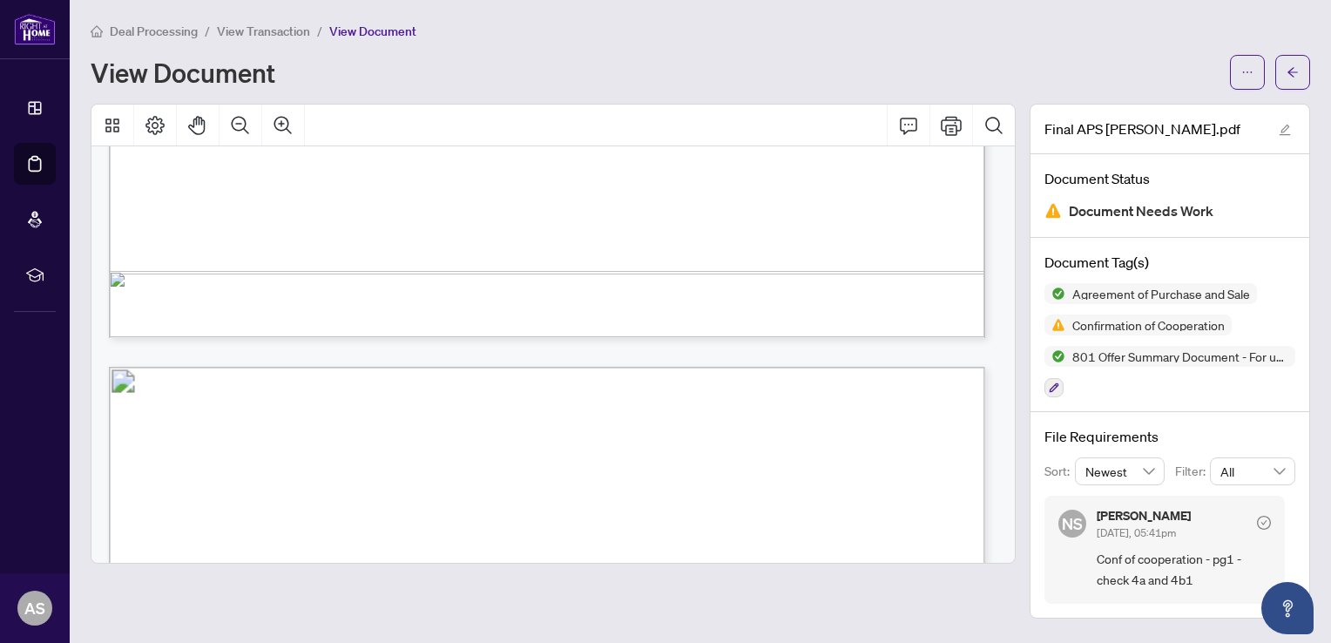
scroll to position [2178, 0]
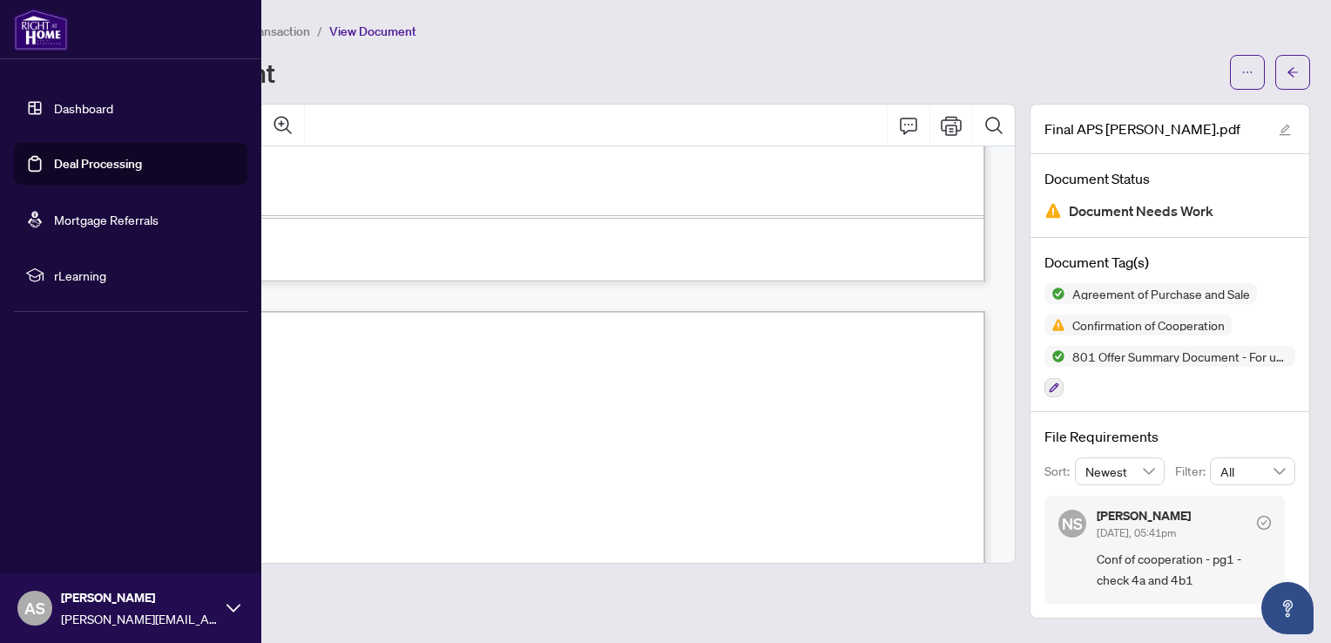
click at [54, 101] on link "Dashboard" at bounding box center [83, 108] width 59 height 16
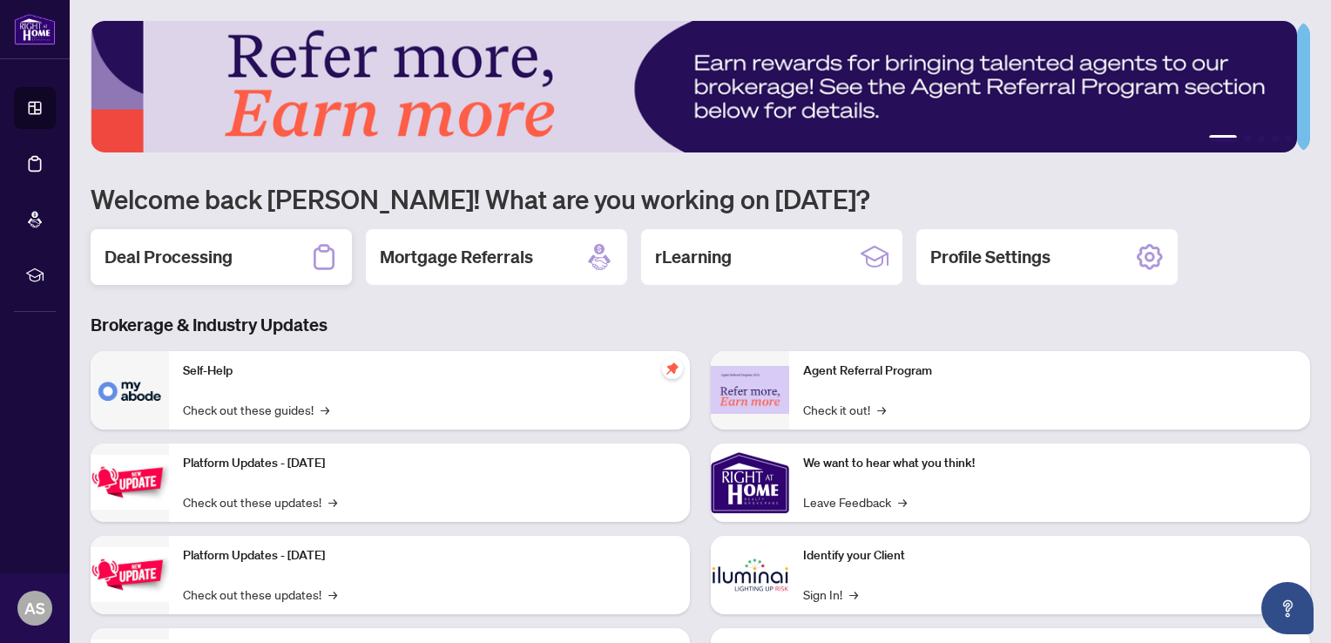
click at [238, 247] on div "Deal Processing" at bounding box center [221, 257] width 261 height 56
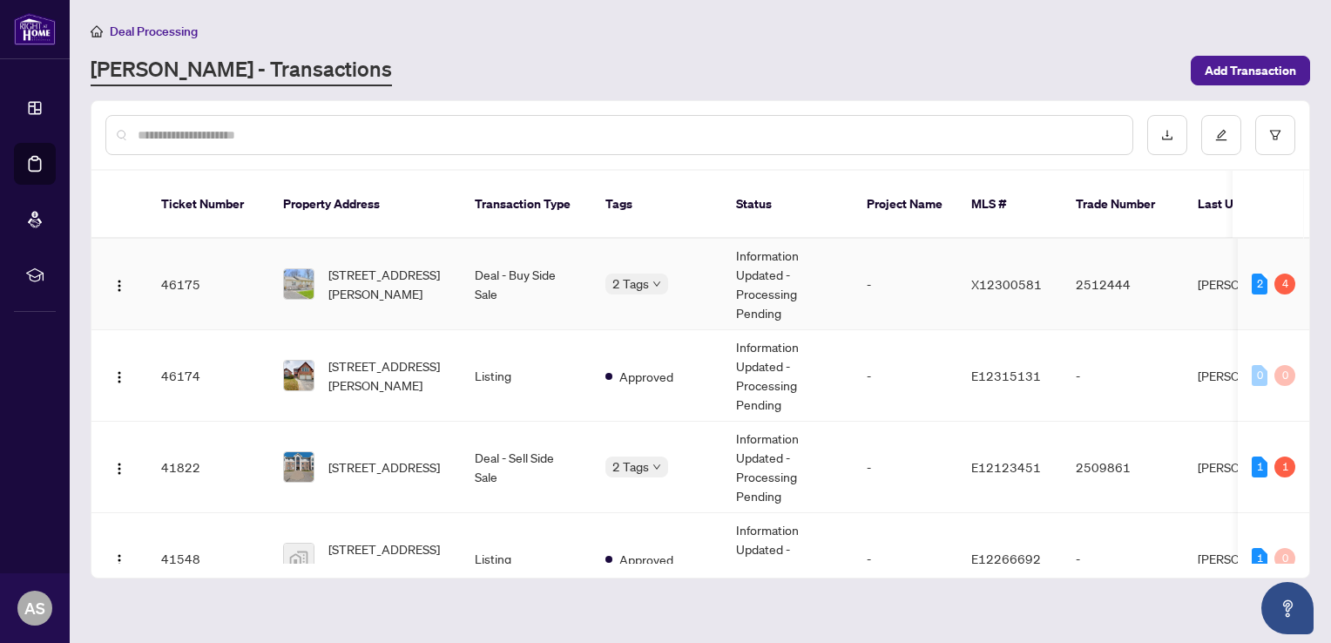
click at [468, 260] on td "Deal - Buy Side Sale" at bounding box center [526, 284] width 131 height 91
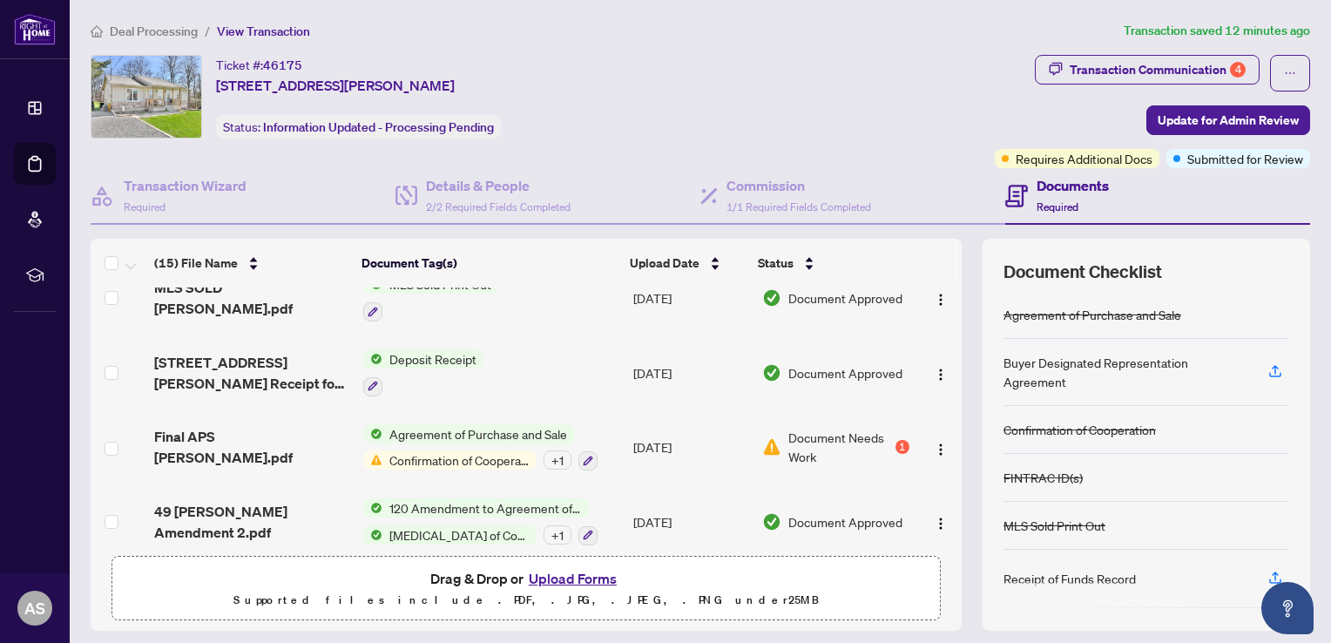
scroll to position [348, 0]
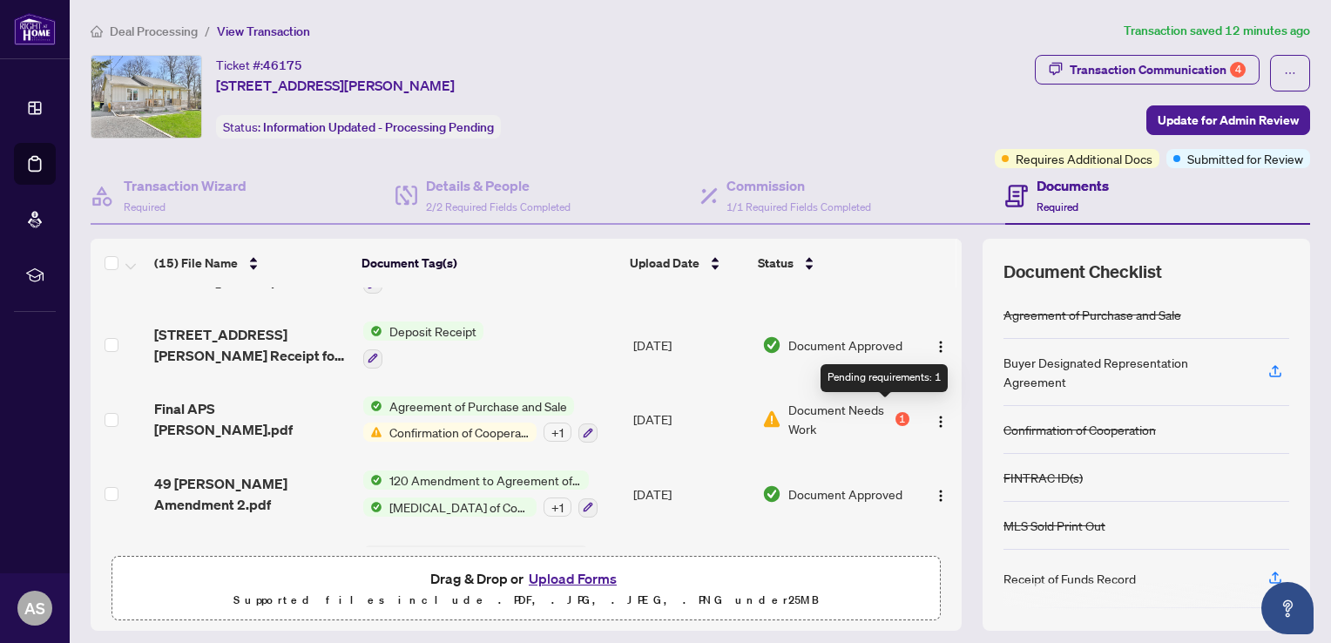
click at [895, 412] on div "1" at bounding box center [902, 419] width 14 height 14
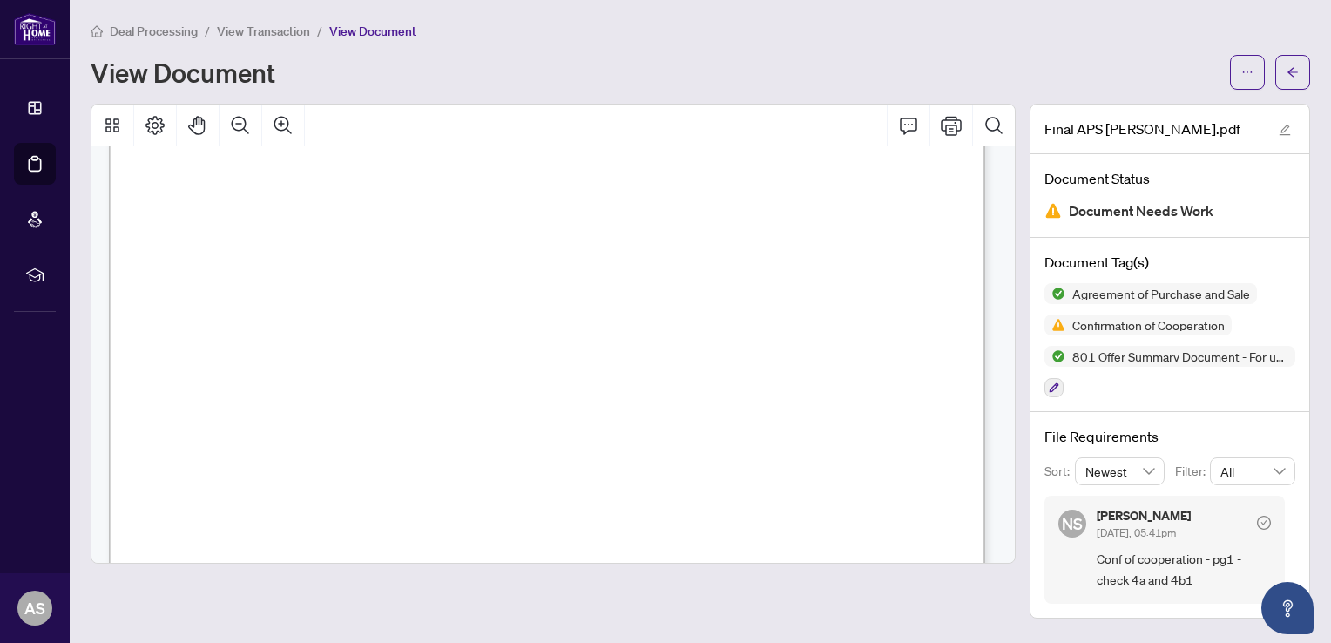
scroll to position [10064, 0]
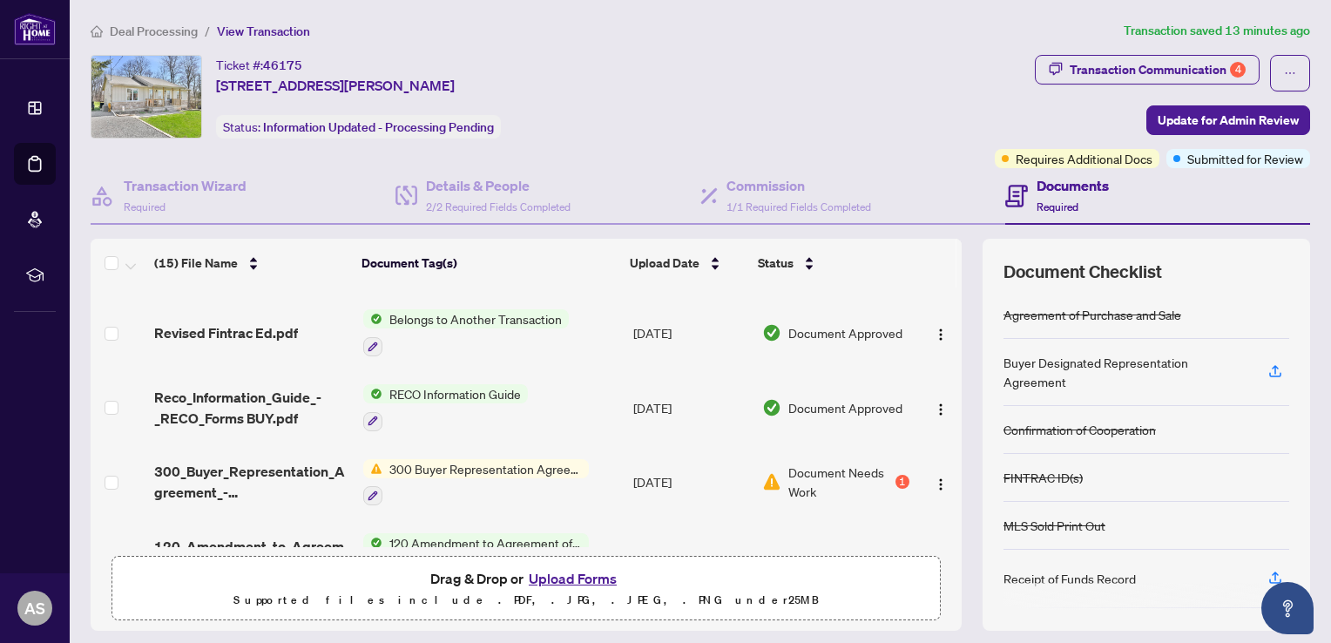
scroll to position [697, 0]
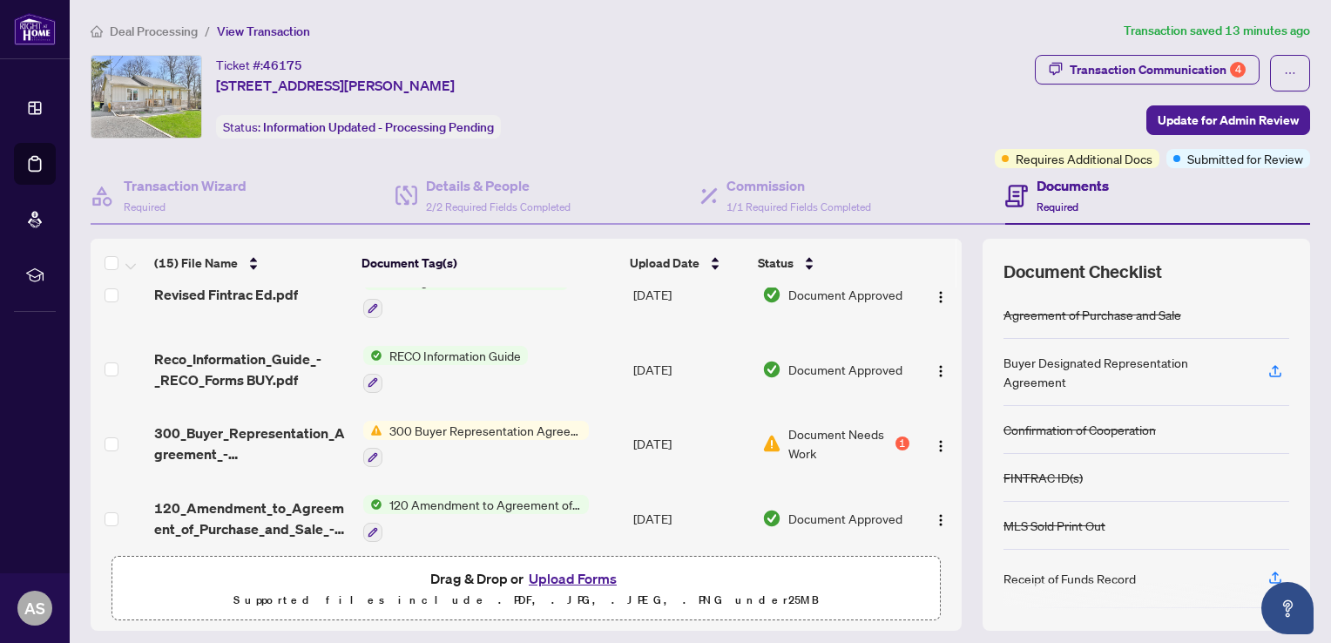
click at [517, 421] on span "300 Buyer Representation Agreement - Authority for Purchase or Lease" at bounding box center [485, 430] width 206 height 19
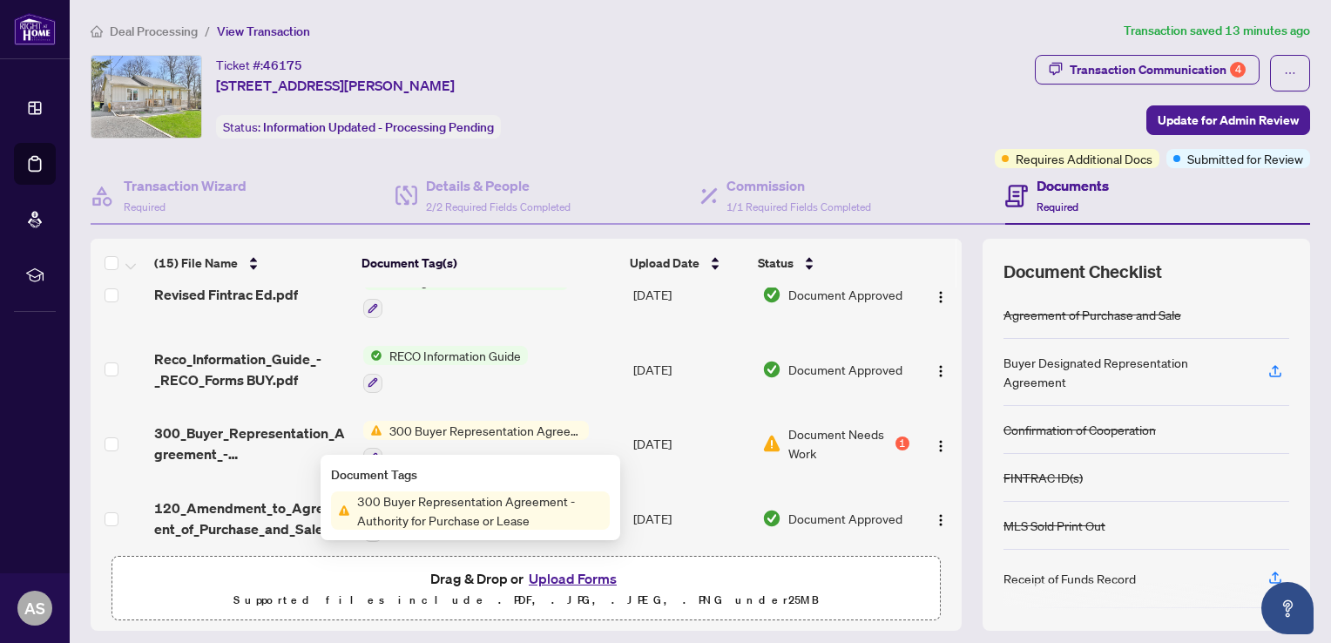
click at [895, 436] on div "1" at bounding box center [902, 443] width 14 height 14
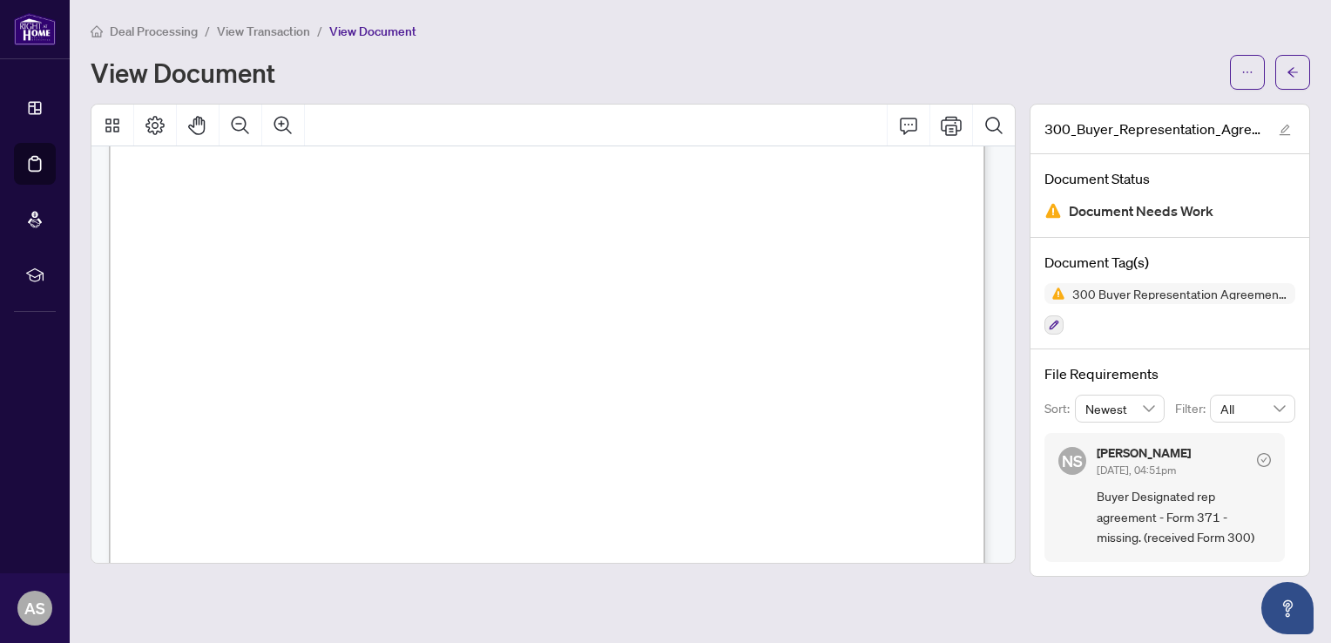
scroll to position [3659, 0]
drag, startPoint x: 186, startPoint y: 282, endPoint x: 429, endPoint y: 402, distance: 271.9
drag, startPoint x: 429, startPoint y: 402, endPoint x: 351, endPoint y: 306, distance: 124.5
click at [351, 306] on span "Representative named in this agreement represents the interests of the Client(s…" at bounding box center [516, 307] width 685 height 14
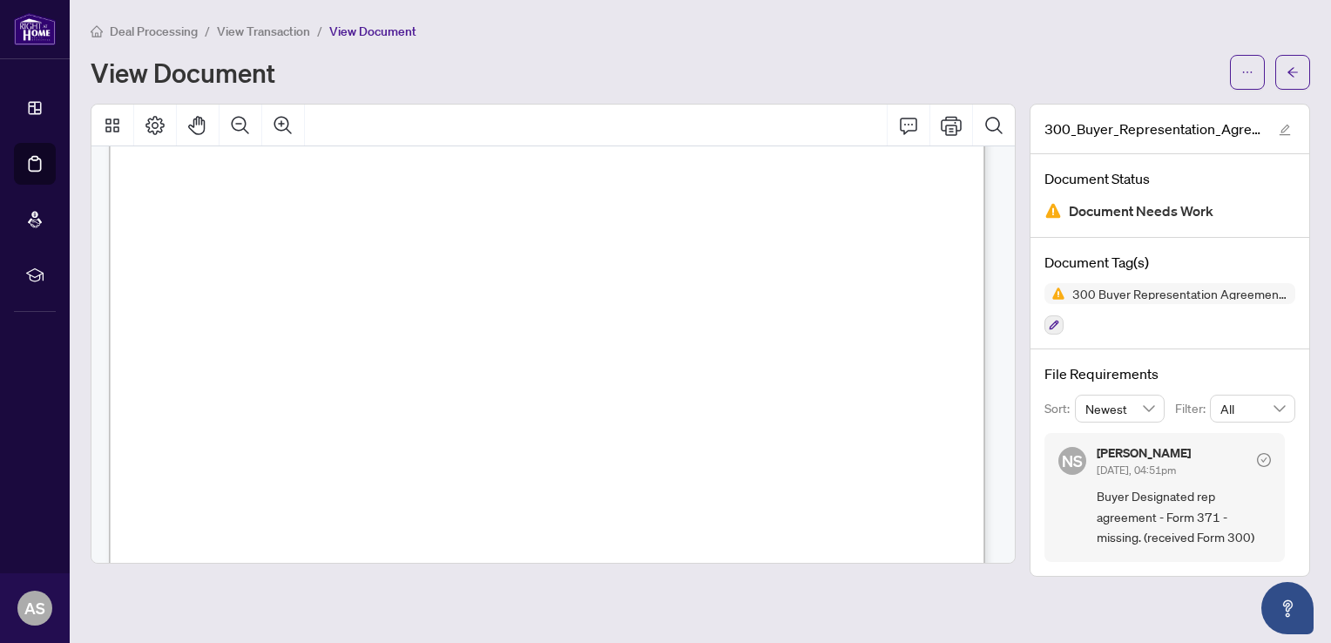
click at [351, 306] on span "Representative named in this agreement represents the interests of the Client(s…" at bounding box center [516, 307] width 685 height 14
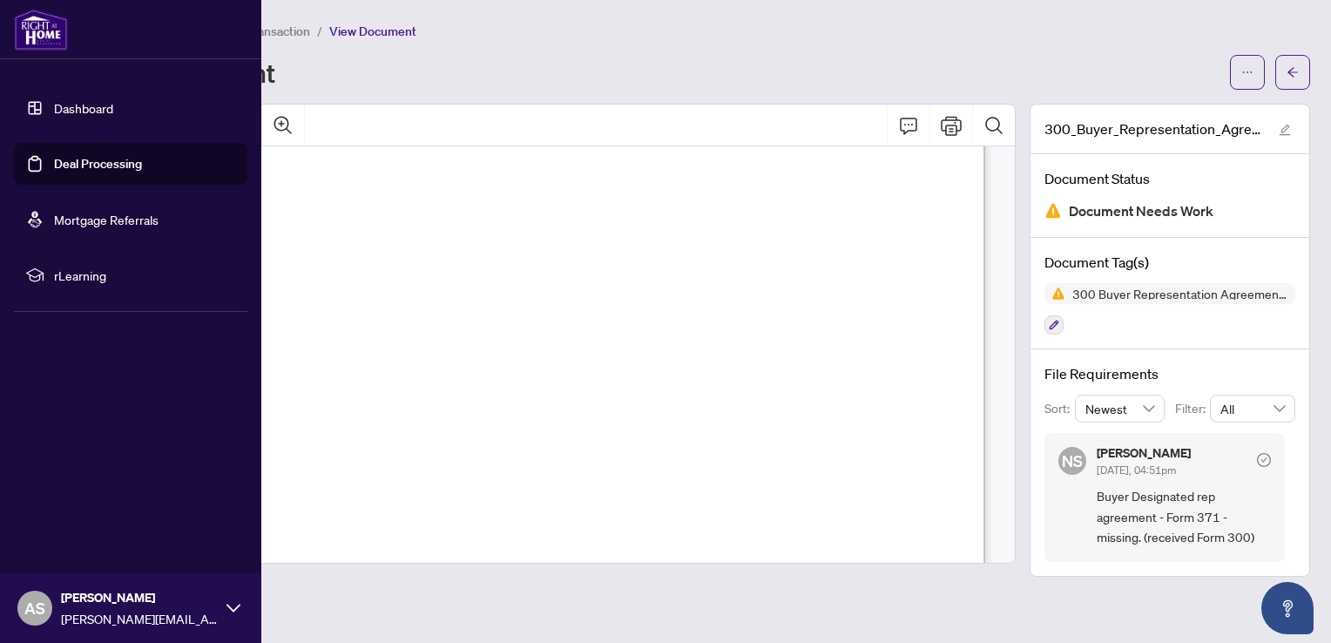
click at [72, 107] on link "Dashboard" at bounding box center [83, 108] width 59 height 16
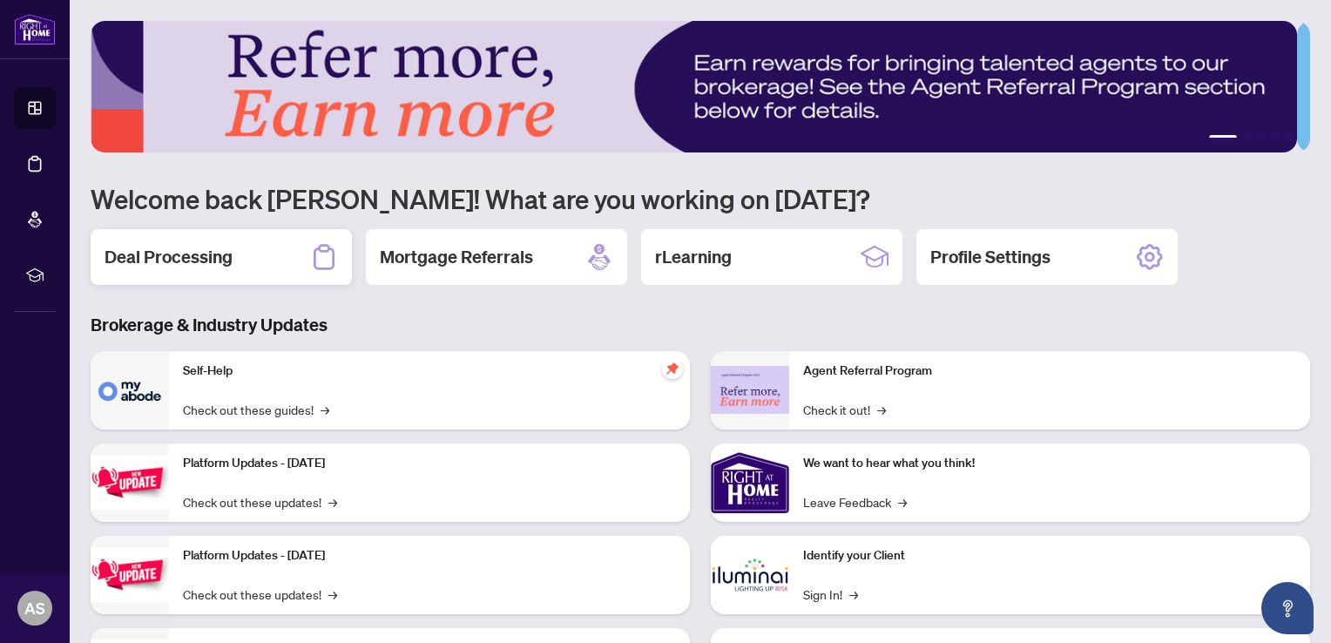
click at [198, 234] on div "Deal Processing" at bounding box center [221, 257] width 261 height 56
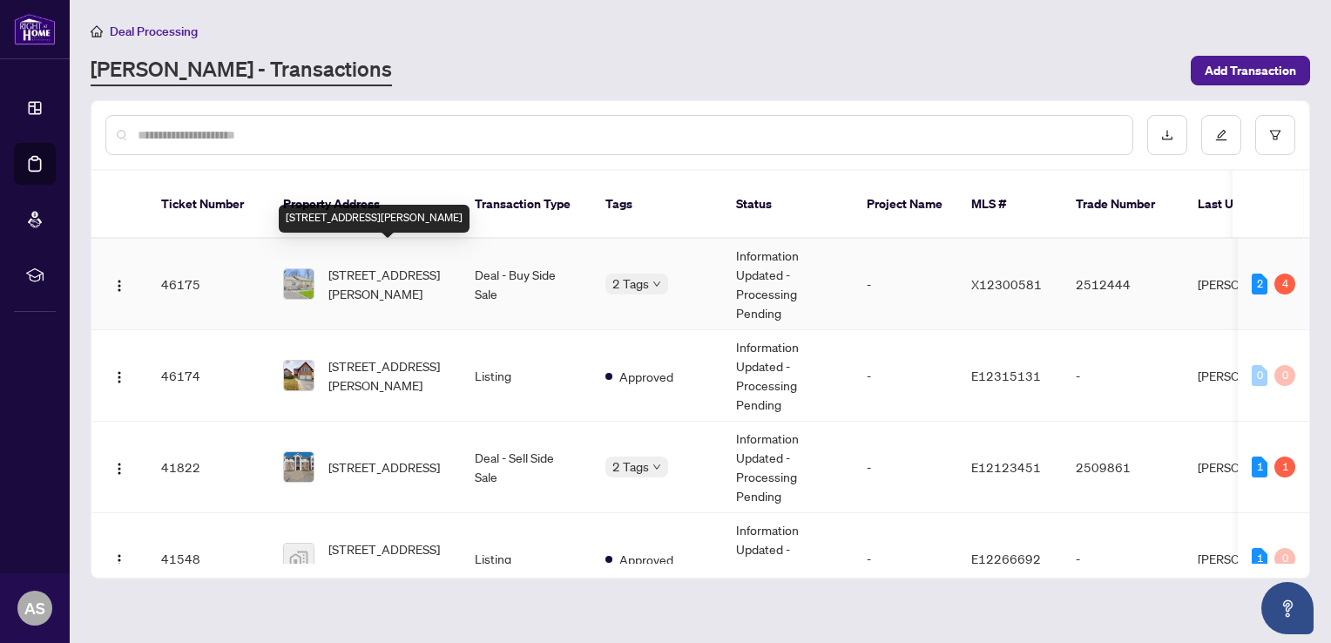
click at [408, 265] on span "[STREET_ADDRESS][PERSON_NAME]" at bounding box center [387, 284] width 118 height 38
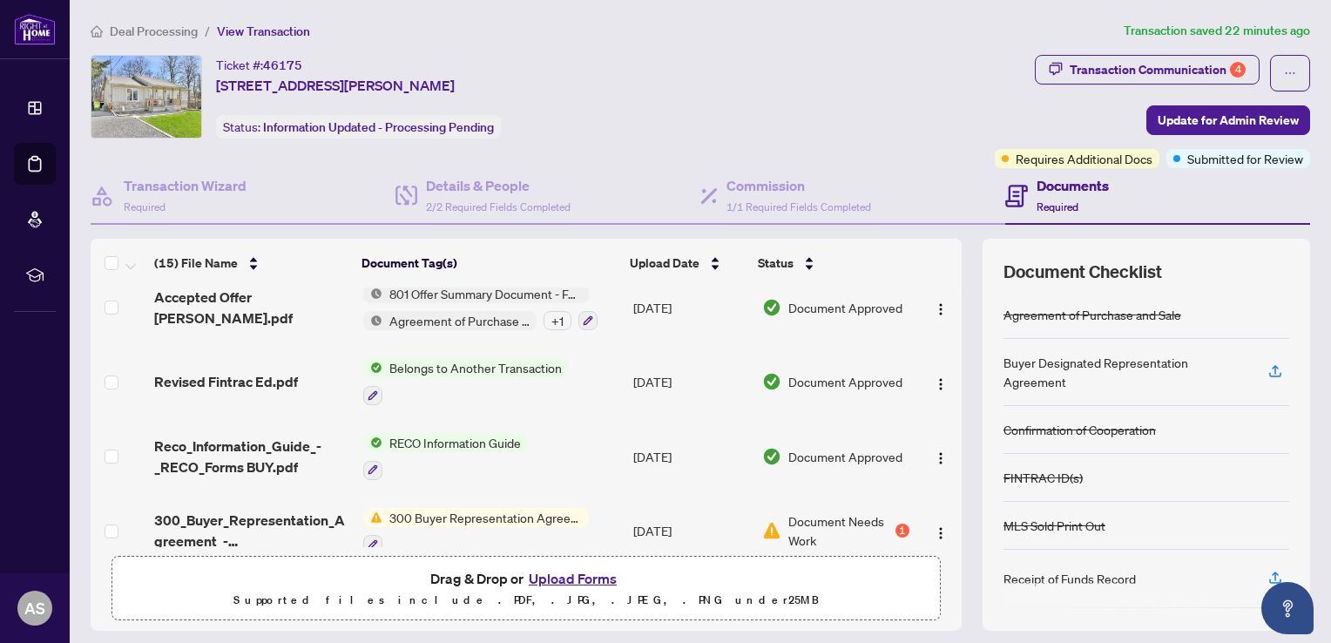
scroll to position [784, 0]
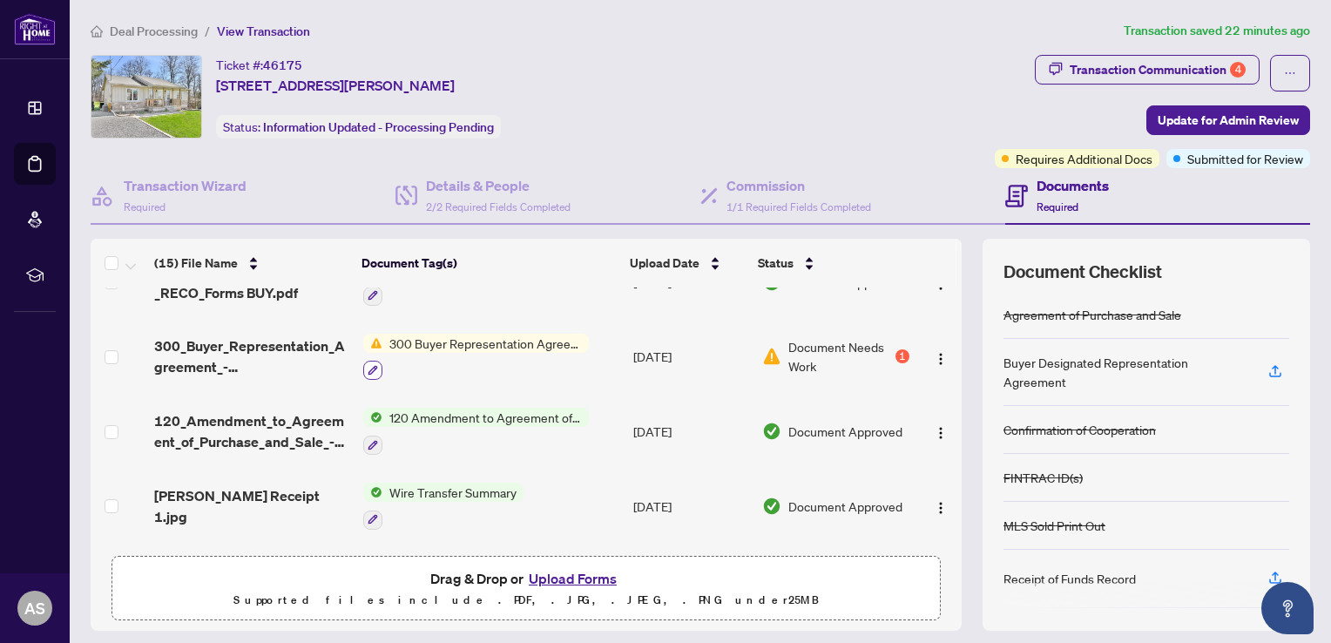
click at [368, 365] on icon "button" at bounding box center [373, 370] width 10 height 10
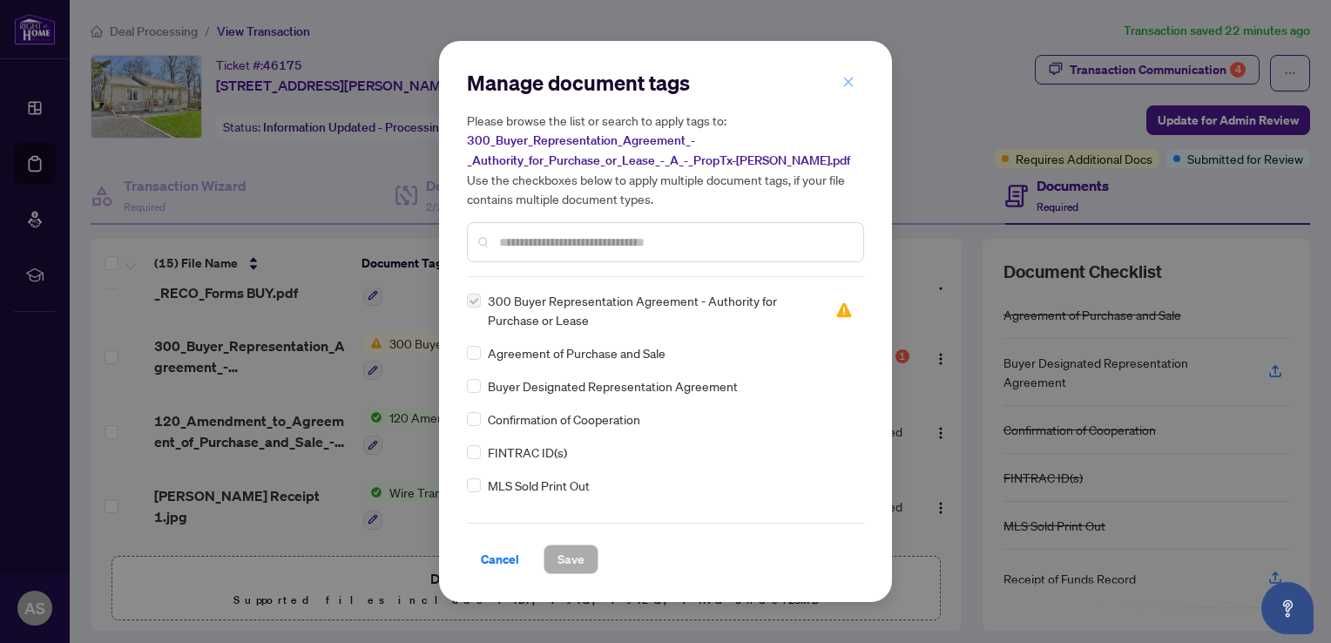
click at [848, 83] on icon "close" at bounding box center [849, 82] width 10 height 10
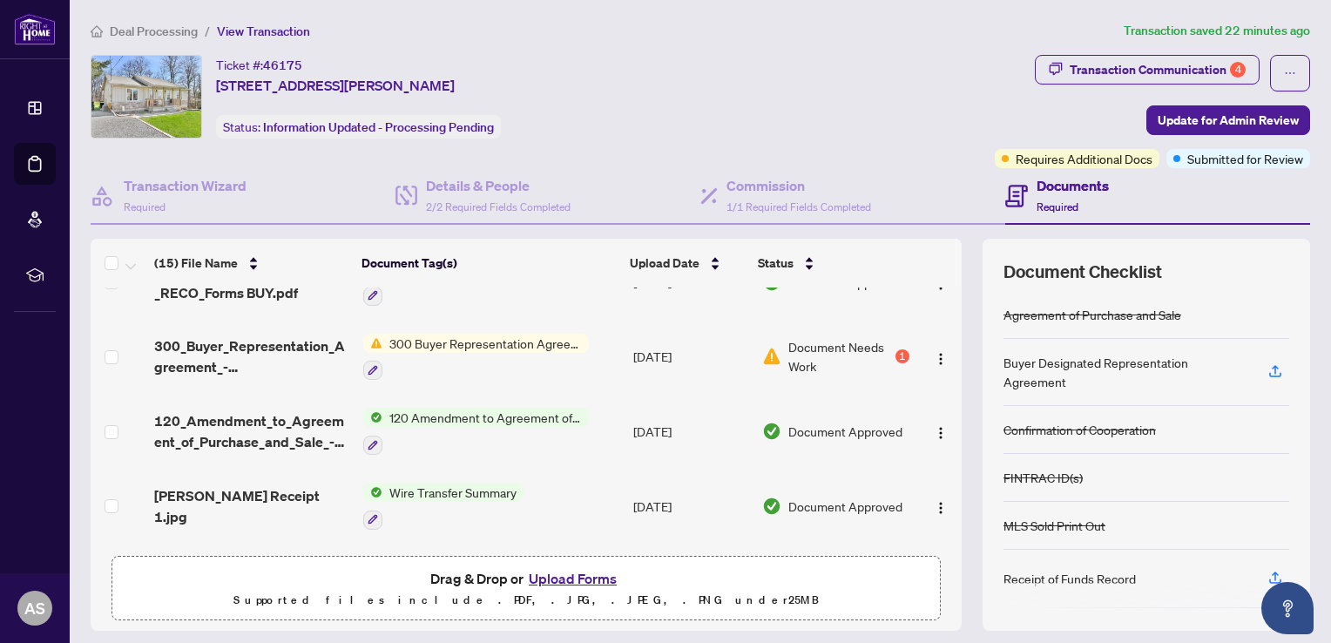
click at [484, 334] on span "300 Buyer Representation Agreement - Authority for Purchase or Lease" at bounding box center [485, 343] width 206 height 19
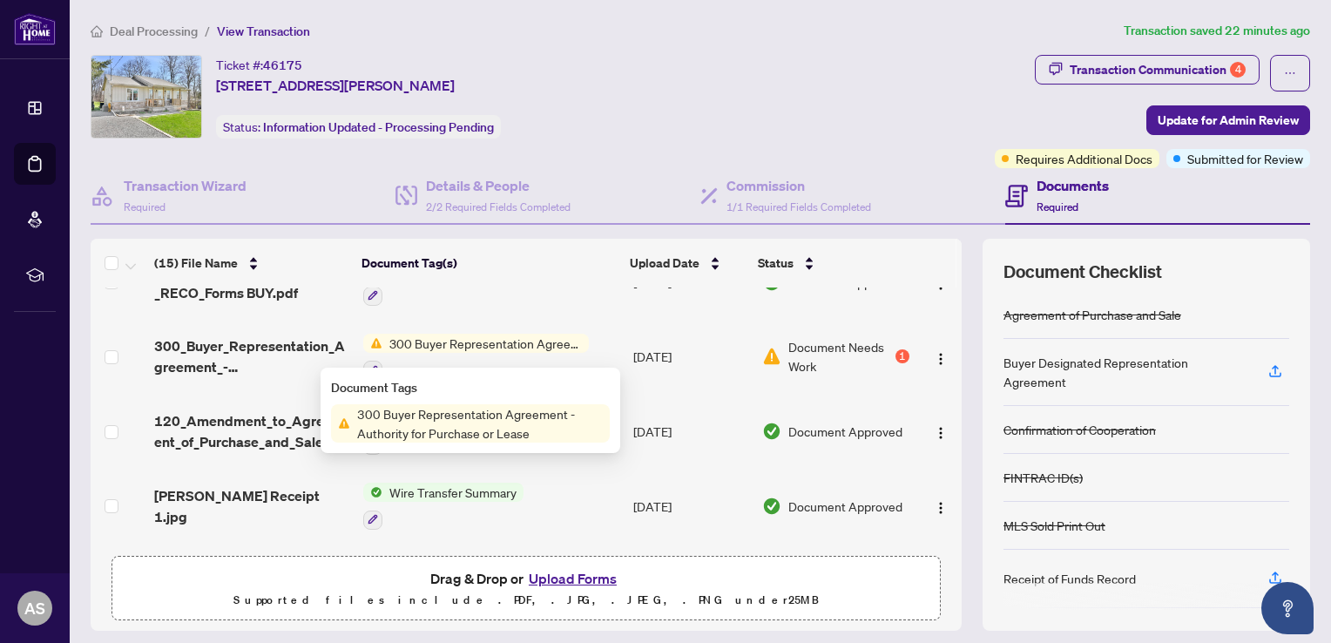
click at [484, 334] on span "300 Buyer Representation Agreement - Authority for Purchase or Lease" at bounding box center [485, 343] width 206 height 19
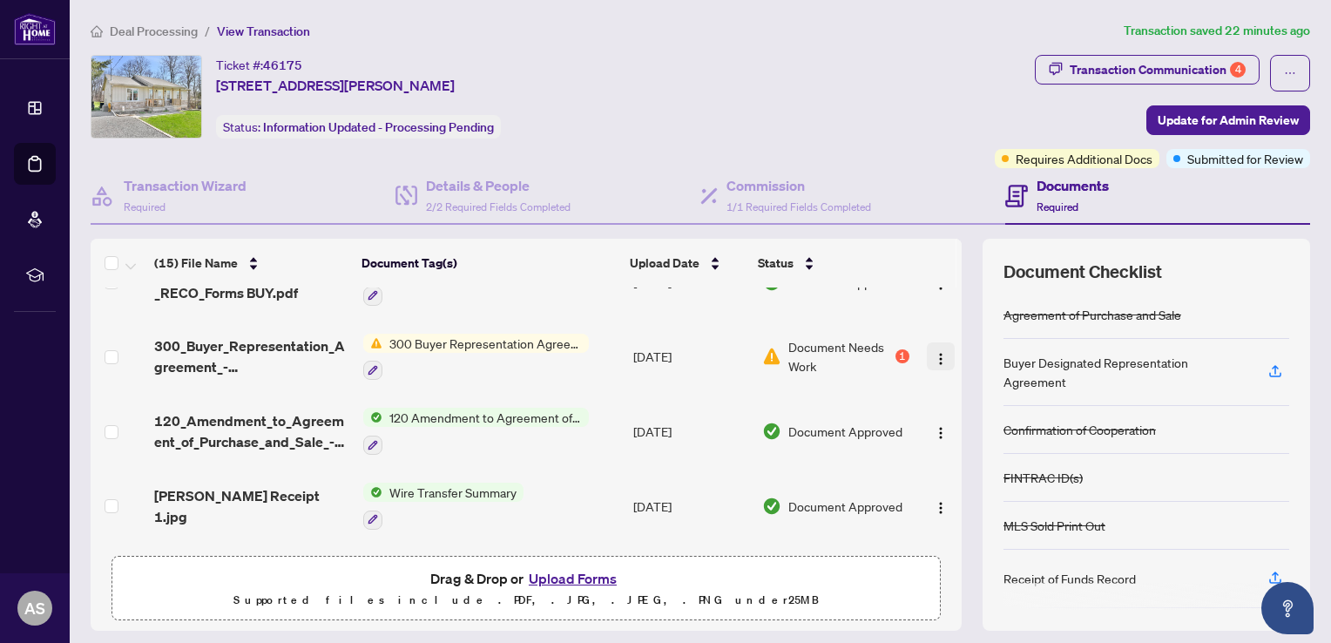
click at [934, 352] on img "button" at bounding box center [941, 359] width 14 height 14
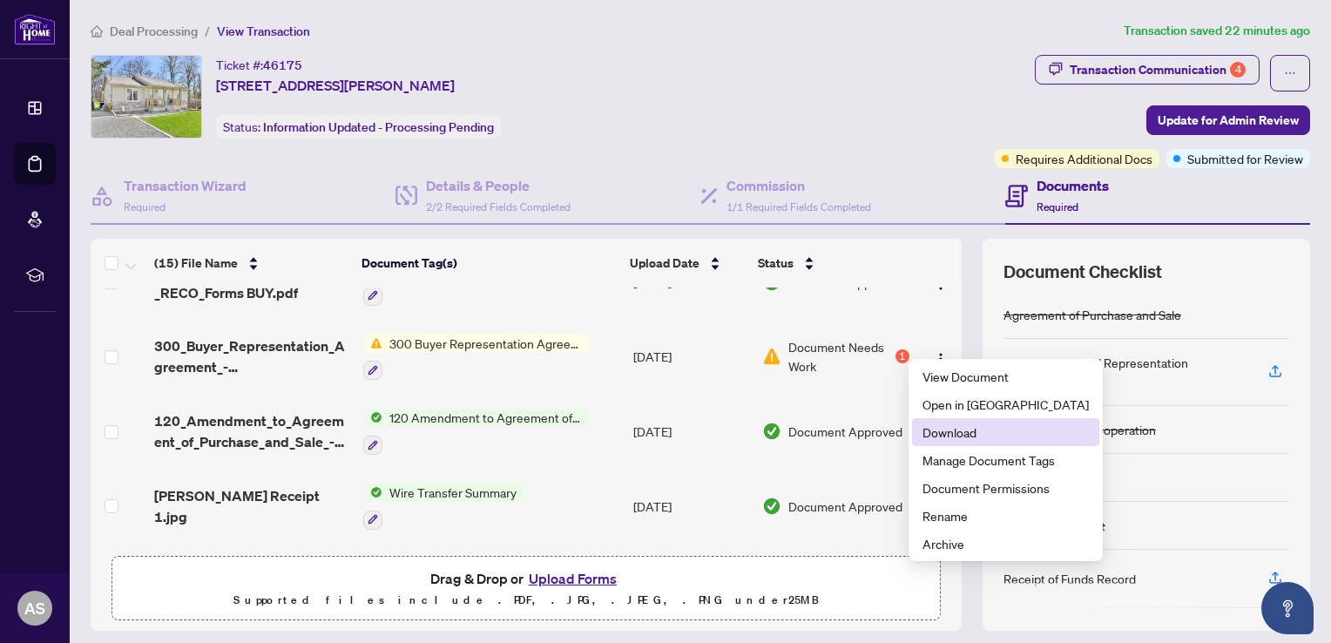
click at [955, 427] on span "Download" at bounding box center [1005, 431] width 166 height 19
